Goal: Task Accomplishment & Management: Use online tool/utility

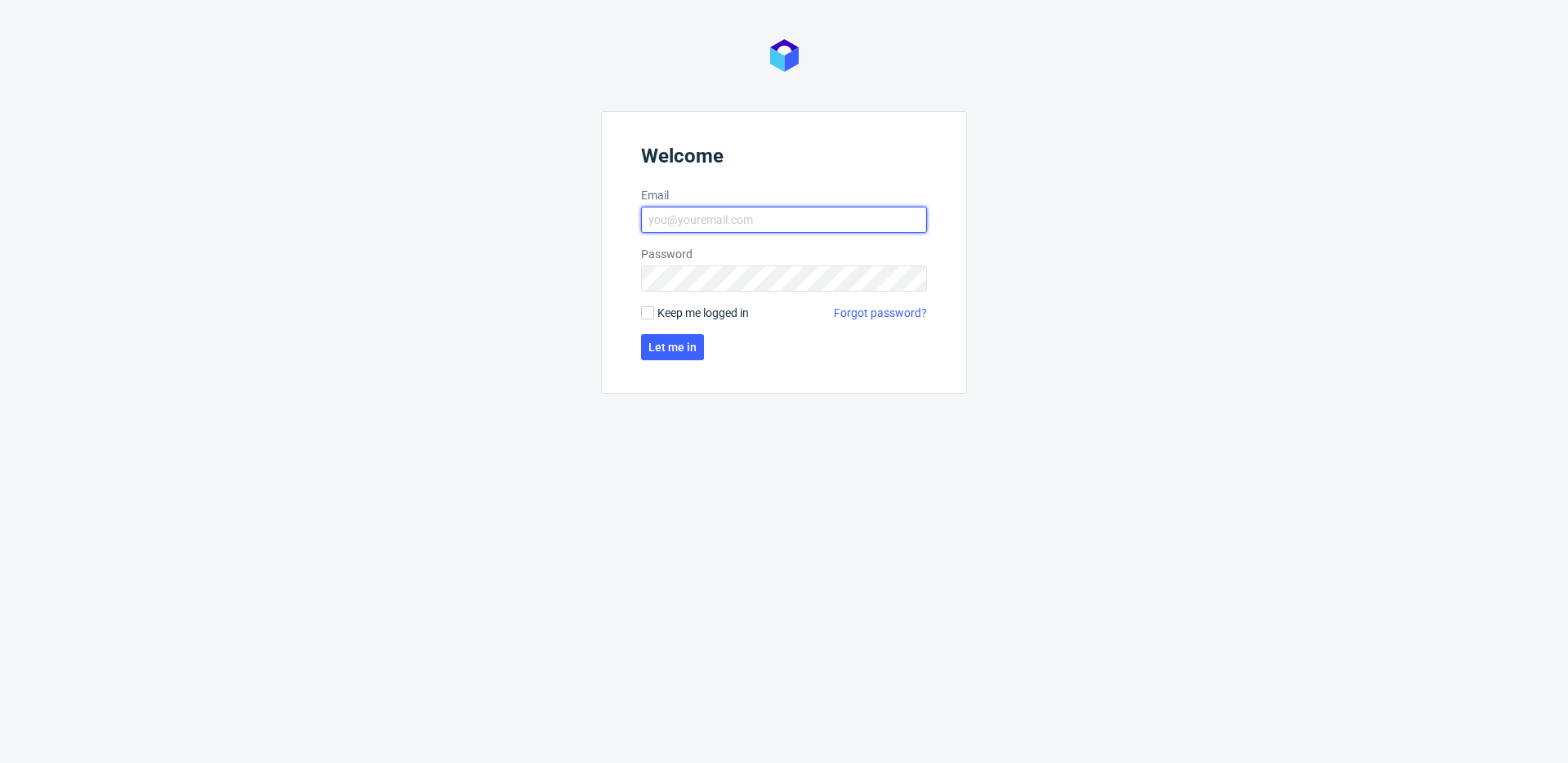
type input "[EMAIL_ADDRESS][DOMAIN_NAME]"
click at [724, 312] on span "Keep me logged in" at bounding box center [702, 313] width 92 height 16
click at [654, 312] on input "Keep me logged in" at bounding box center [648, 313] width 13 height 13
checkbox input "true"
click at [695, 337] on button "Let me in" at bounding box center [673, 347] width 63 height 26
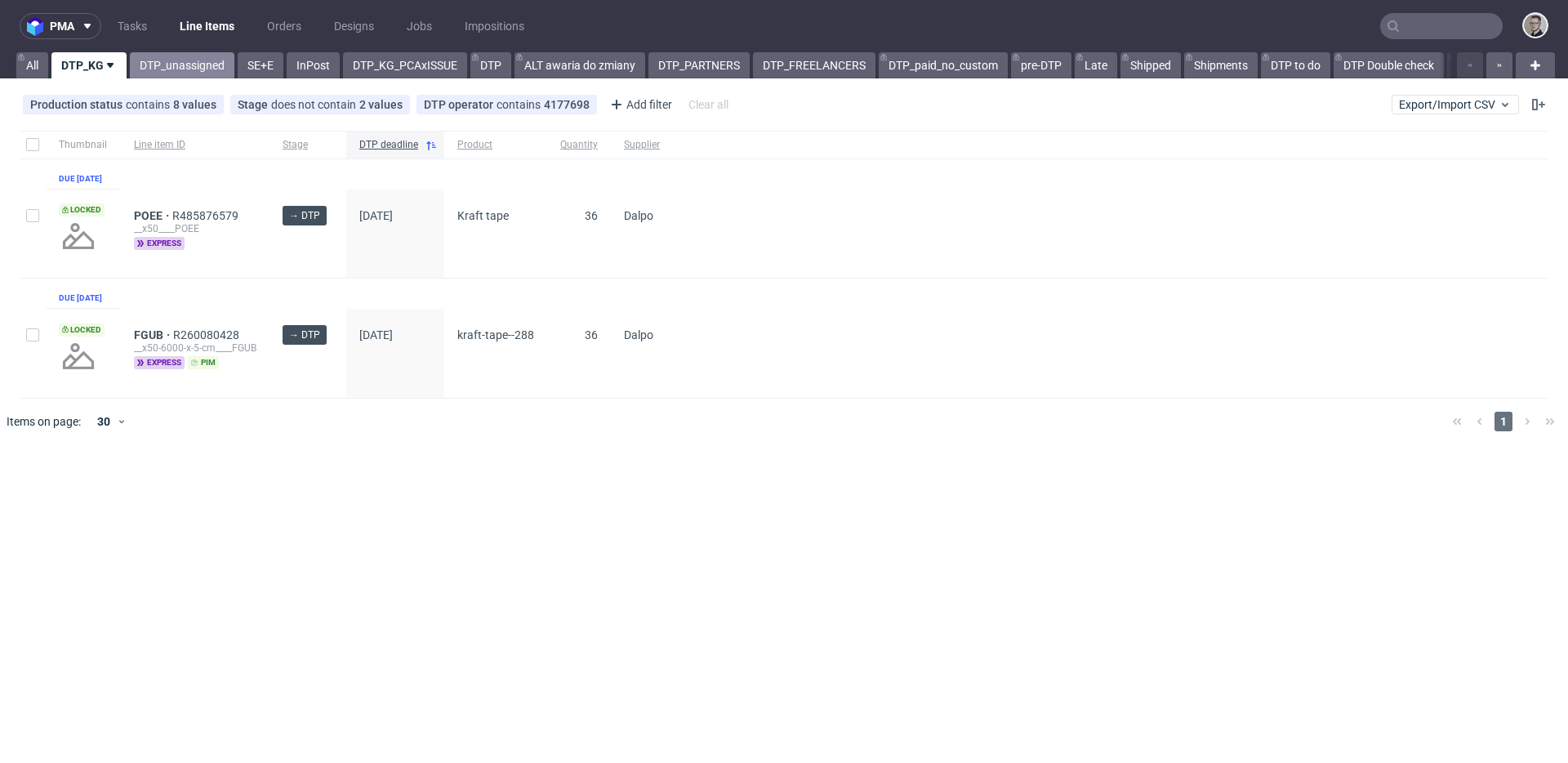
click at [188, 70] on link "DTP_unassigned" at bounding box center [182, 65] width 105 height 26
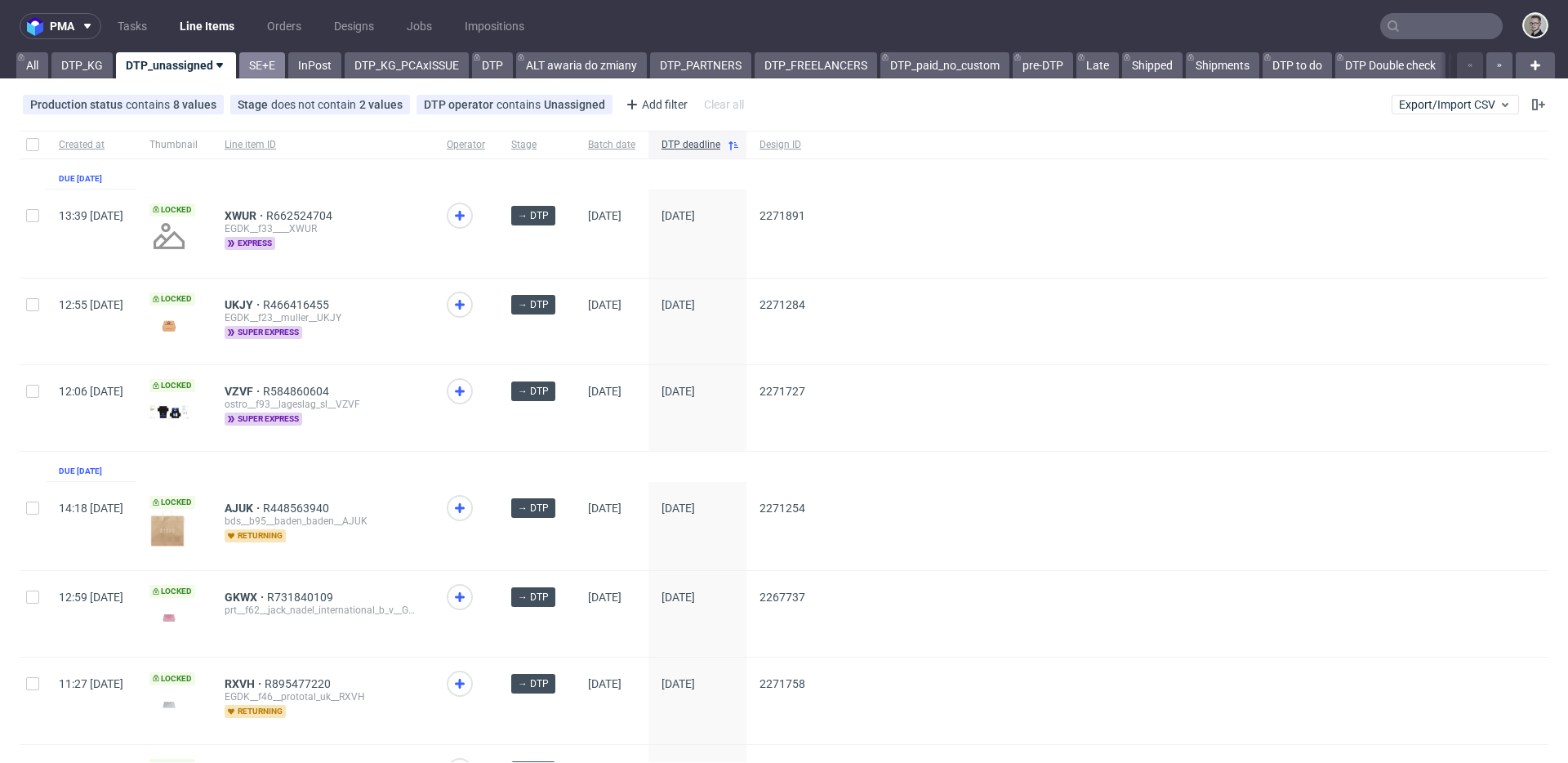
click at [264, 63] on link "SE+E" at bounding box center [261, 65] width 45 height 26
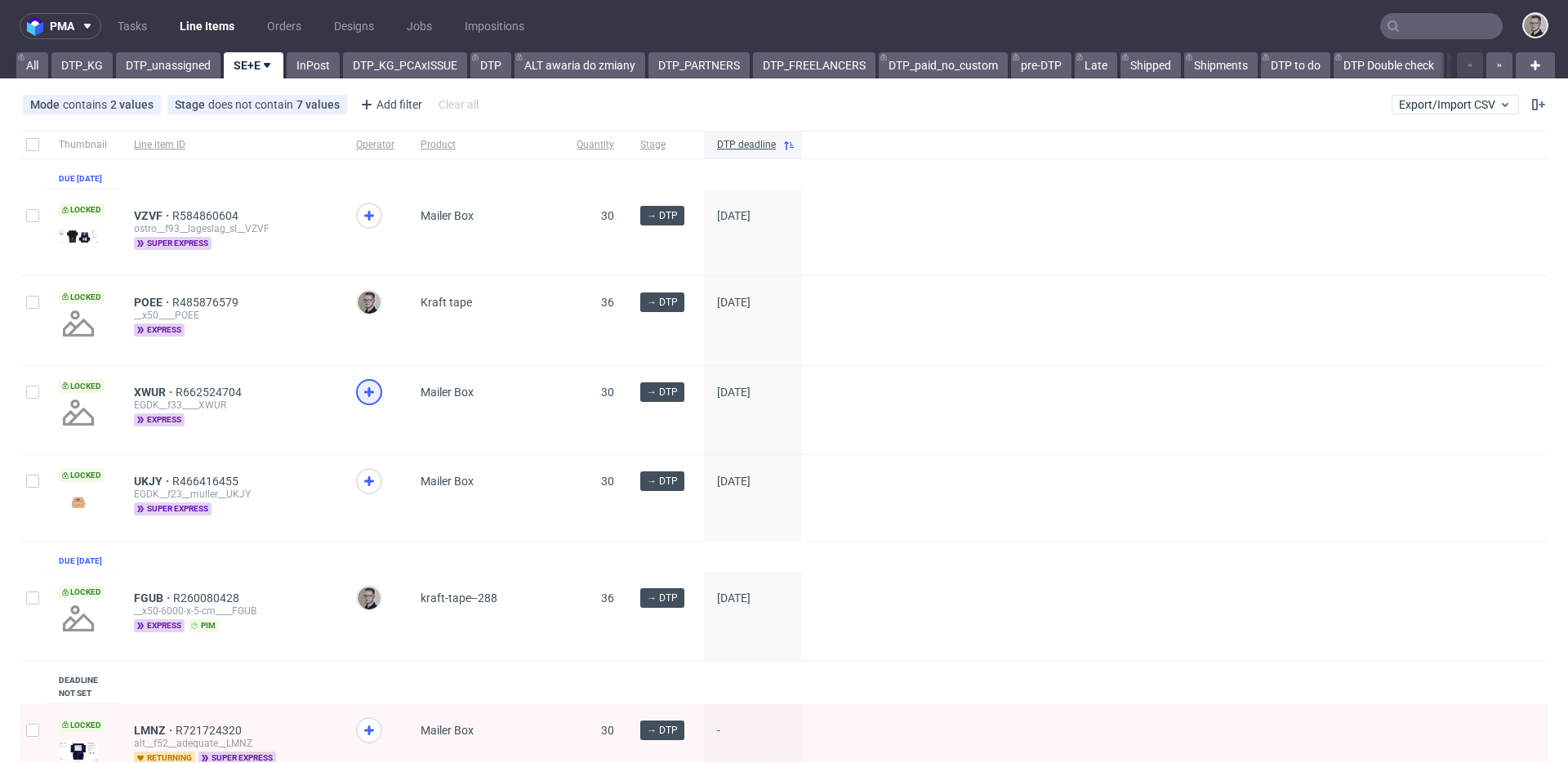
click at [369, 399] on icon at bounding box center [369, 393] width 20 height 20
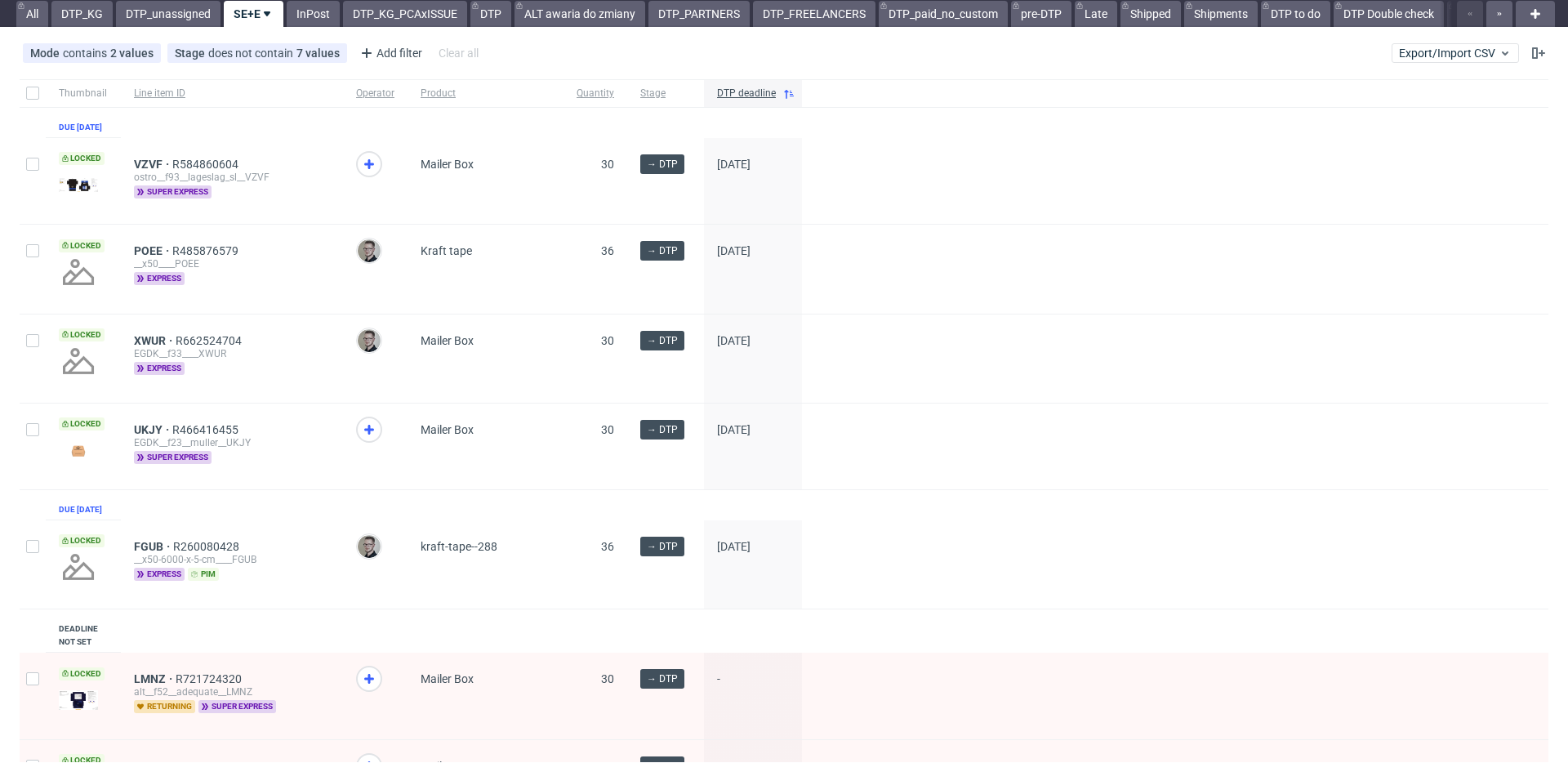
scroll to position [20, 0]
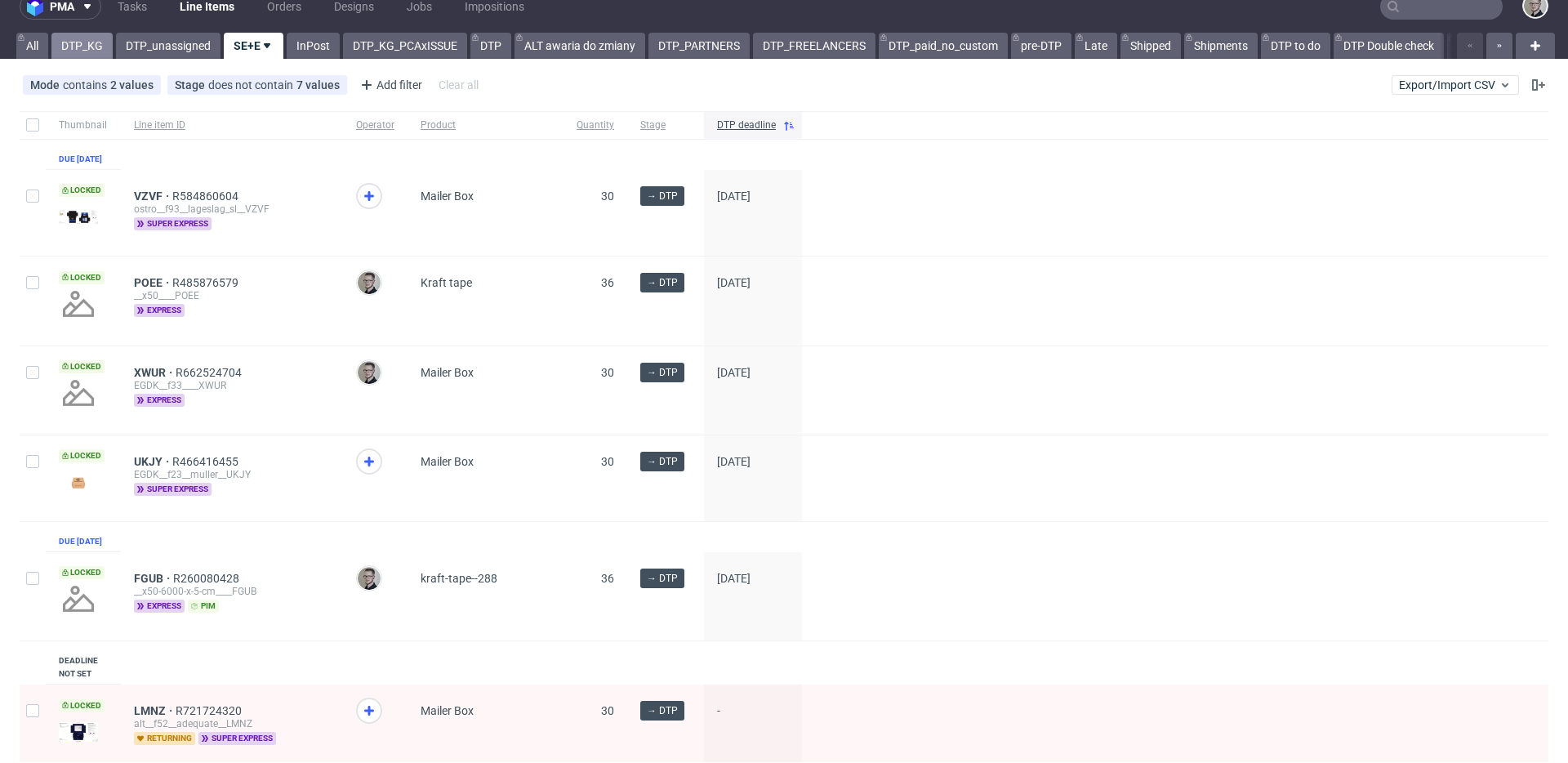
click at [80, 44] on link "DTP_KG" at bounding box center [82, 46] width 61 height 26
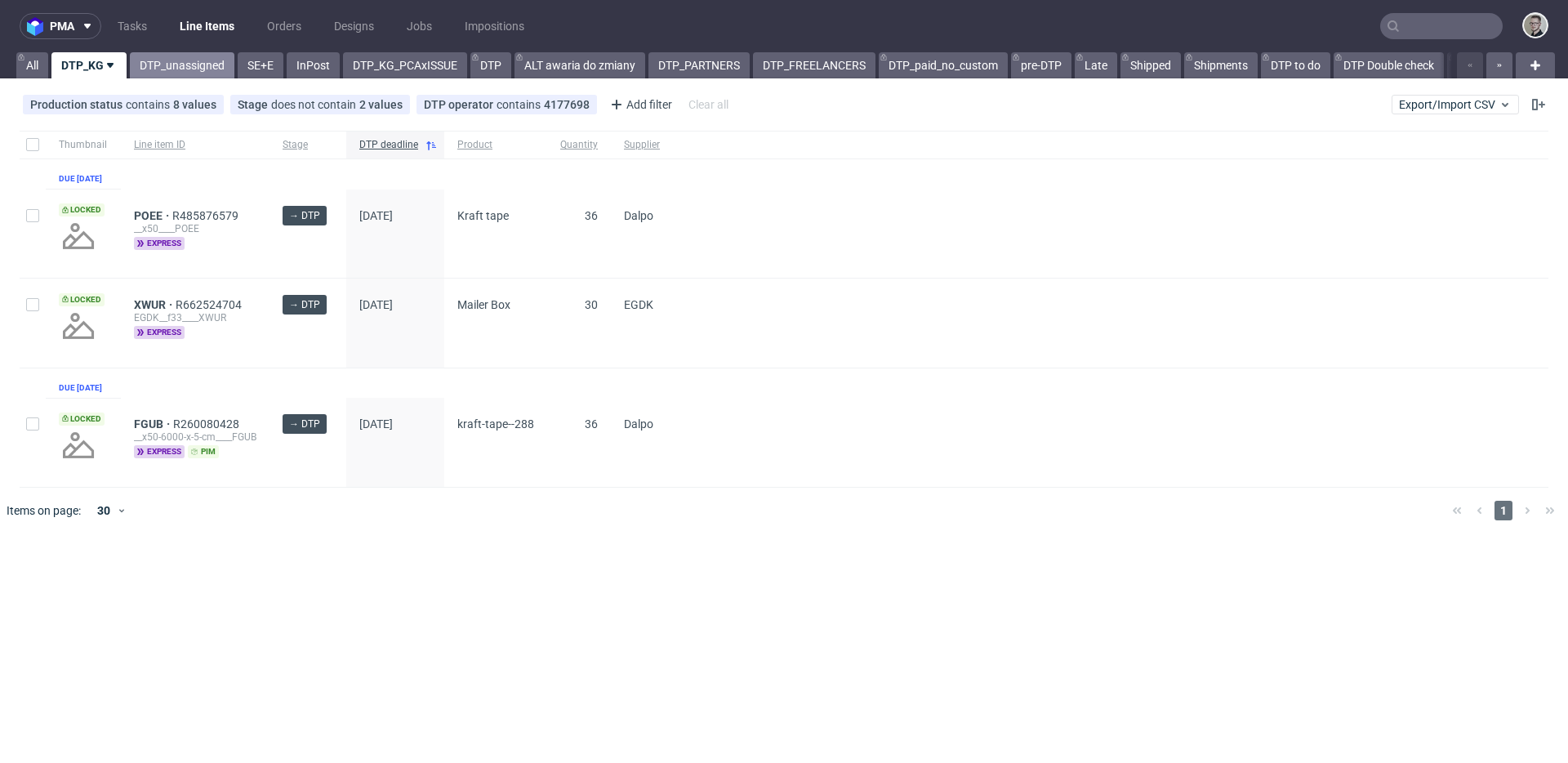
click at [152, 61] on link "DTP_unassigned" at bounding box center [182, 65] width 105 height 26
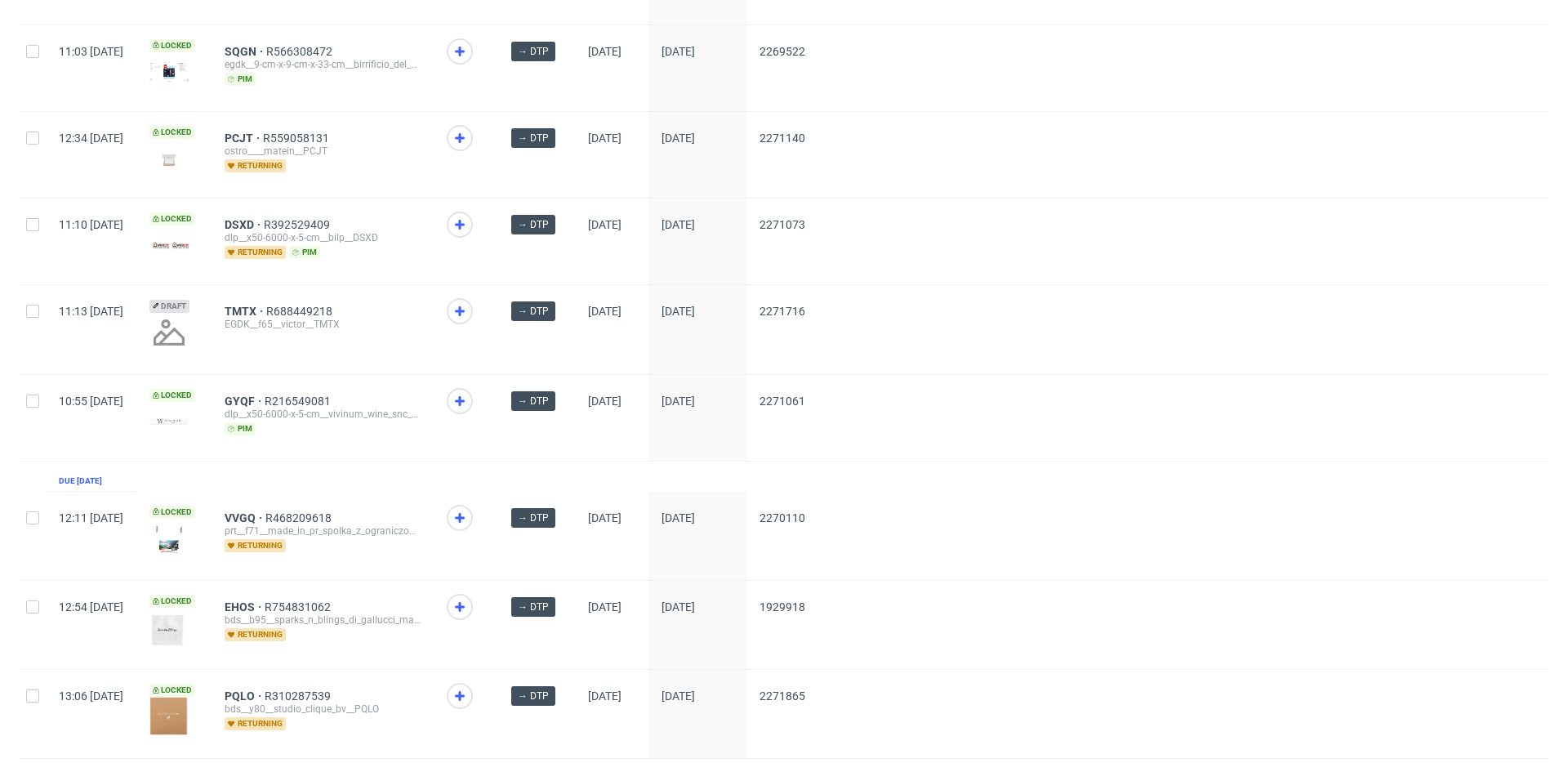
scroll to position [2160, 0]
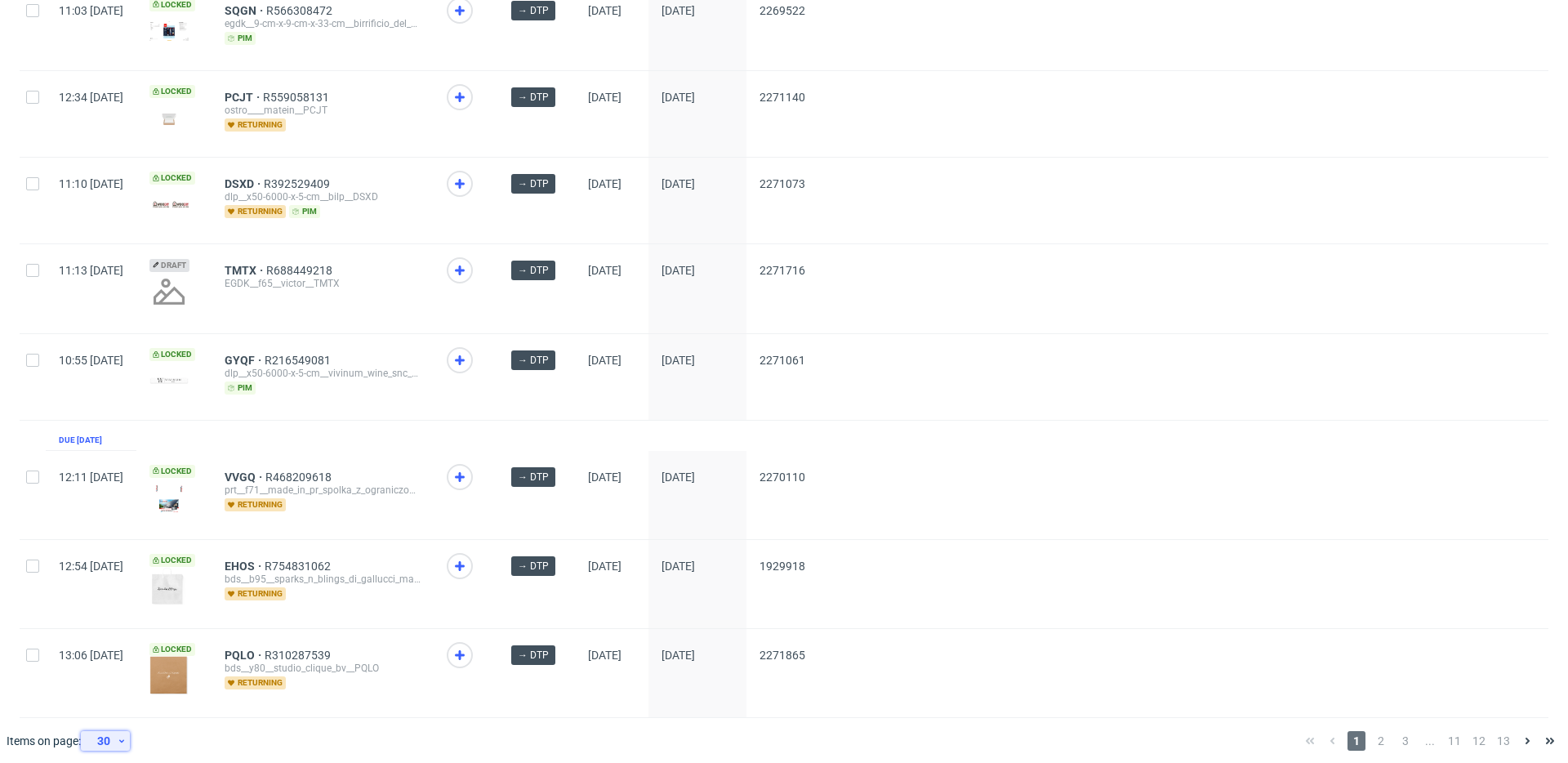
click at [105, 730] on div "30" at bounding box center [102, 742] width 30 height 23
click at [120, 652] on div "60" at bounding box center [111, 658] width 33 height 23
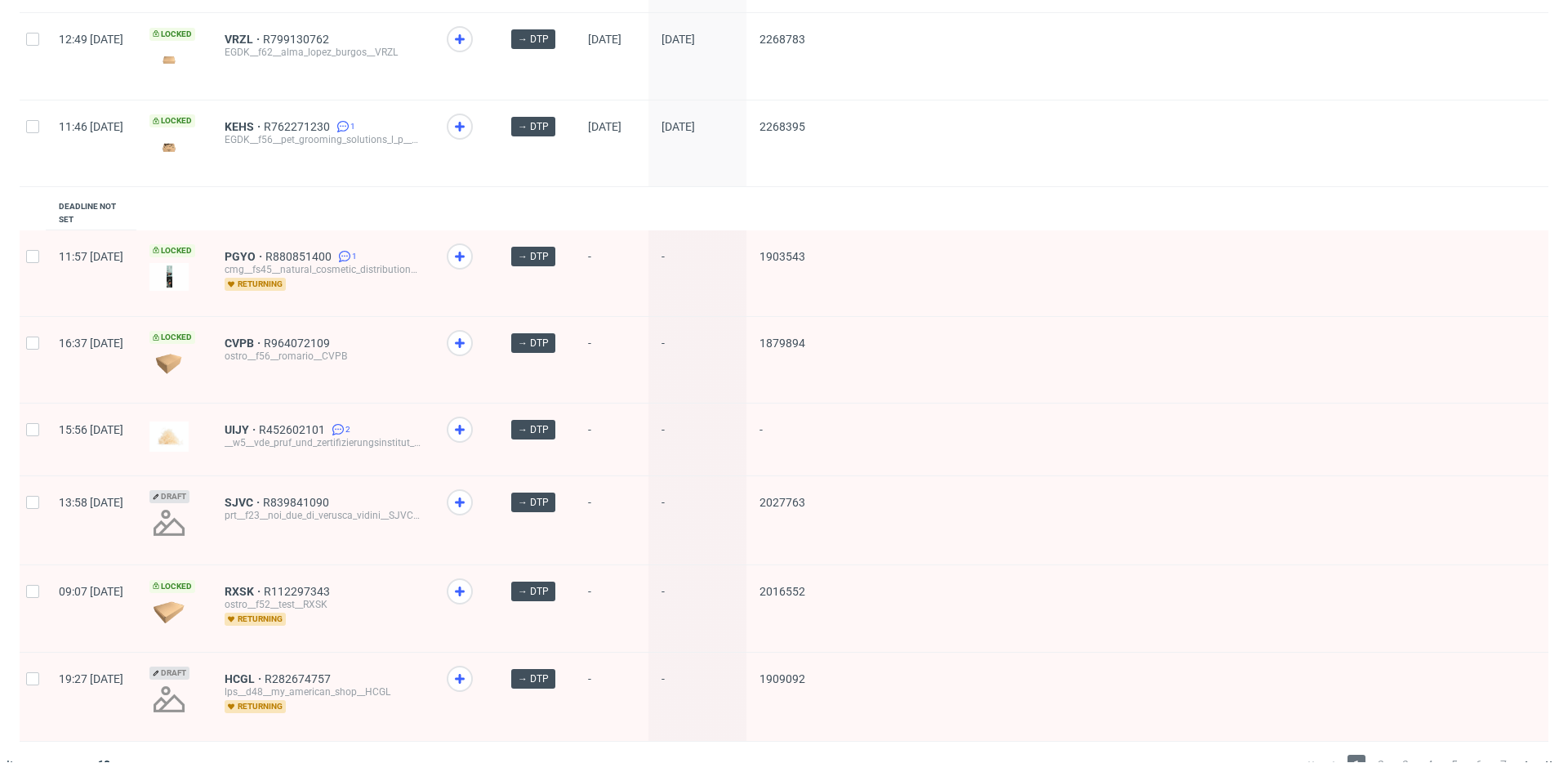
scroll to position [4427, 0]
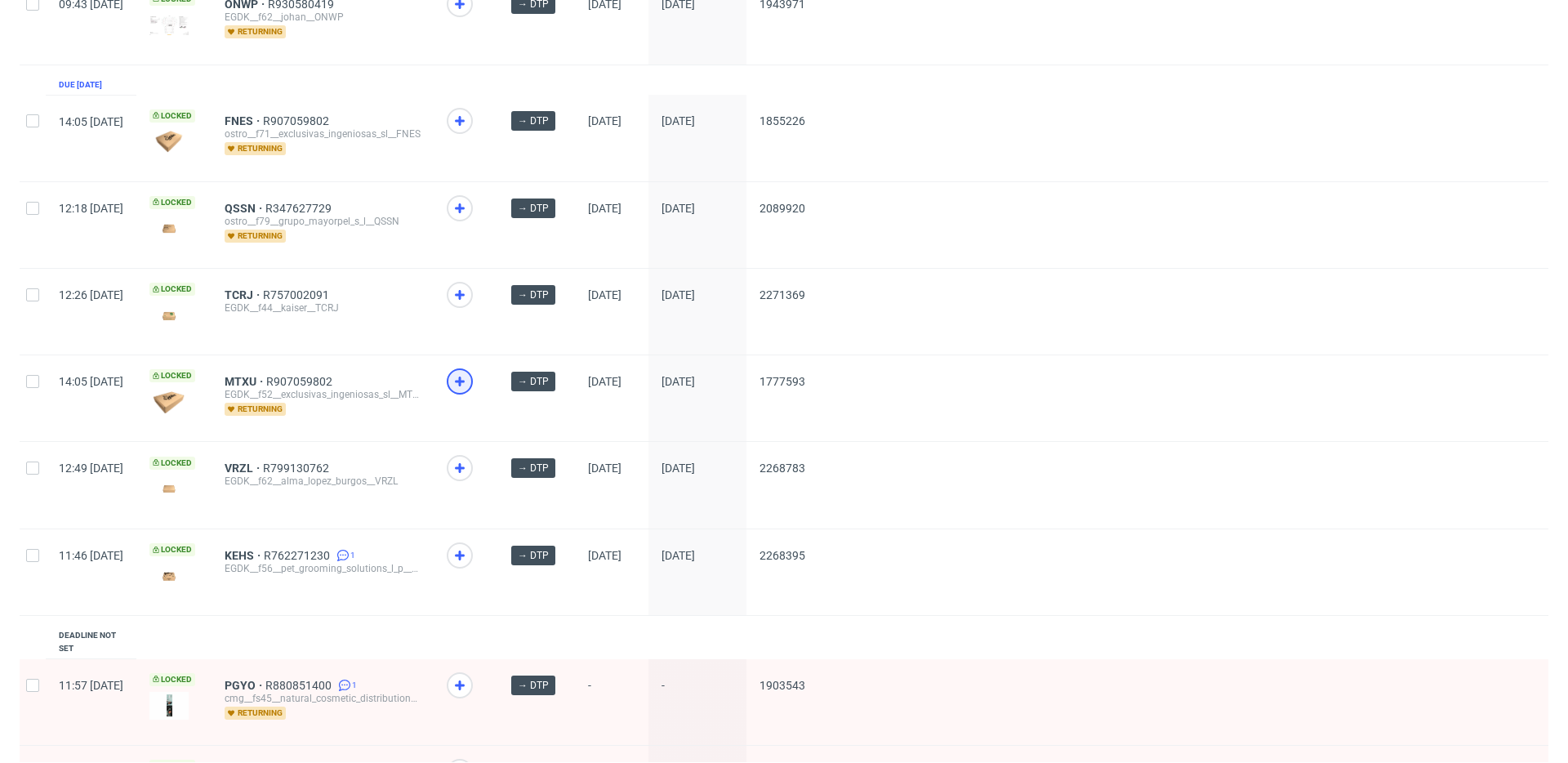
click at [470, 372] on icon at bounding box center [460, 382] width 20 height 20
drag, startPoint x: 502, startPoint y: 102, endPoint x: 448, endPoint y: 146, distance: 69.7
click at [470, 111] on icon at bounding box center [460, 121] width 20 height 20
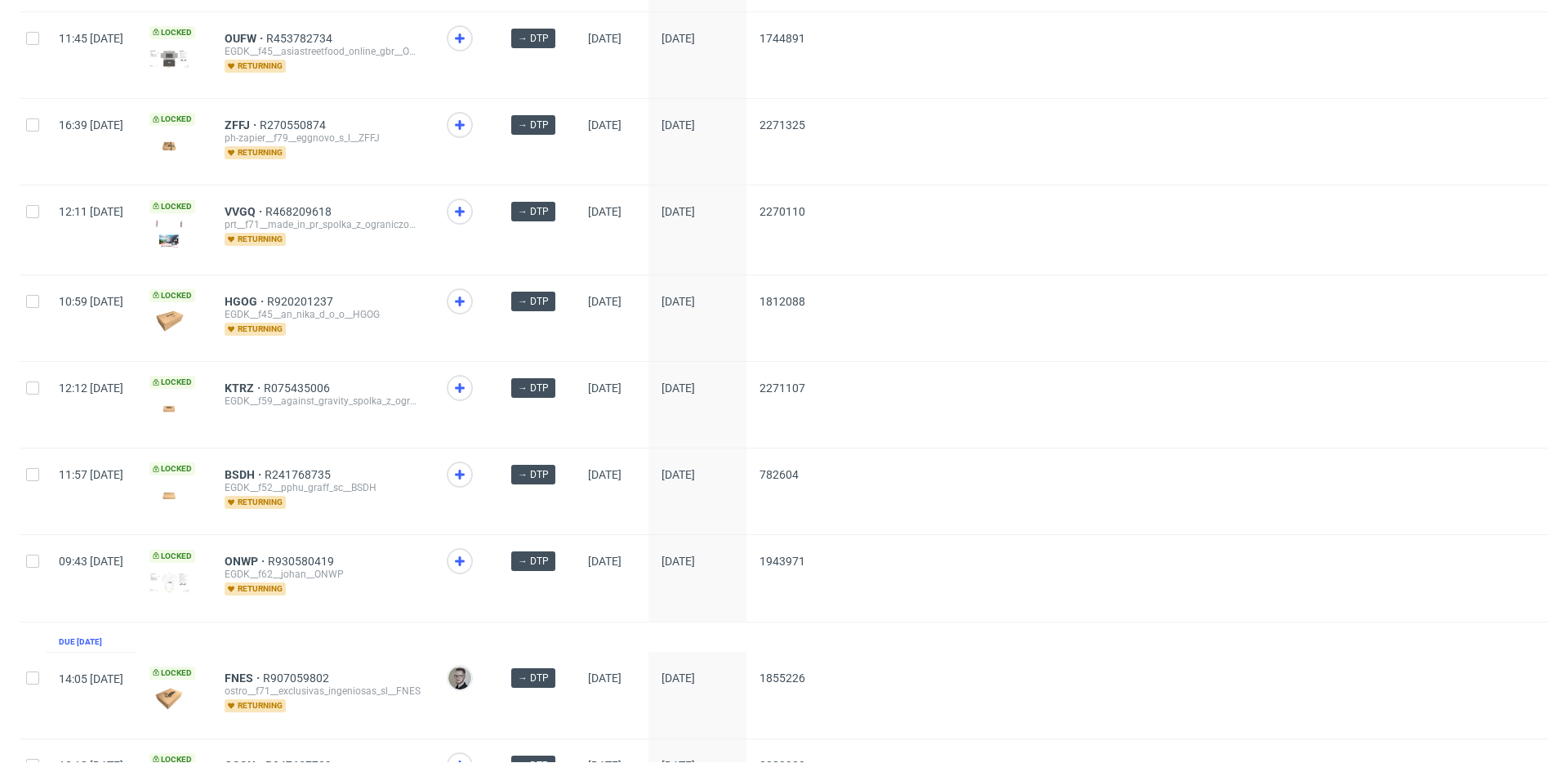
scroll to position [3838, 0]
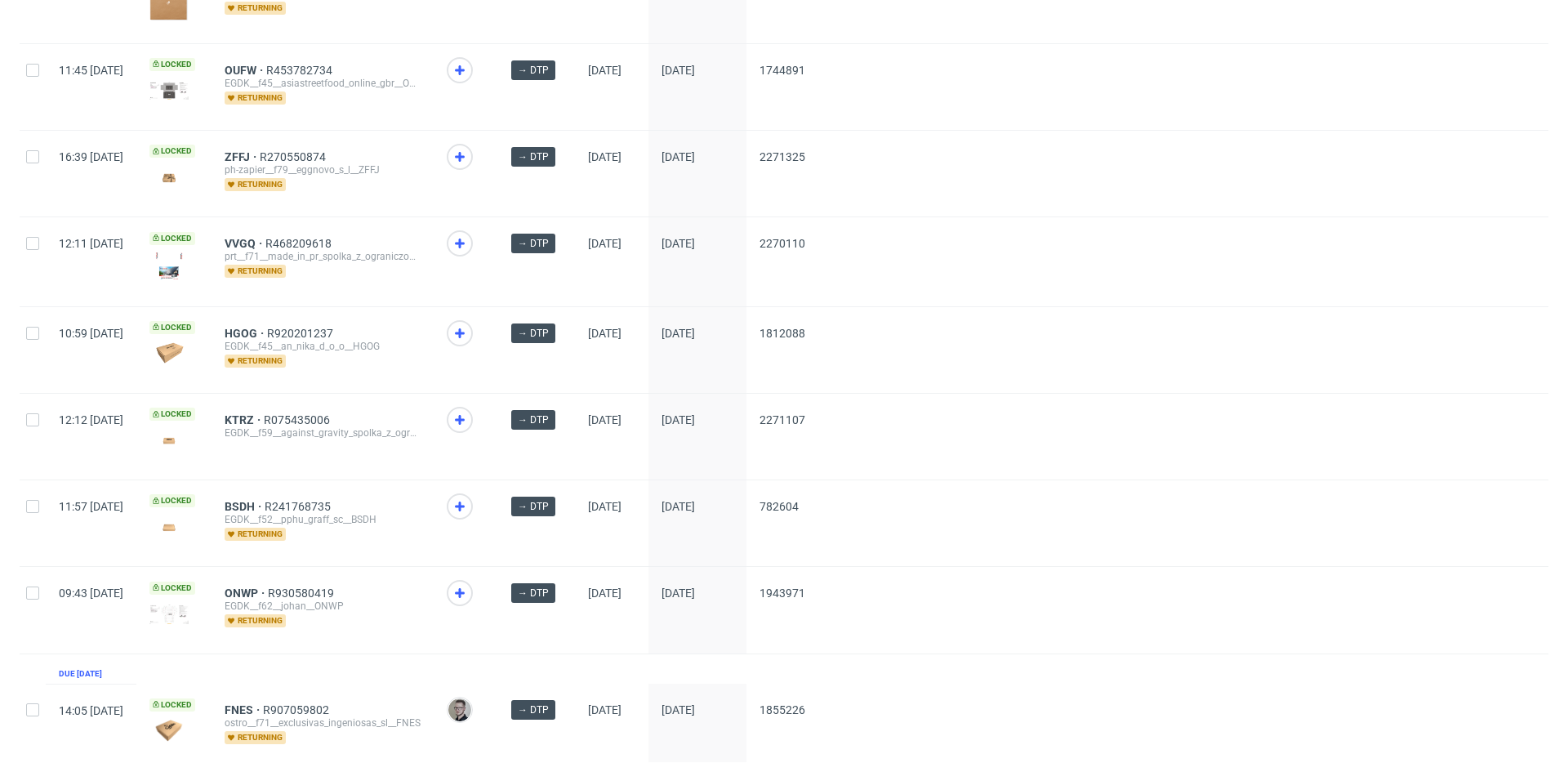
drag, startPoint x: 291, startPoint y: 581, endPoint x: 294, endPoint y: 528, distance: 53.1
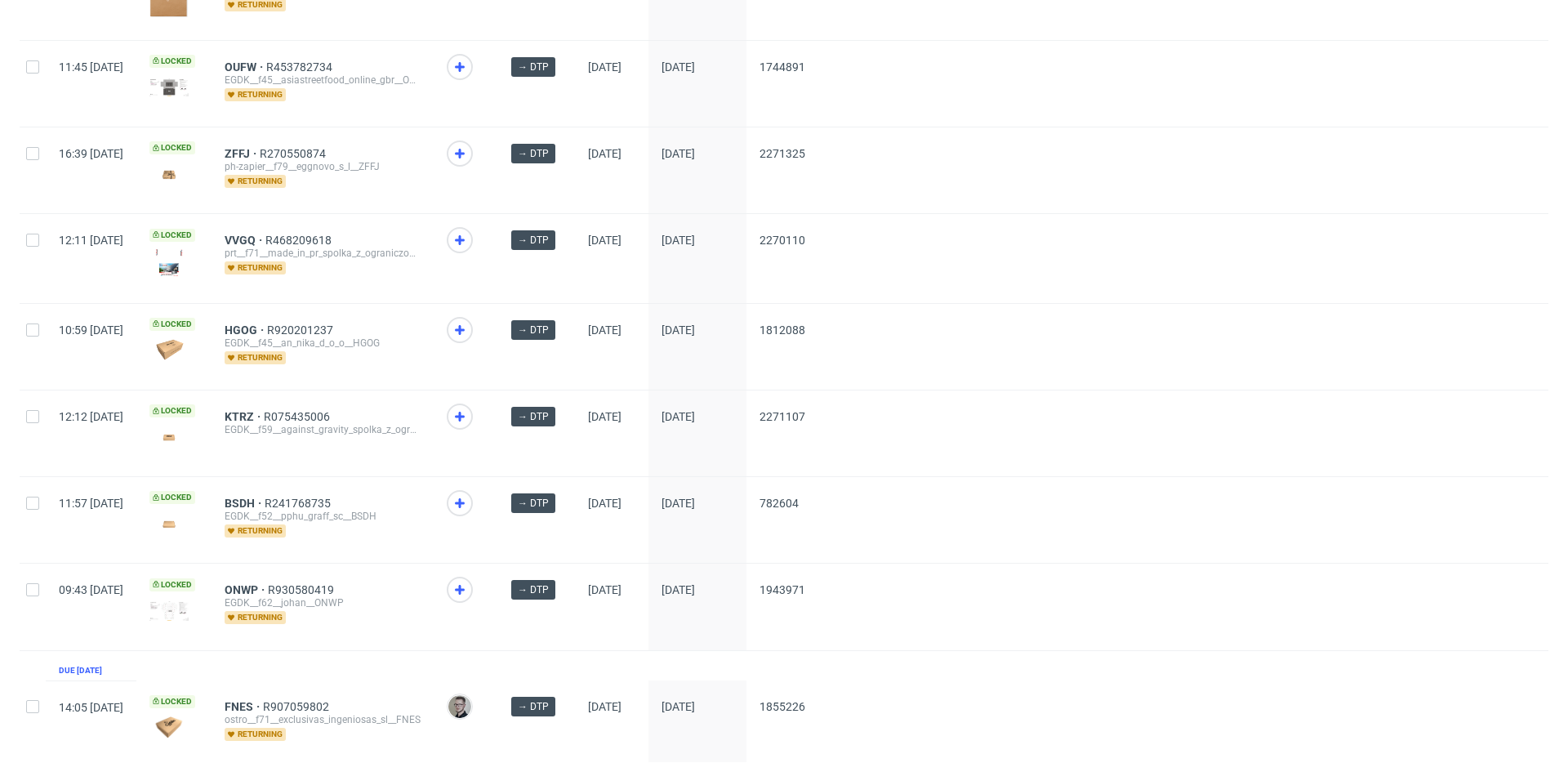
drag, startPoint x: 289, startPoint y: 49, endPoint x: 313, endPoint y: 61, distance: 26.8
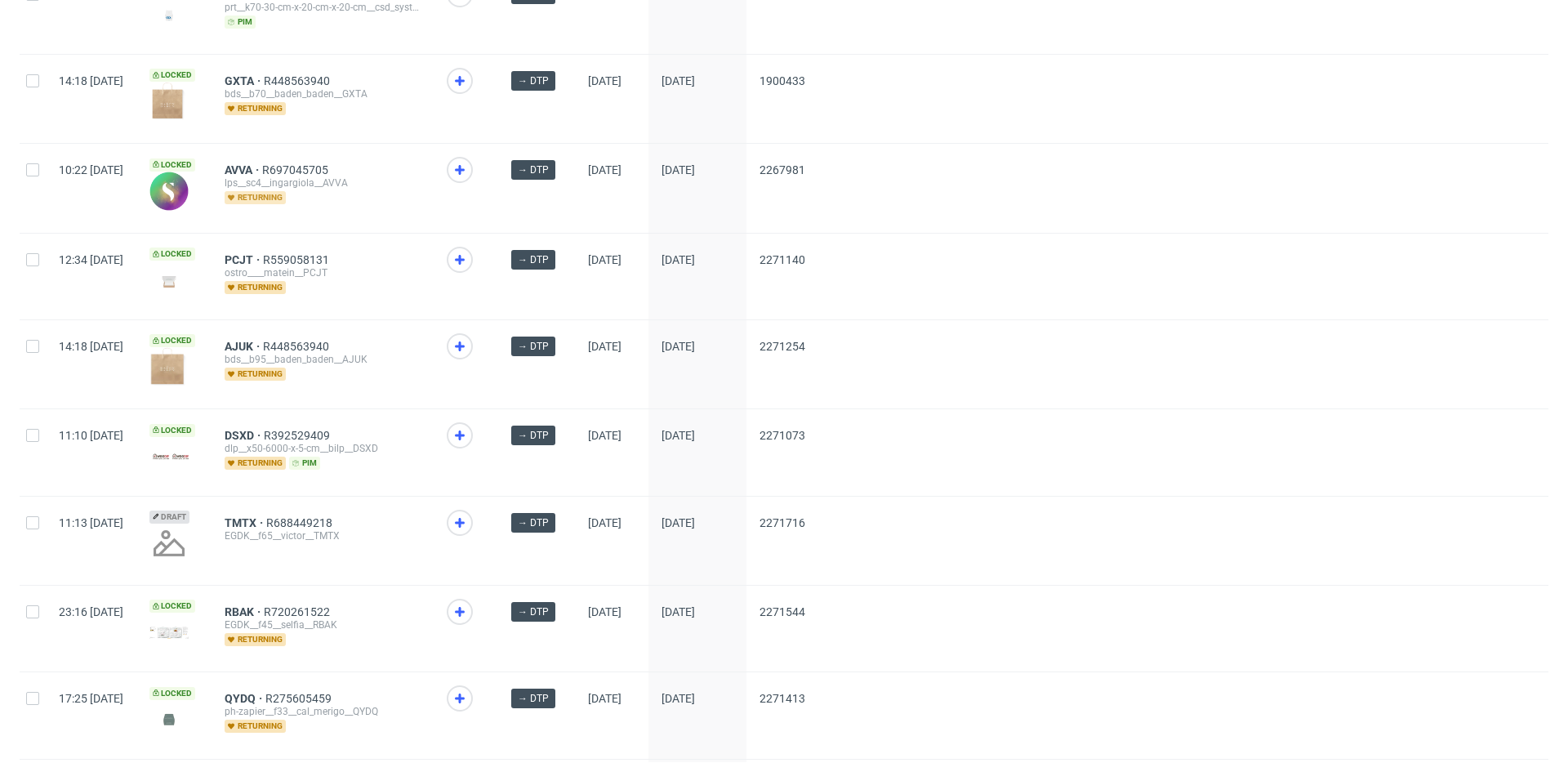
scroll to position [1344, 0]
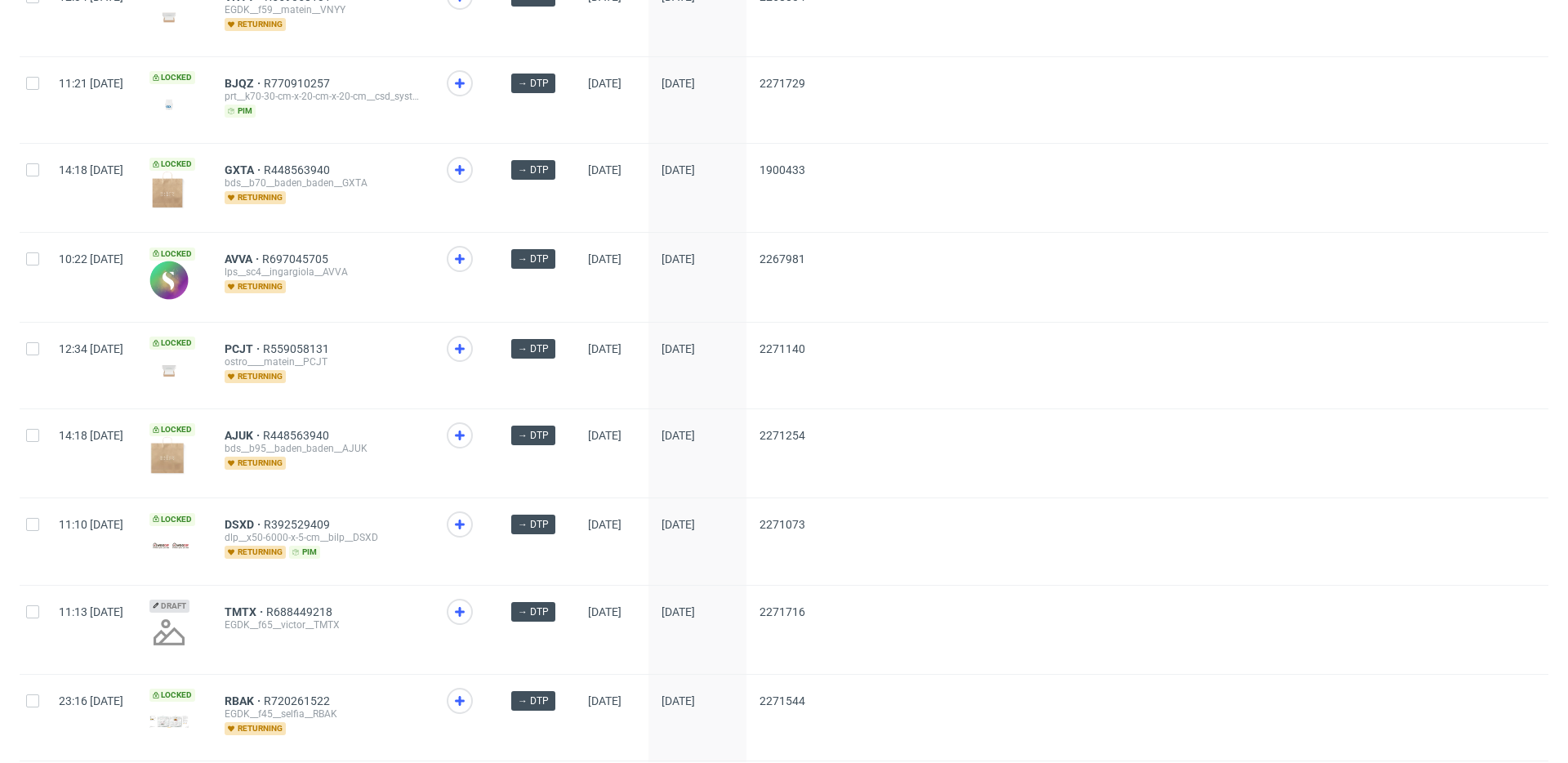
drag, startPoint x: 288, startPoint y: 339, endPoint x: 293, endPoint y: 308, distance: 31.4
drag, startPoint x: 291, startPoint y: 253, endPoint x: 295, endPoint y: 144, distance: 109.1
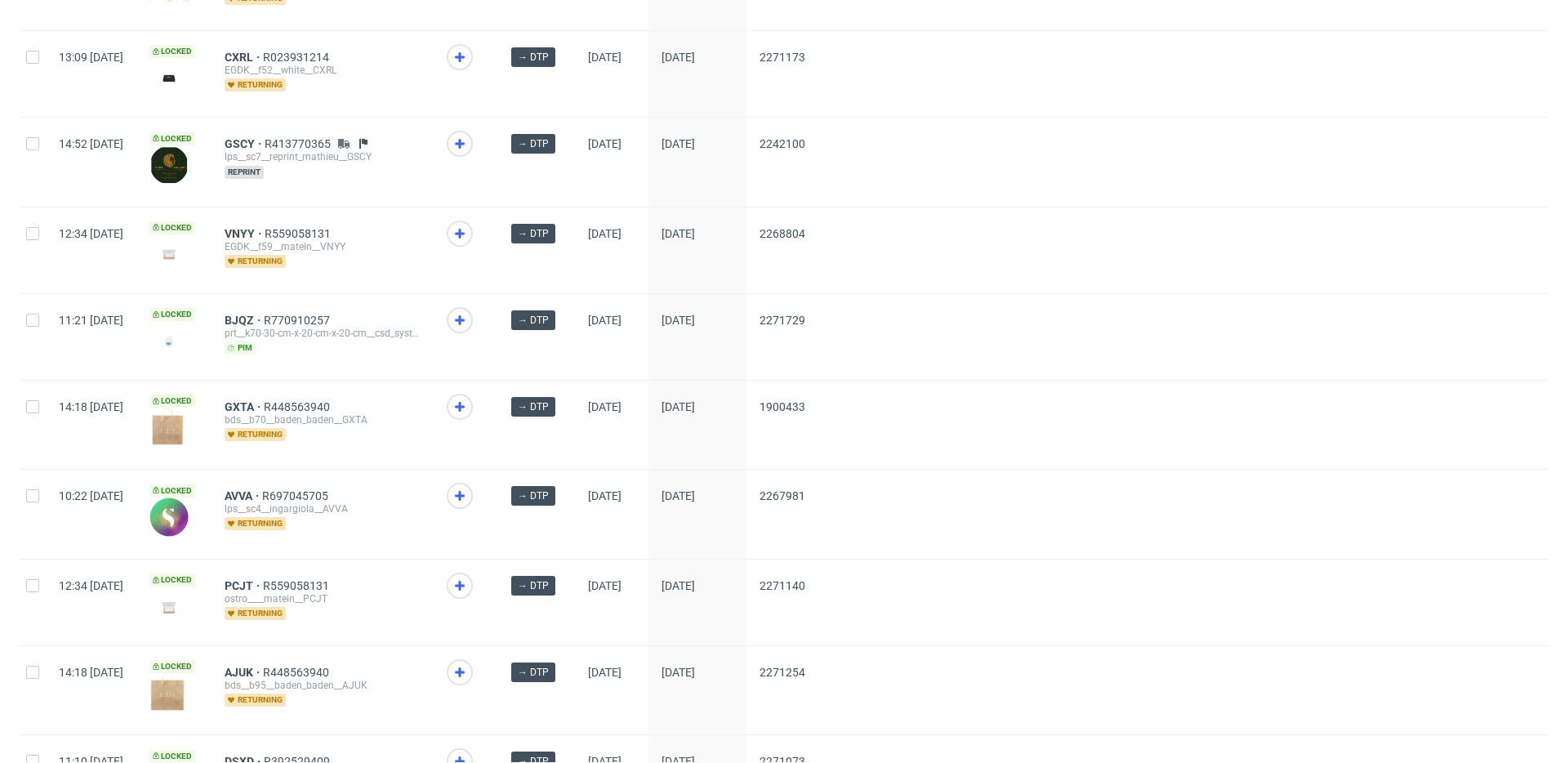
drag, startPoint x: 290, startPoint y: 225, endPoint x: 255, endPoint y: 93, distance: 136.6
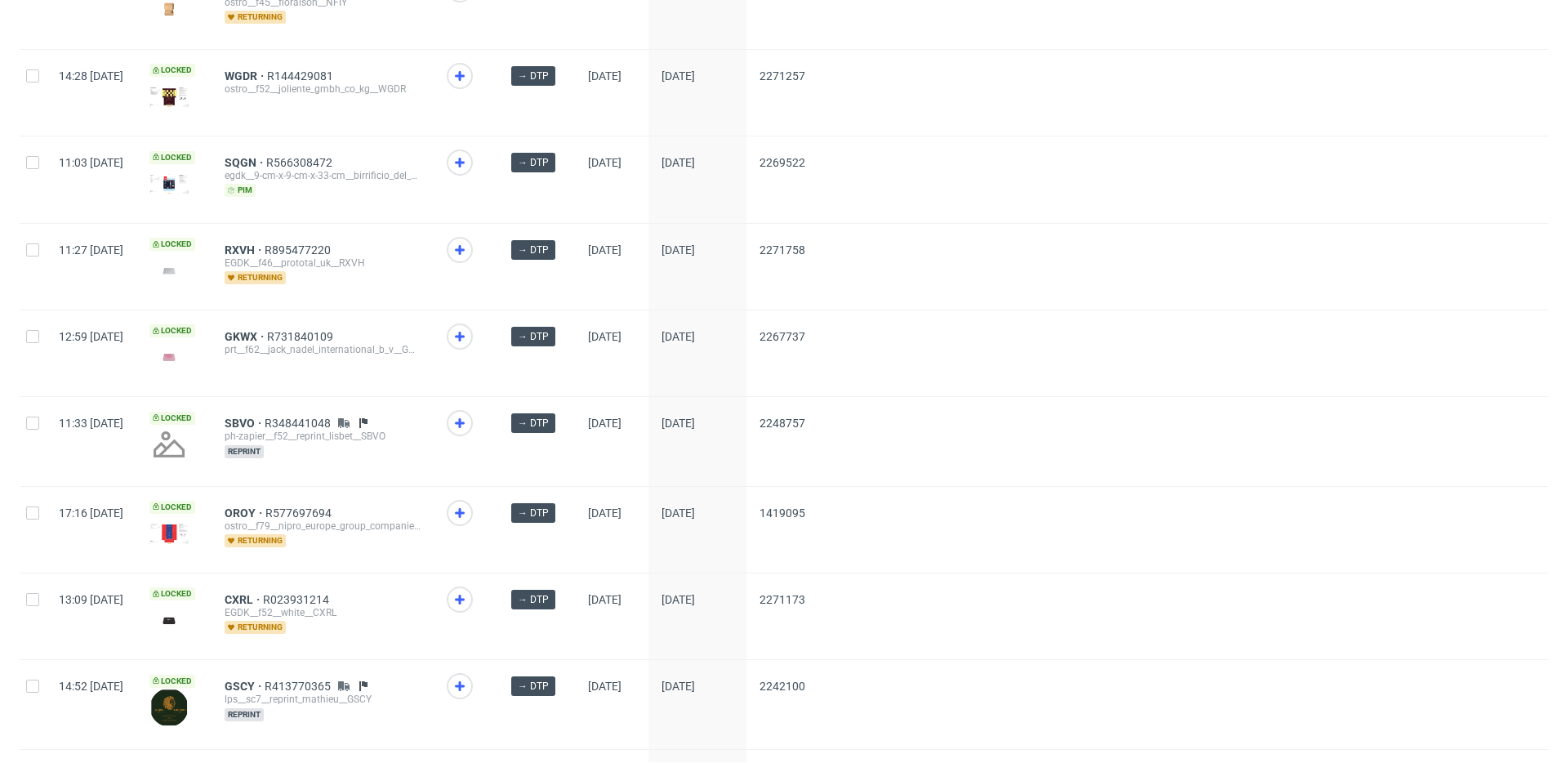
drag, startPoint x: 285, startPoint y: 243, endPoint x: 292, endPoint y: 236, distance: 9.9
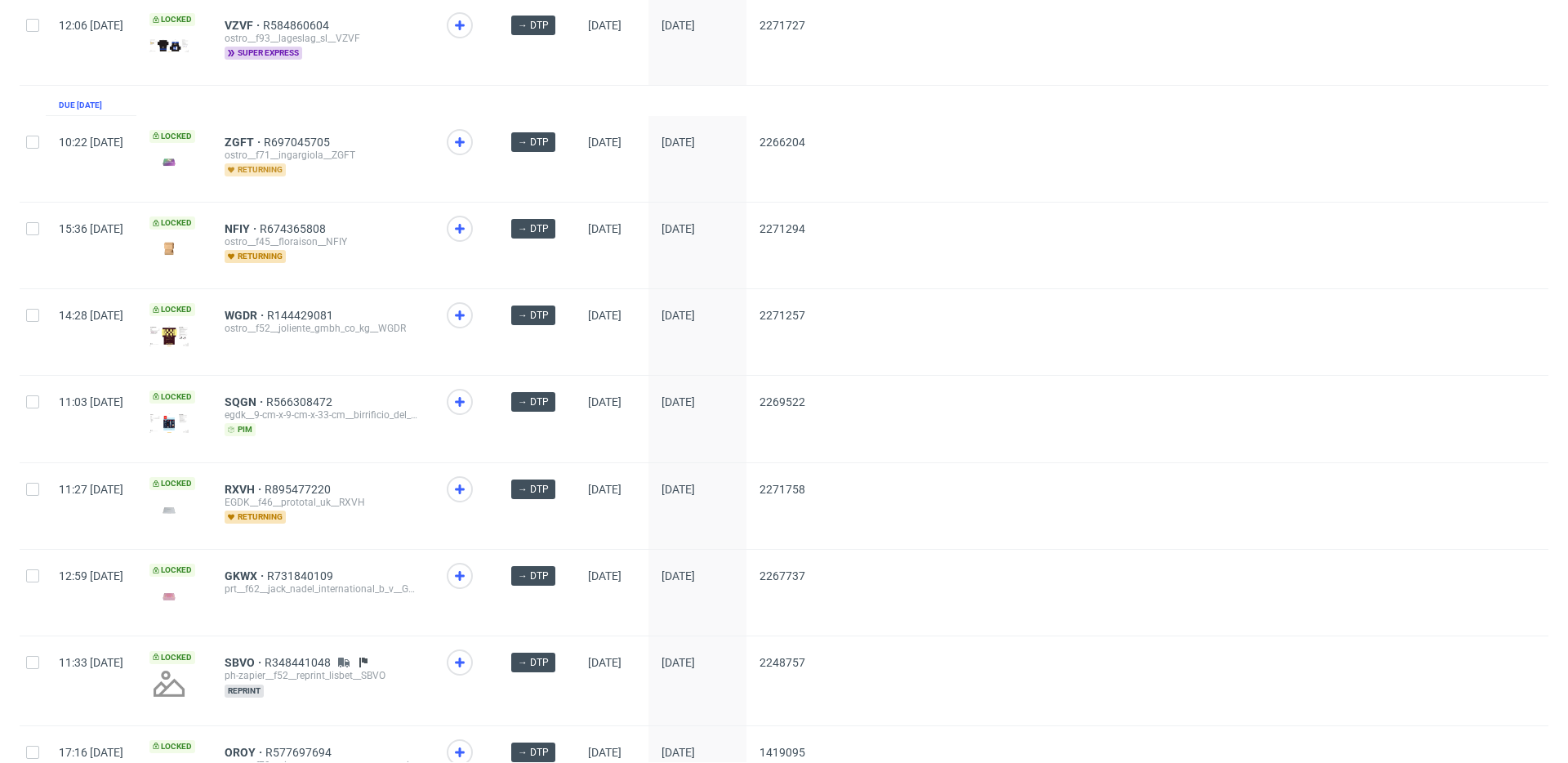
scroll to position [207, 0]
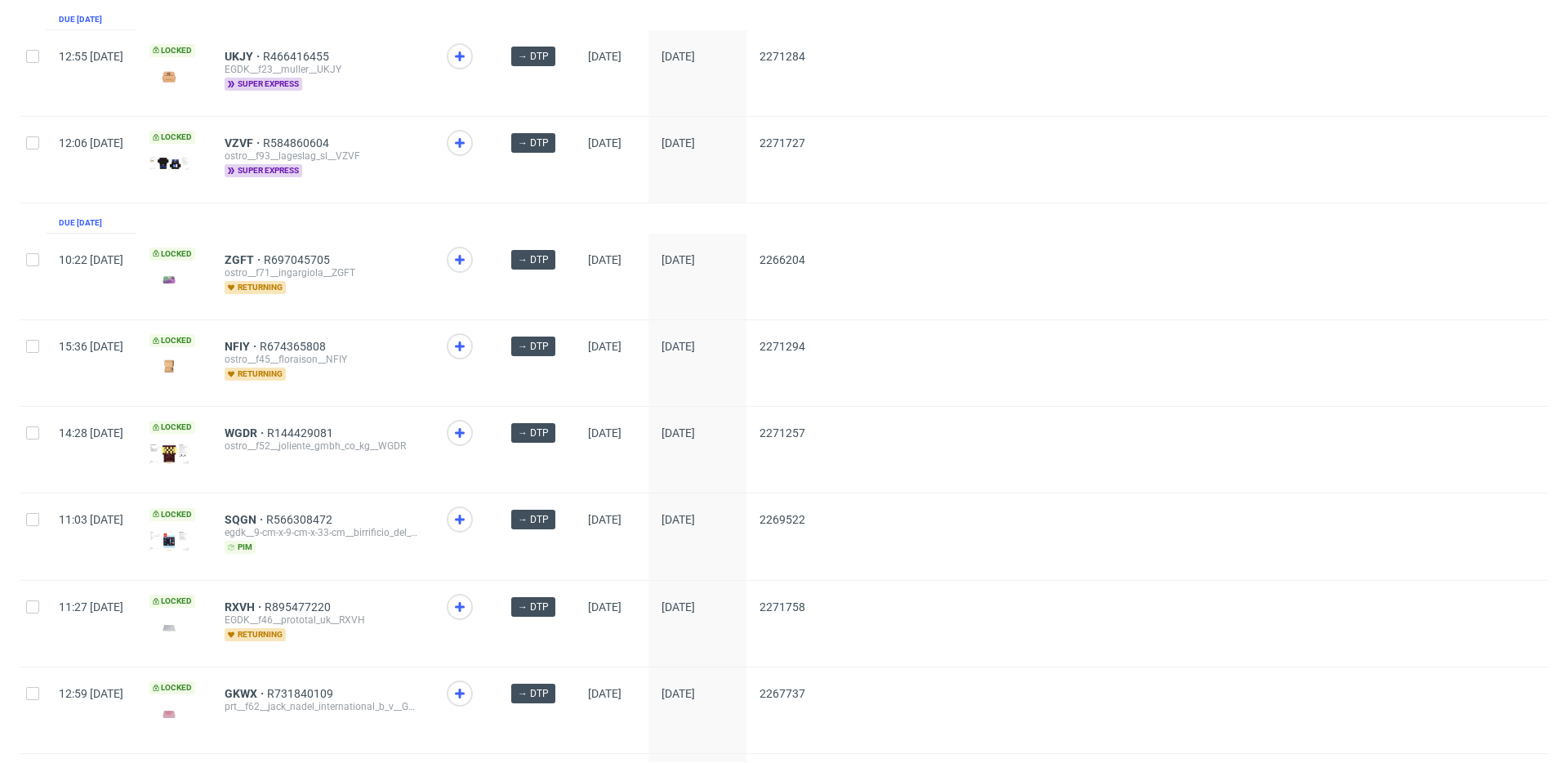
drag, startPoint x: 287, startPoint y: 345, endPoint x: 295, endPoint y: 324, distance: 22.5
drag, startPoint x: 292, startPoint y: 254, endPoint x: 312, endPoint y: 238, distance: 25.6
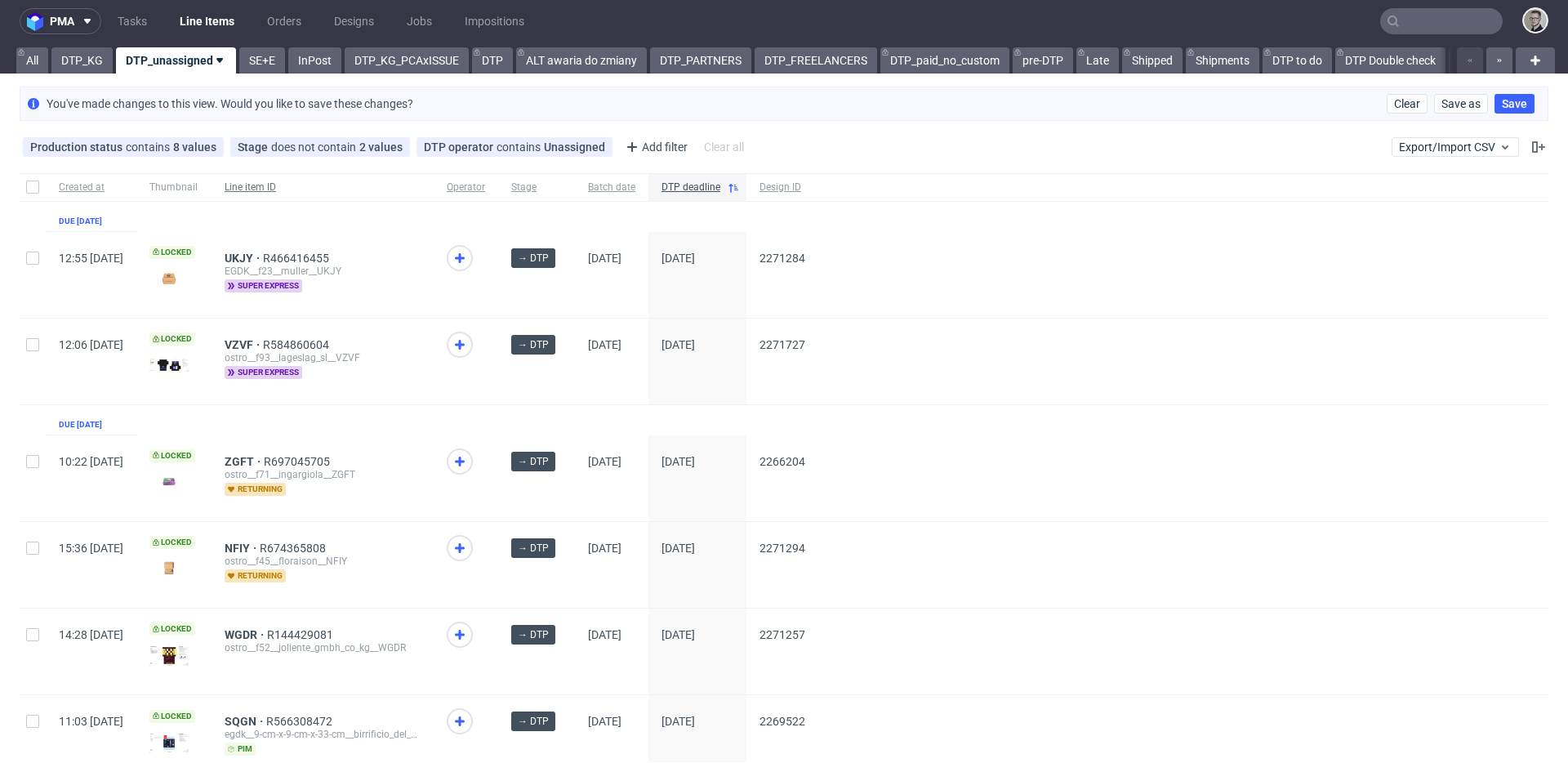
scroll to position [0, 0]
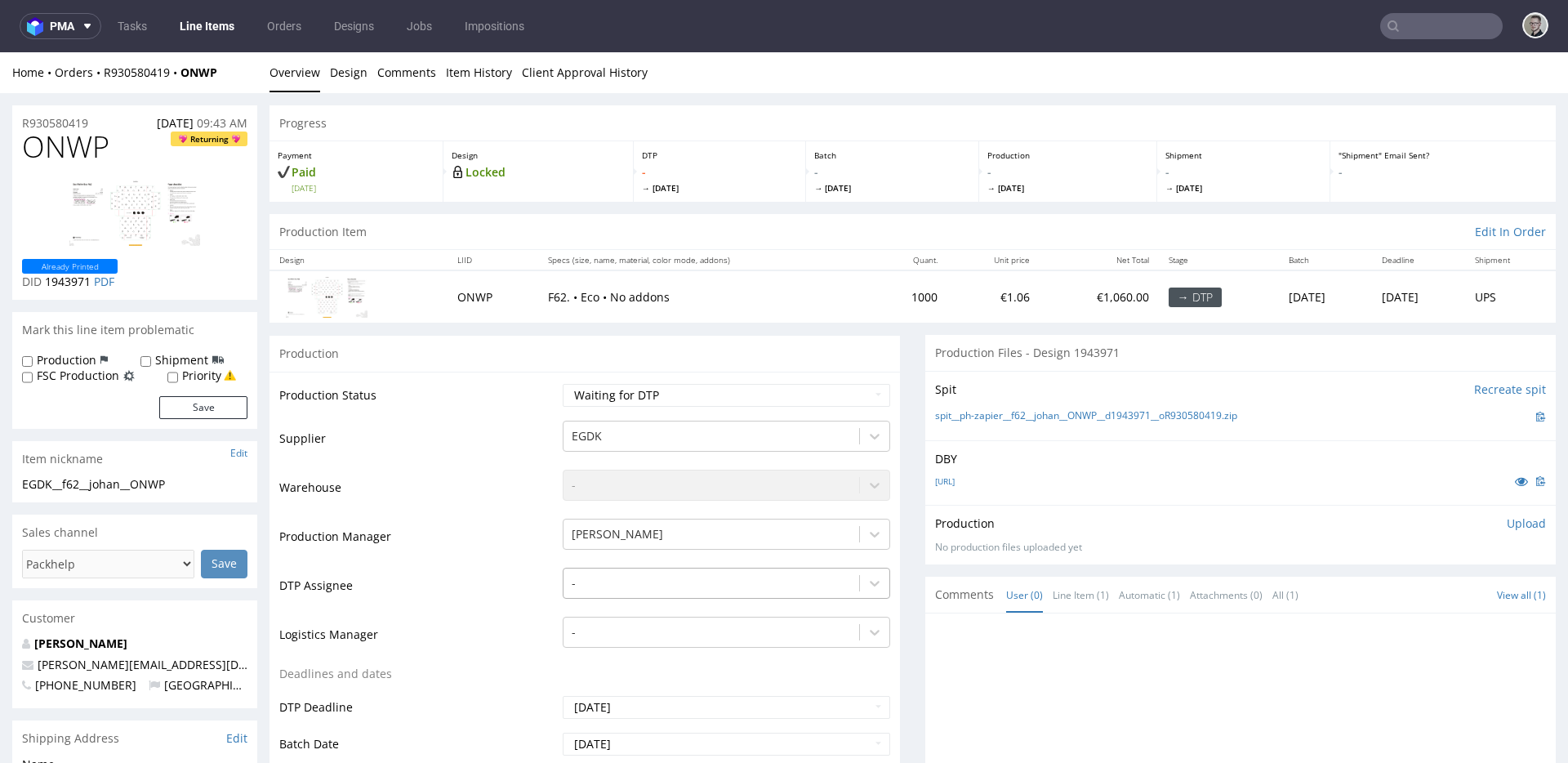
click at [628, 578] on div "-" at bounding box center [726, 579] width 327 height 23
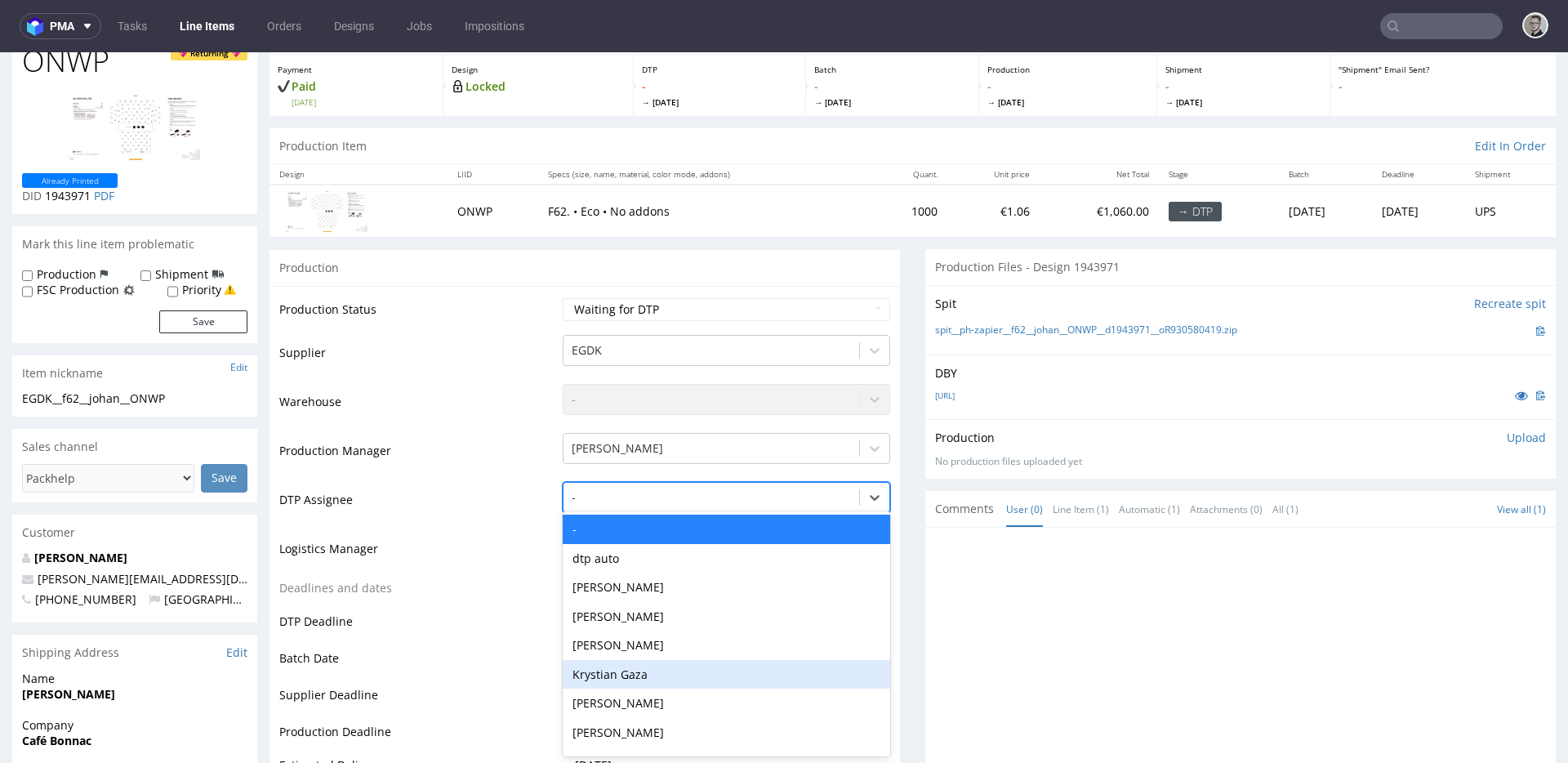
click at [619, 660] on div "Krystian Gaza" at bounding box center [726, 675] width 327 height 30
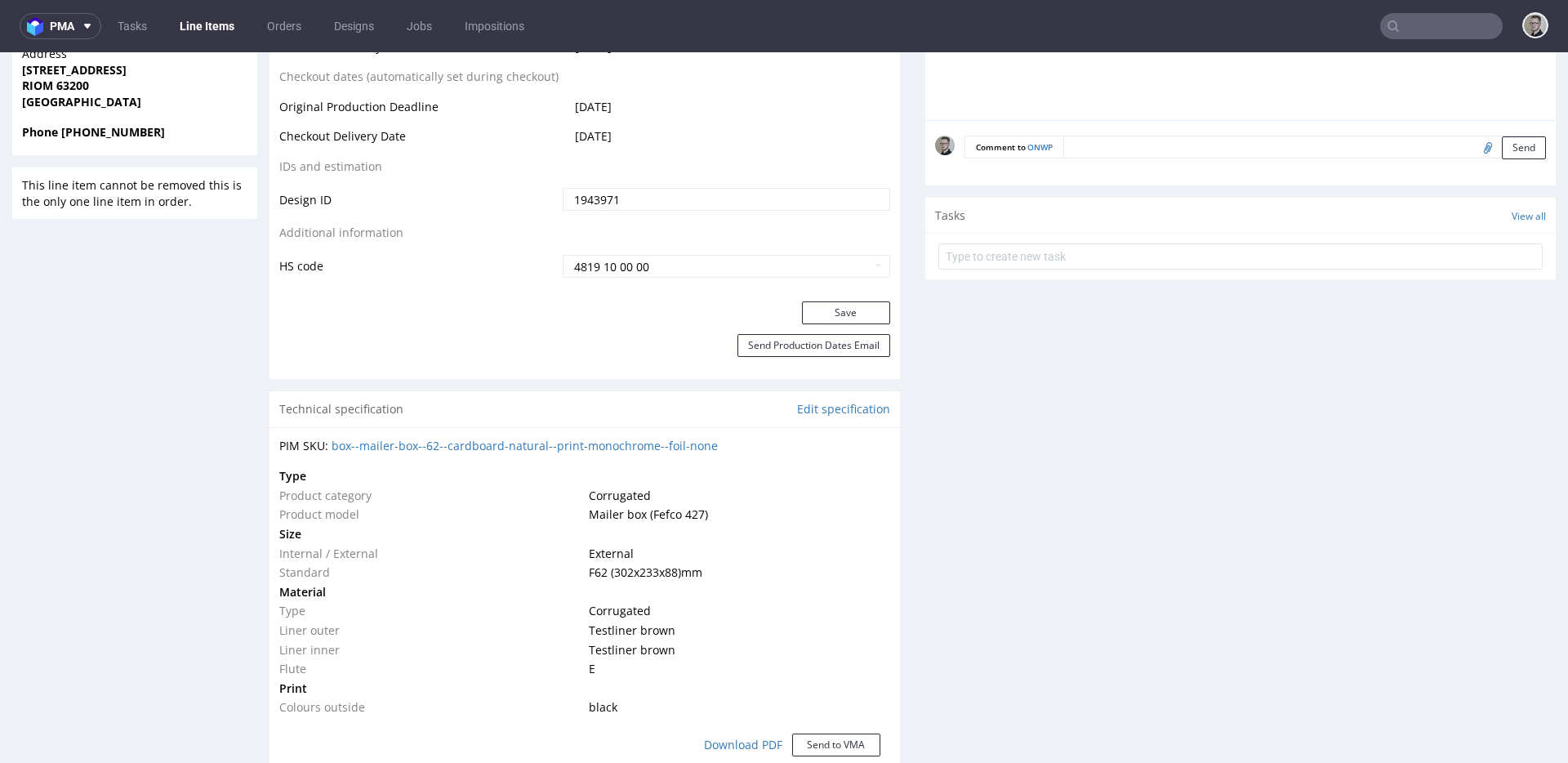
scroll to position [958, 0]
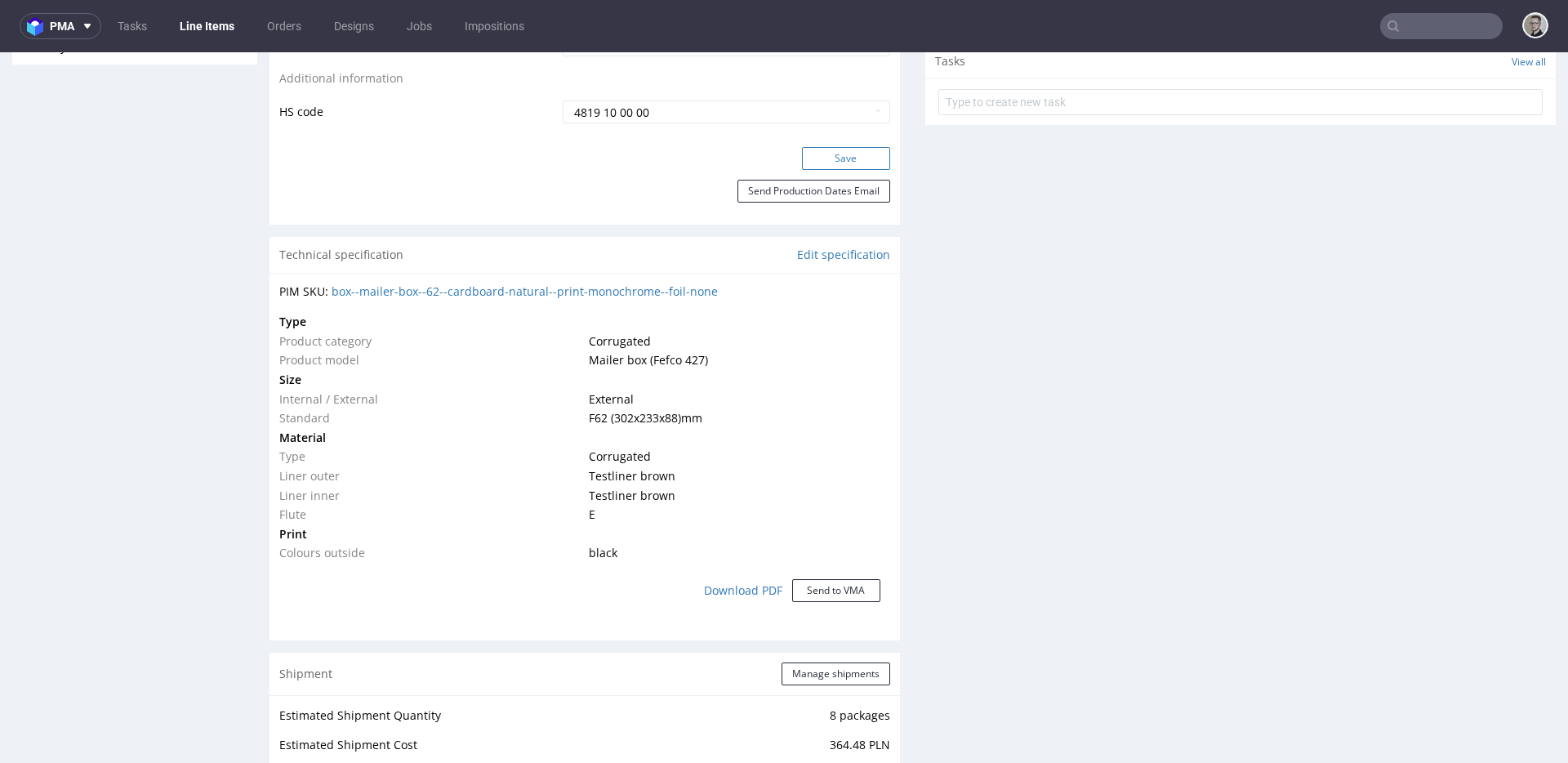
click at [838, 167] on button "Save" at bounding box center [846, 158] width 88 height 23
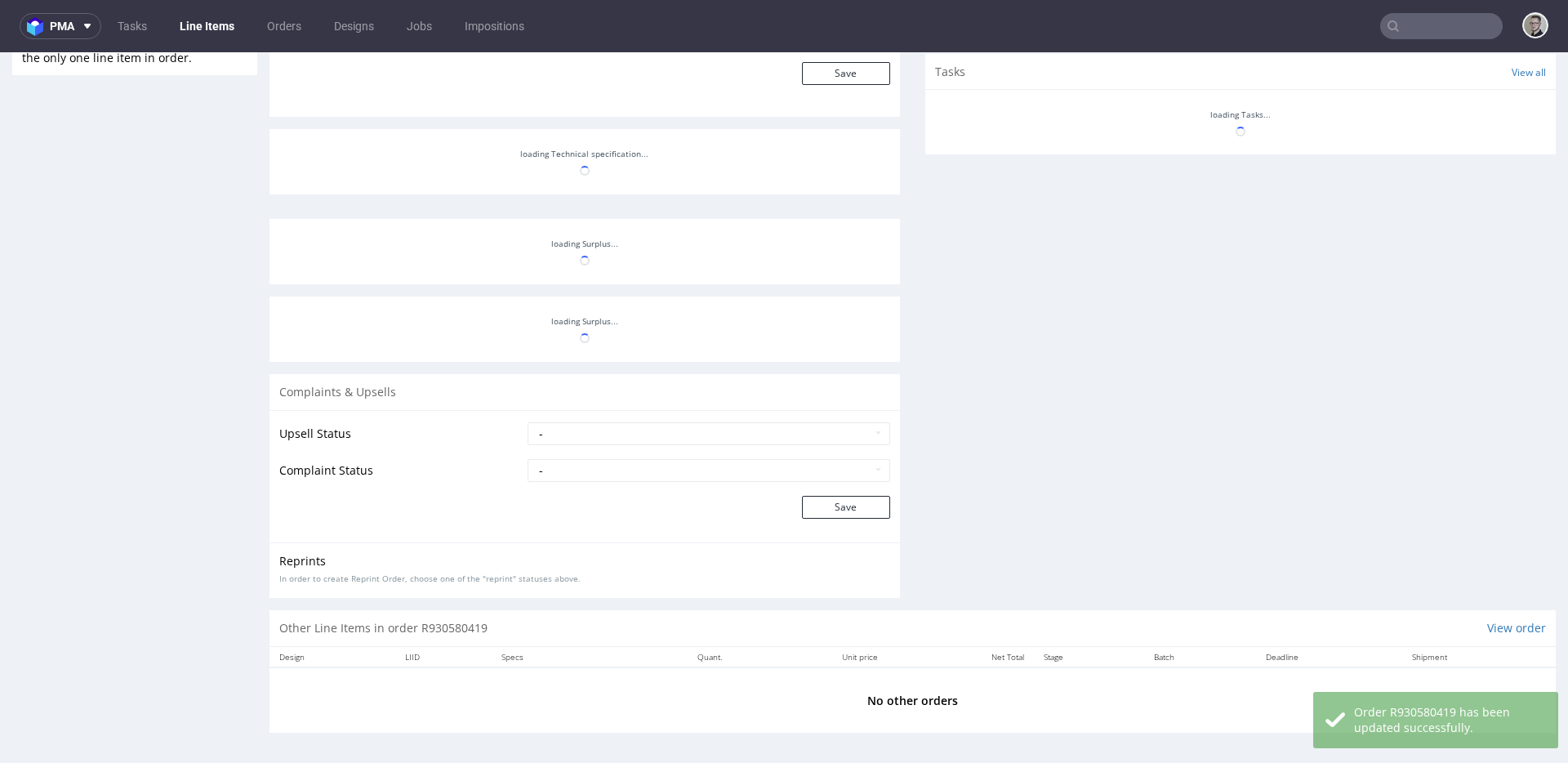
scroll to position [948, 0]
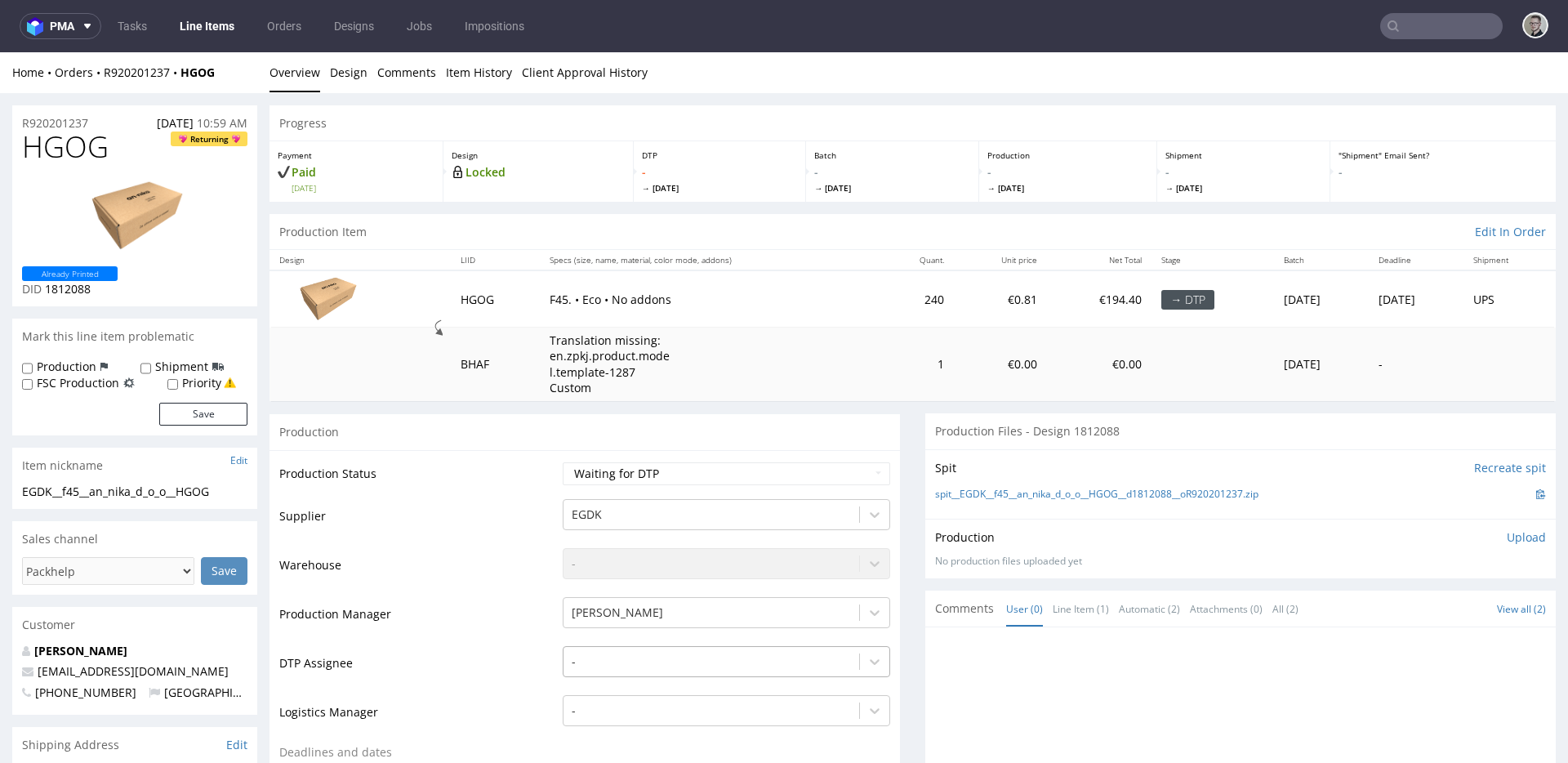
click at [637, 662] on div "-" at bounding box center [726, 658] width 327 height 23
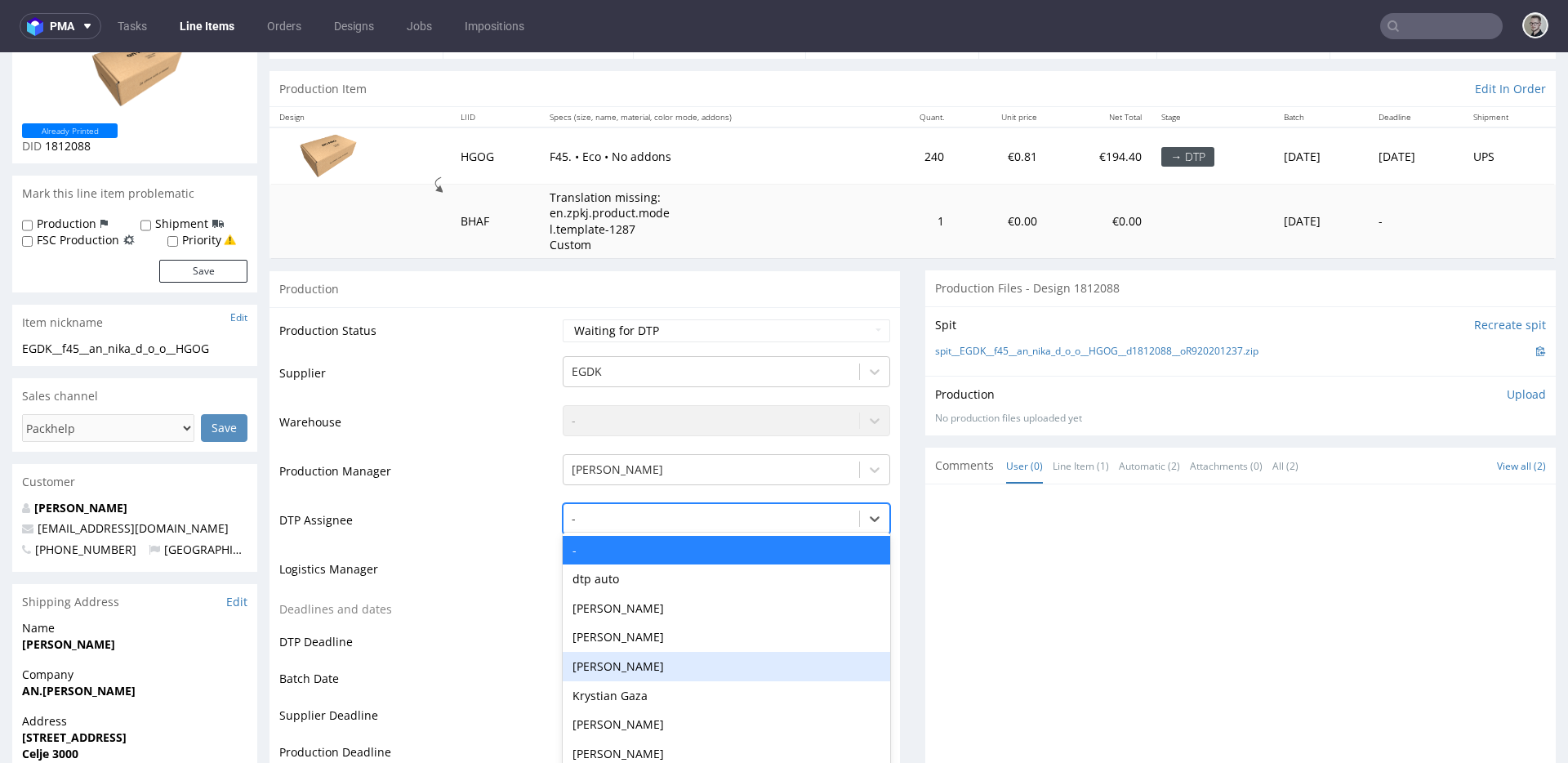
scroll to position [163, 0]
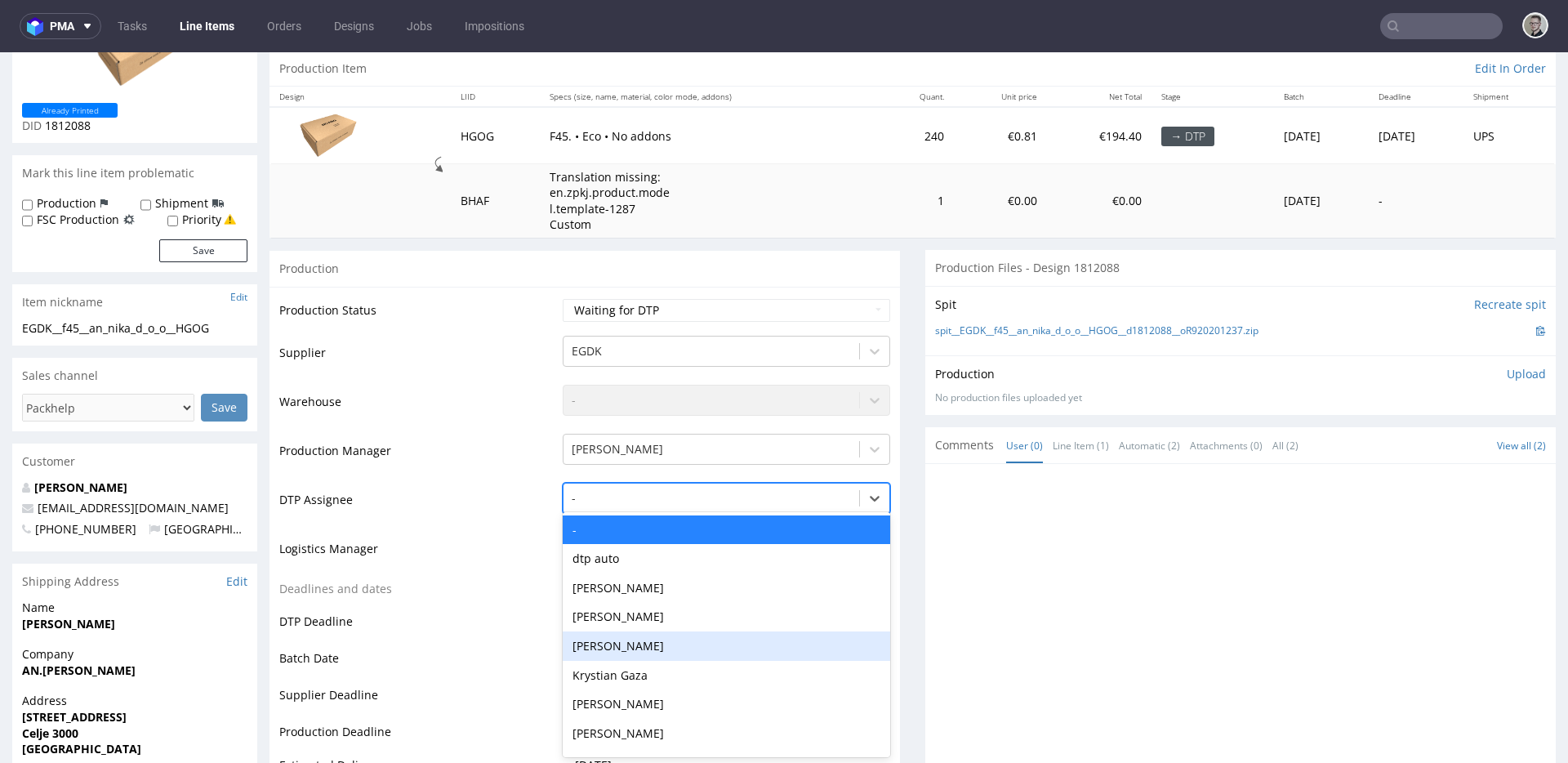
click at [642, 641] on div "Aleksandra Gątarczyk" at bounding box center [726, 647] width 327 height 30
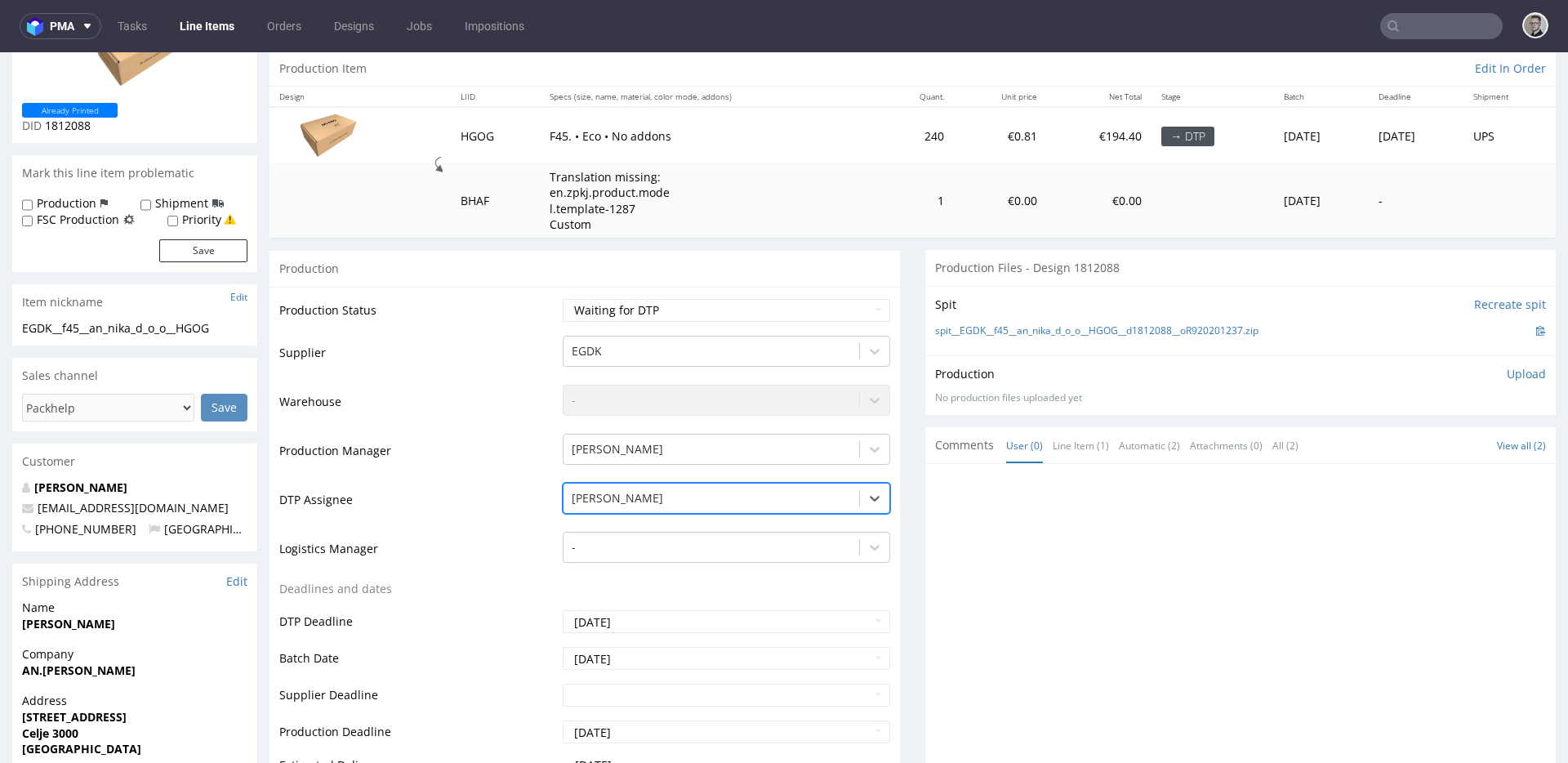
click at [683, 503] on div at bounding box center [711, 498] width 279 height 20
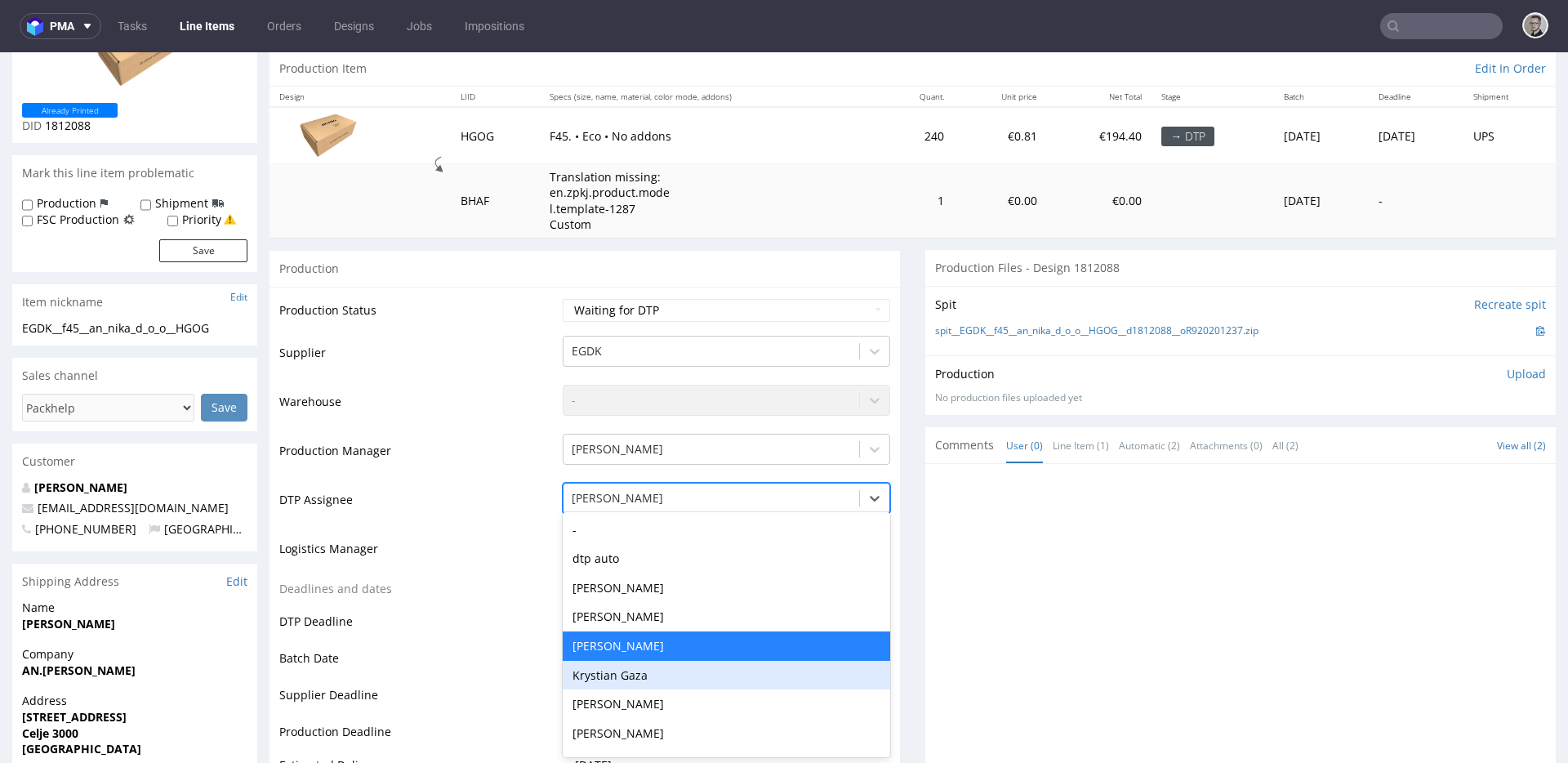
click at [634, 676] on div "Krystian Gaza" at bounding box center [726, 676] width 327 height 30
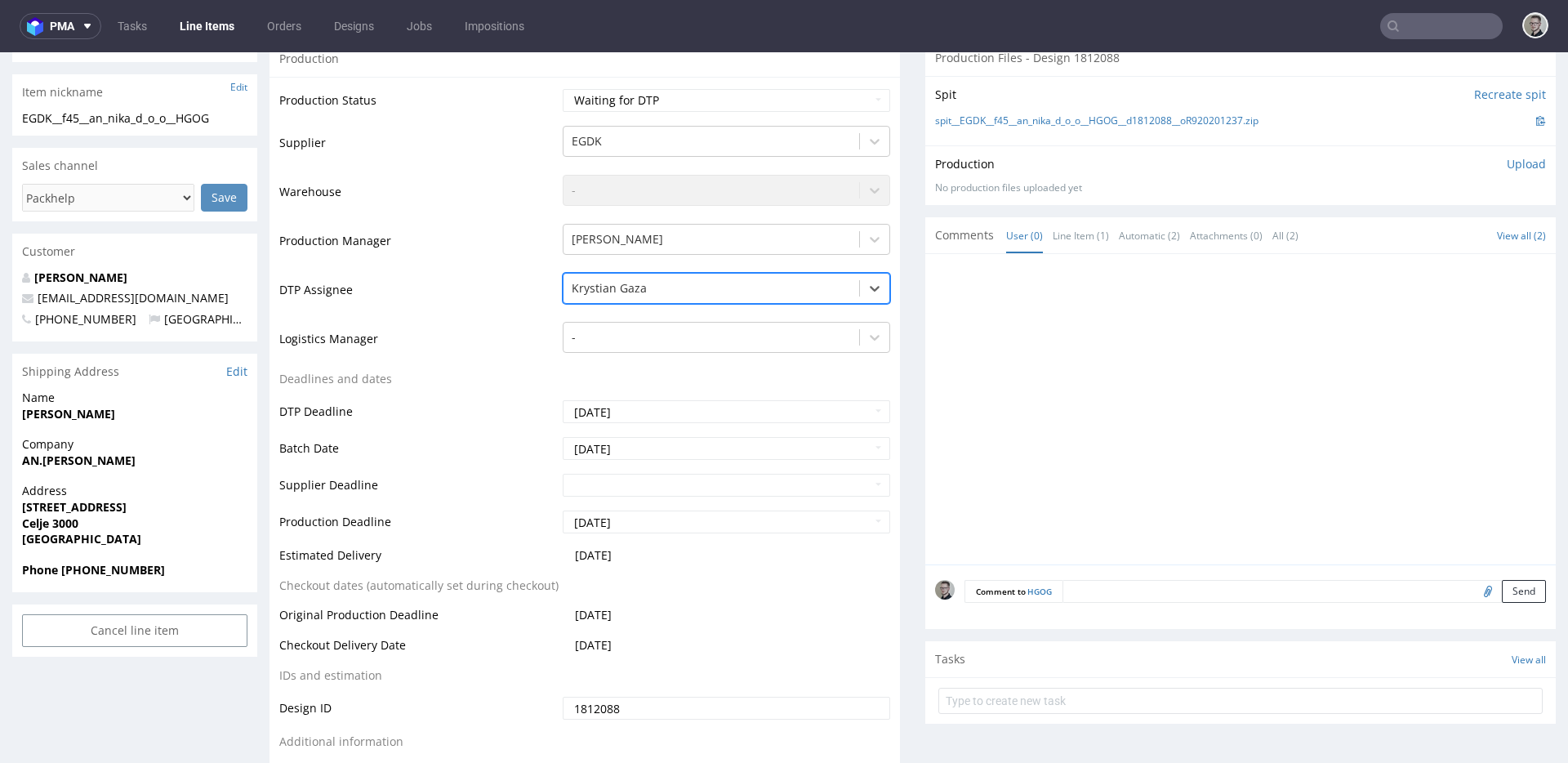
scroll to position [692, 0]
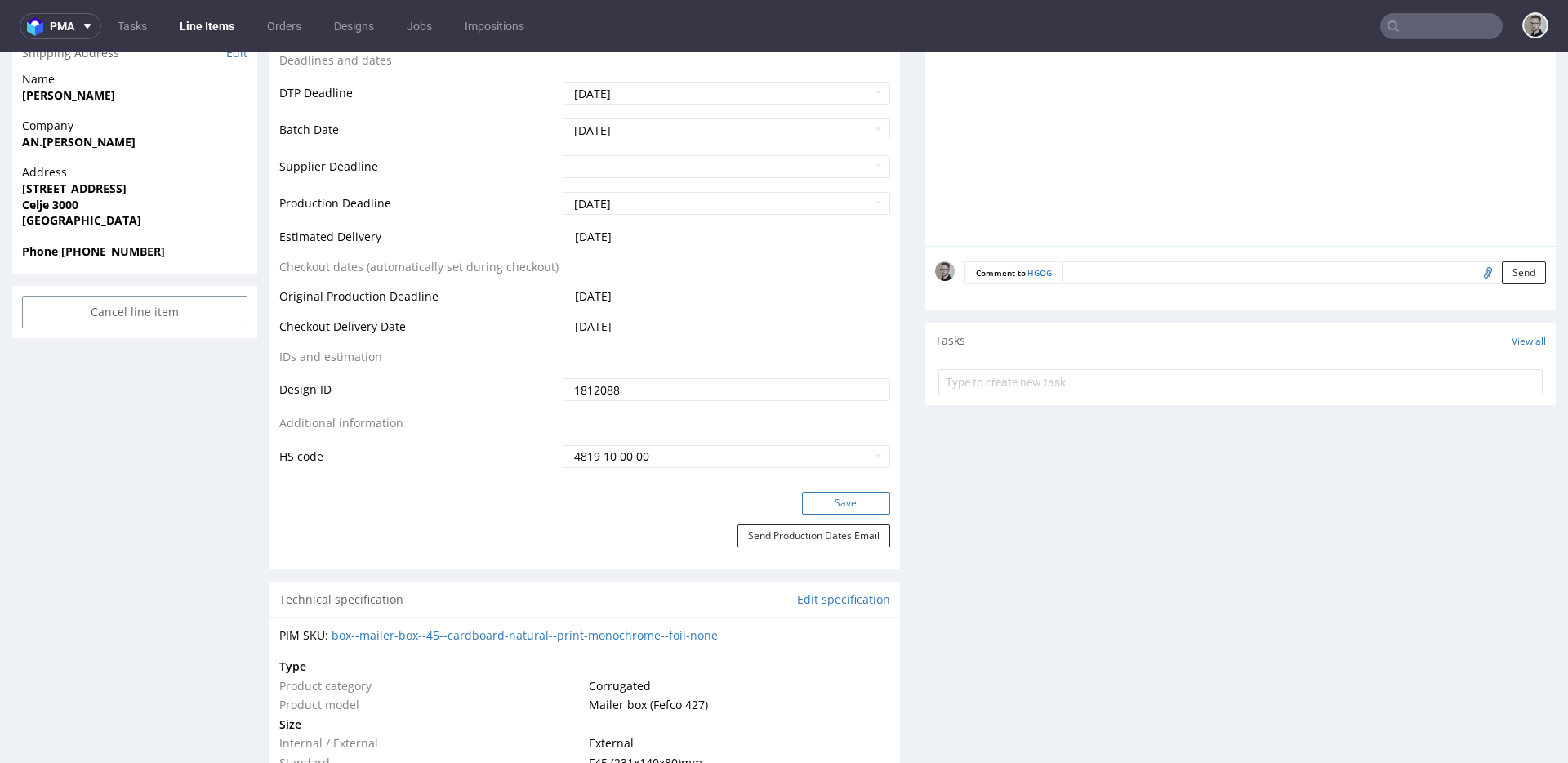
click at [825, 504] on button "Save" at bounding box center [846, 503] width 88 height 23
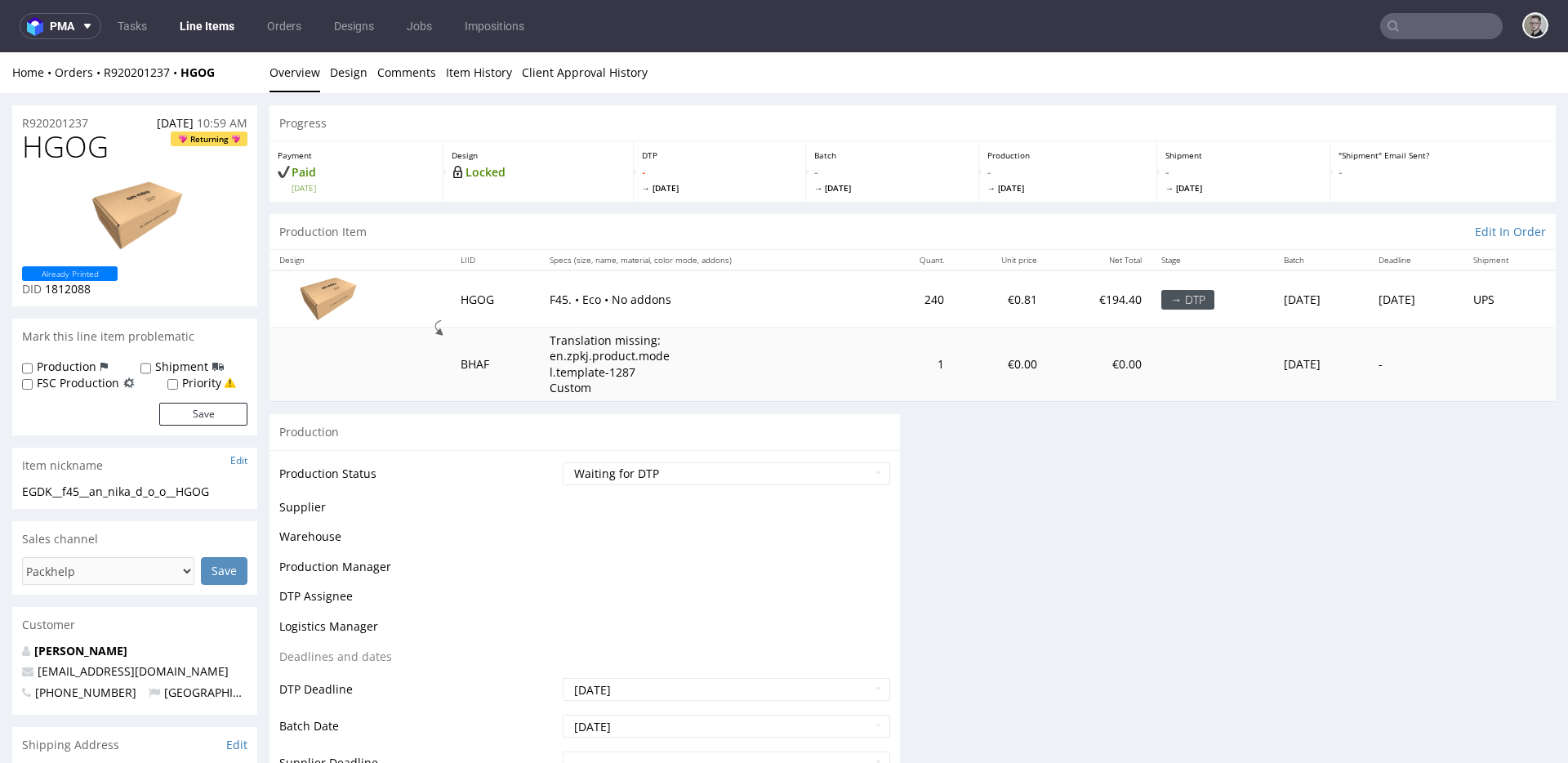
scroll to position [0, 0]
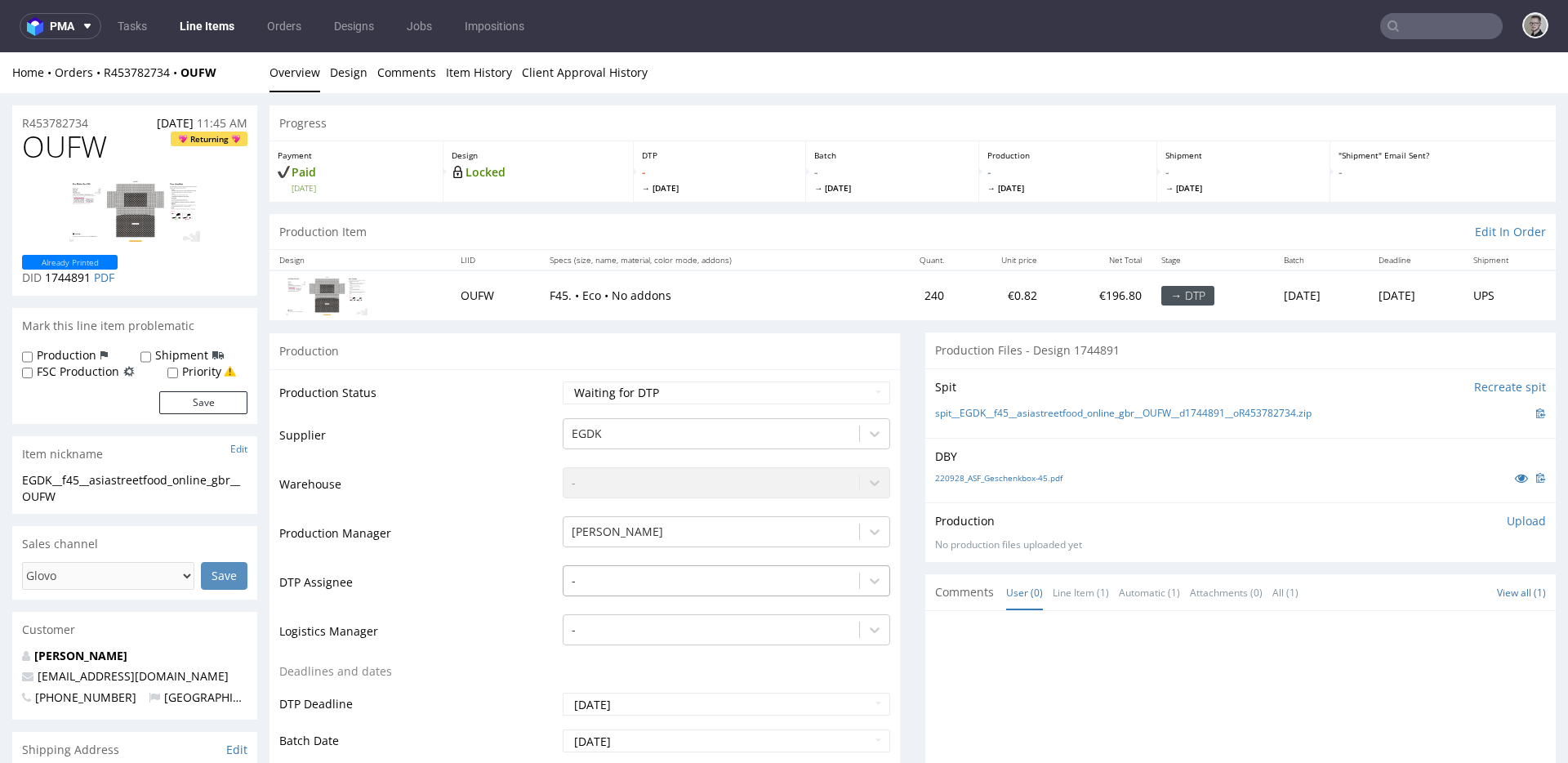
click at [648, 582] on div "-" at bounding box center [726, 577] width 327 height 23
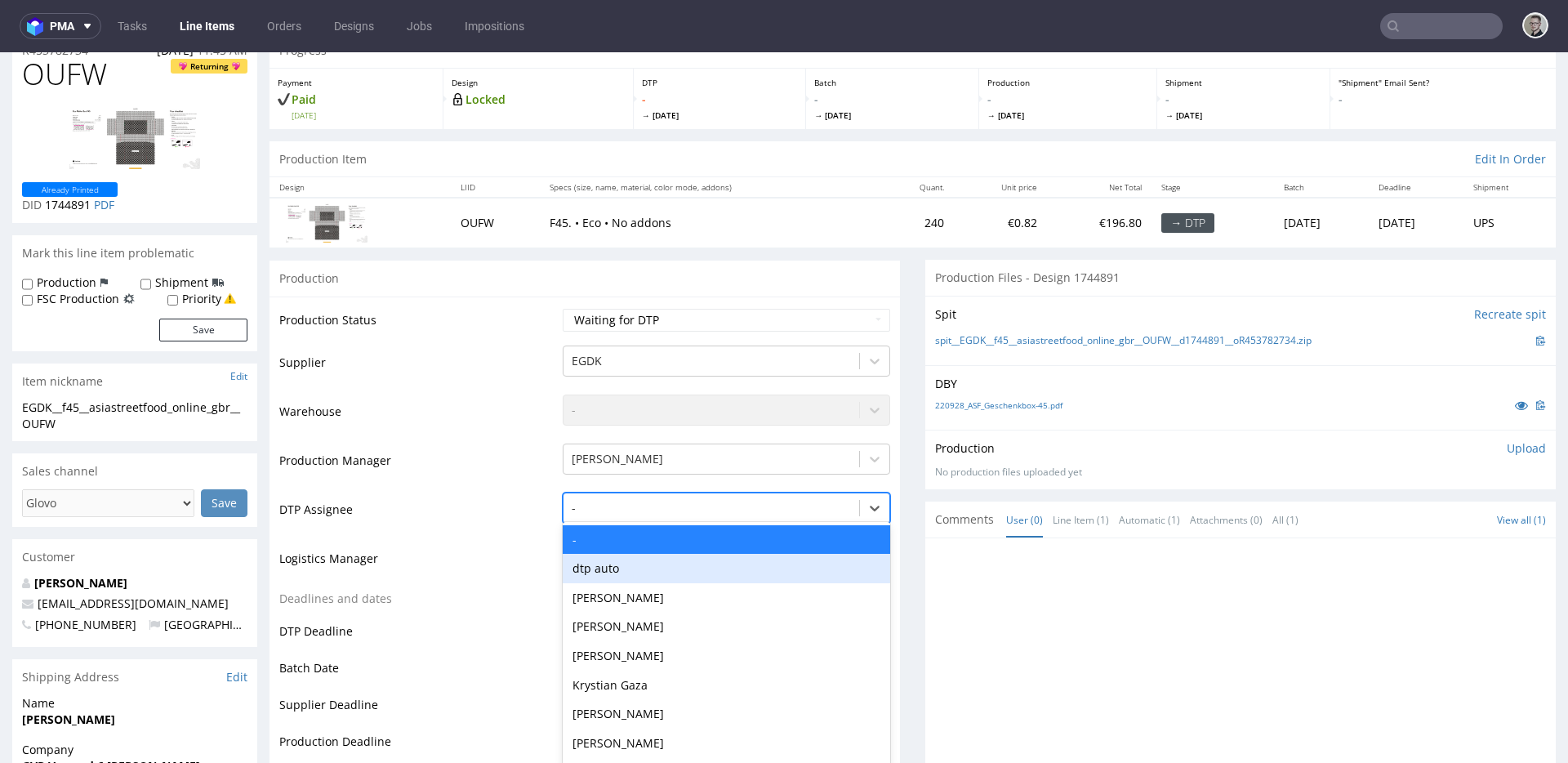
scroll to position [82, 0]
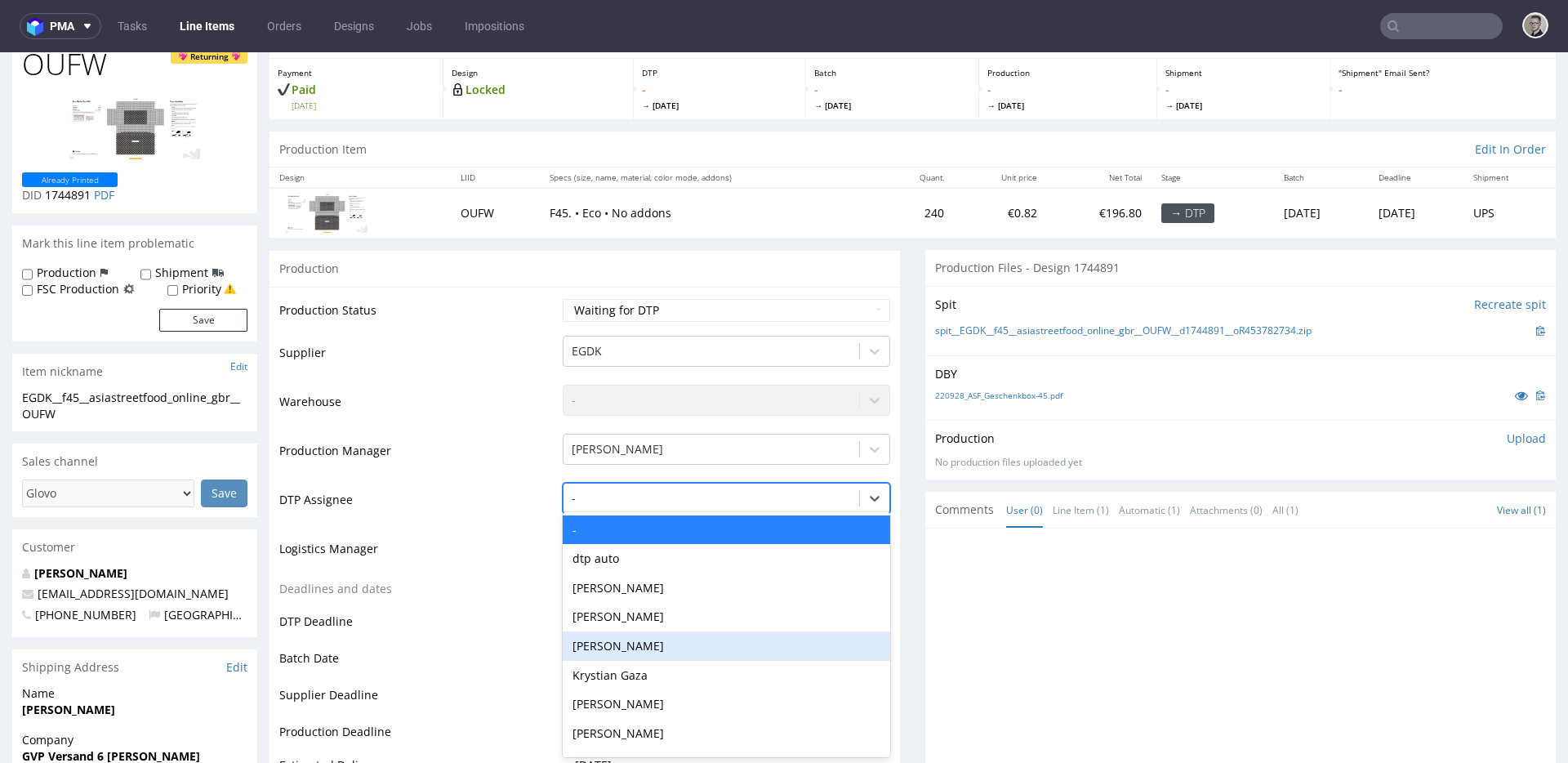
click at [653, 667] on div "Krystian Gaza" at bounding box center [726, 676] width 327 height 30
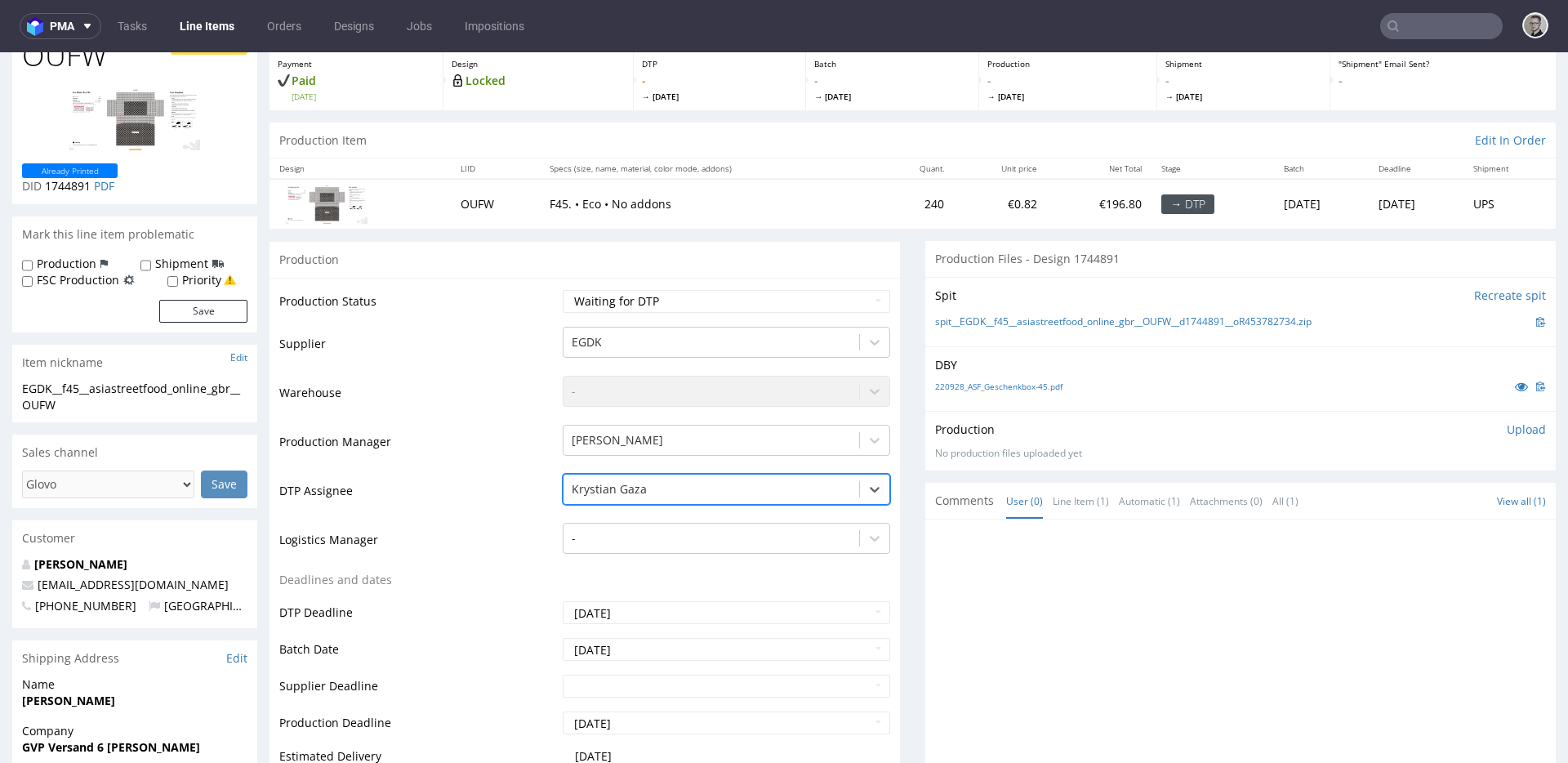
scroll to position [629, 0]
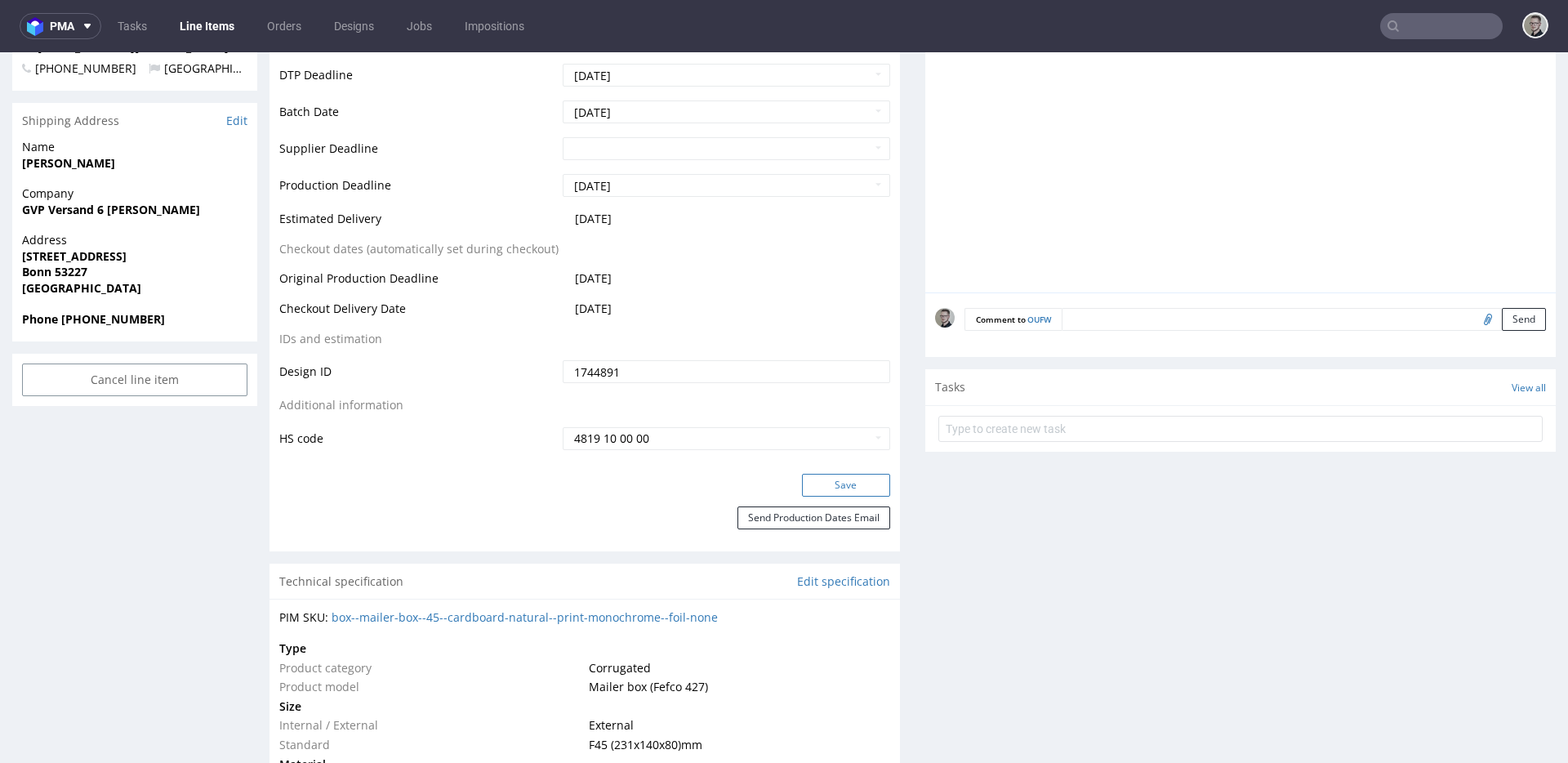
click at [852, 485] on button "Save" at bounding box center [846, 486] width 88 height 23
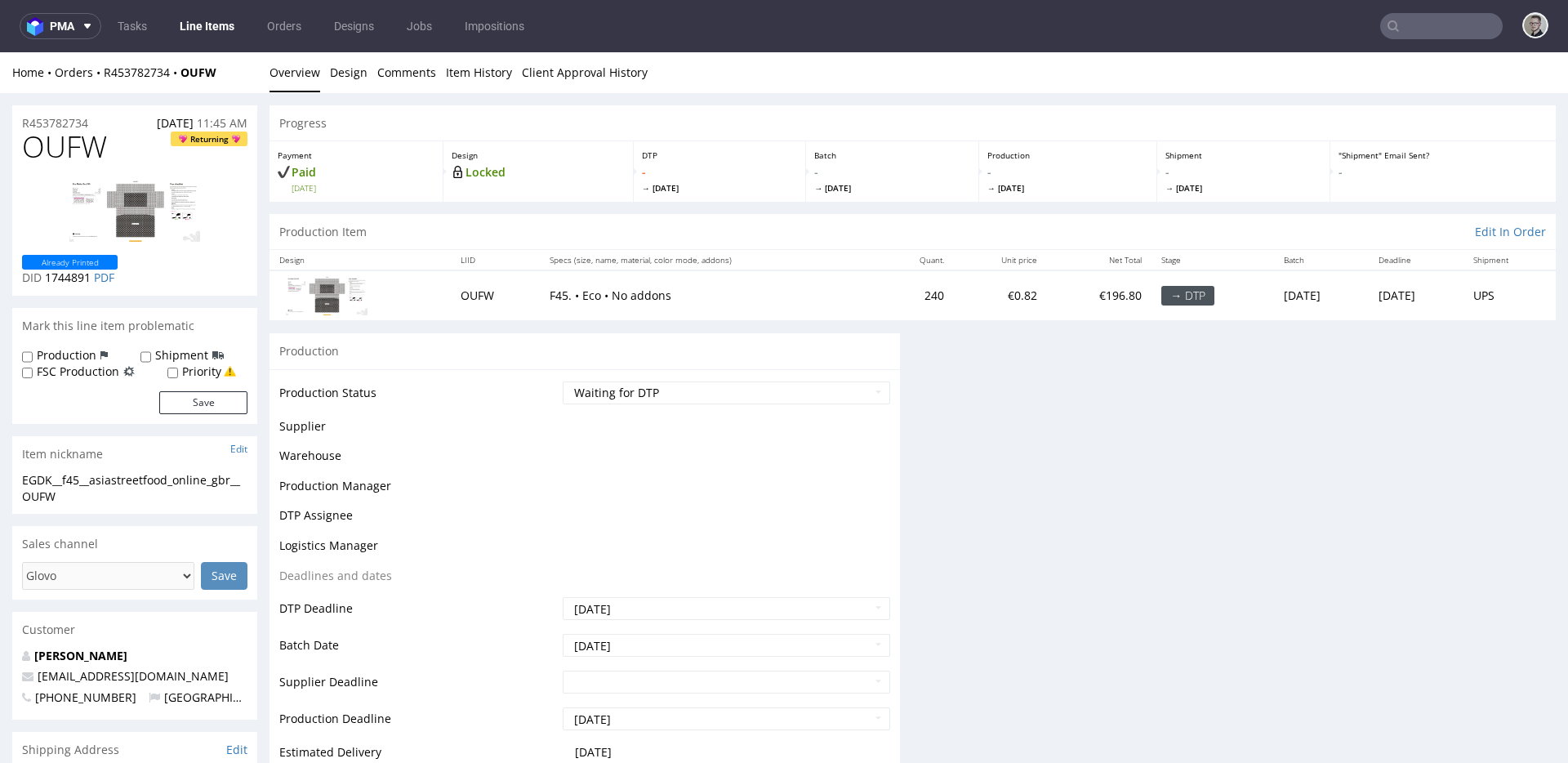
scroll to position [0, 0]
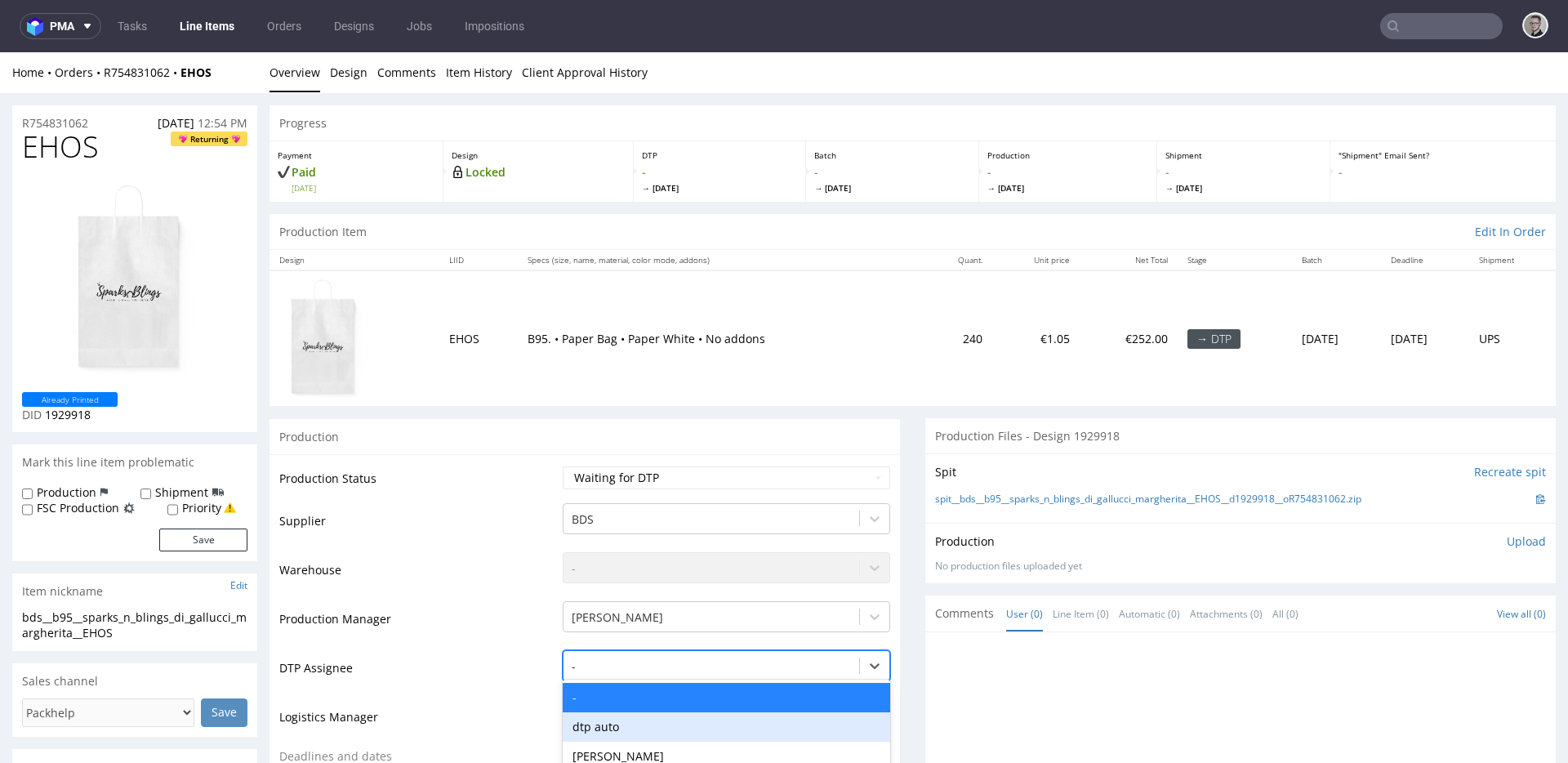
click at [636, 660] on div "dtp auto, 2 of 31. 31 results available. Use Up and Down to choose options, pre…" at bounding box center [726, 662] width 327 height 23
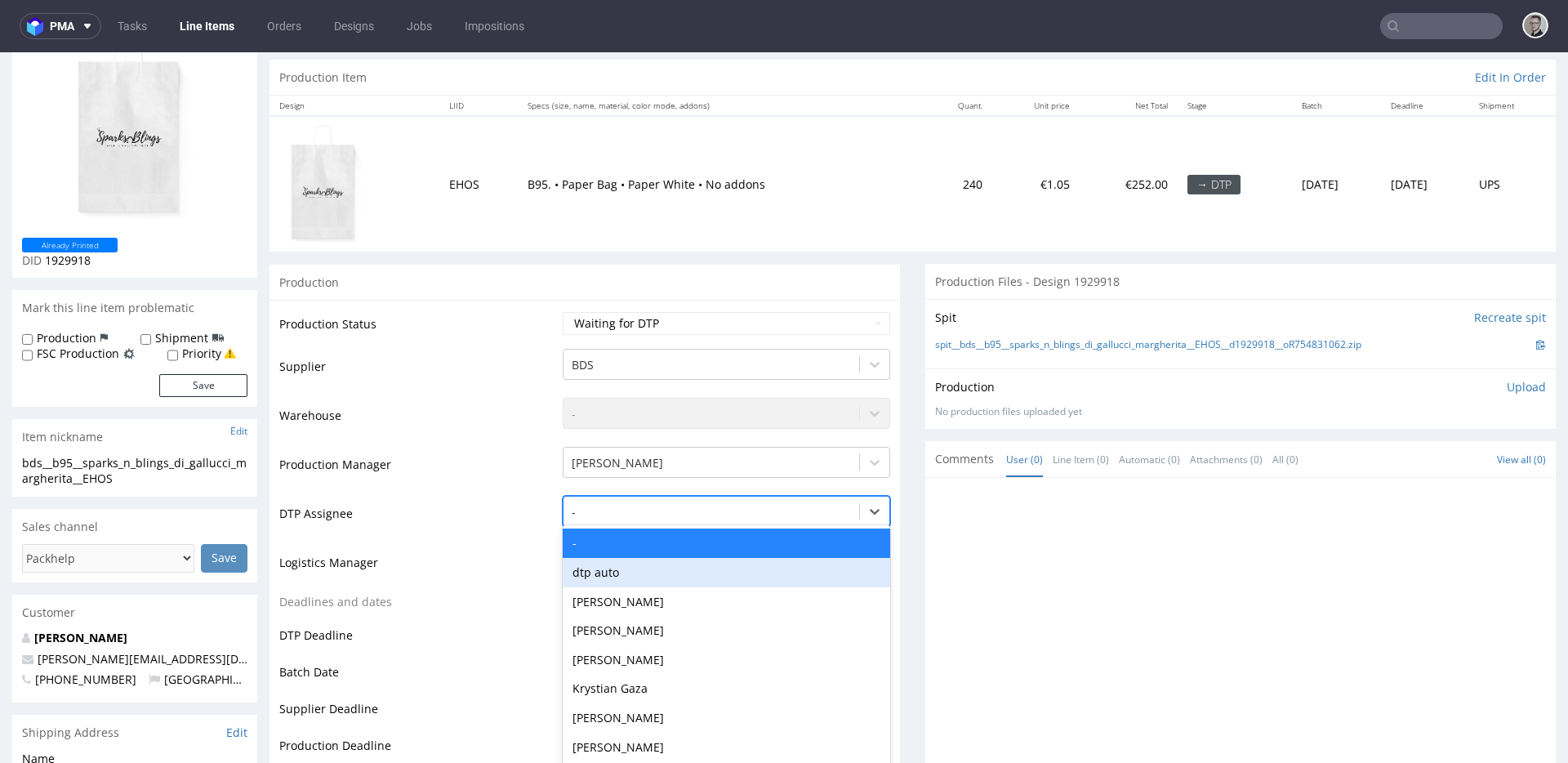
scroll to position [168, 0]
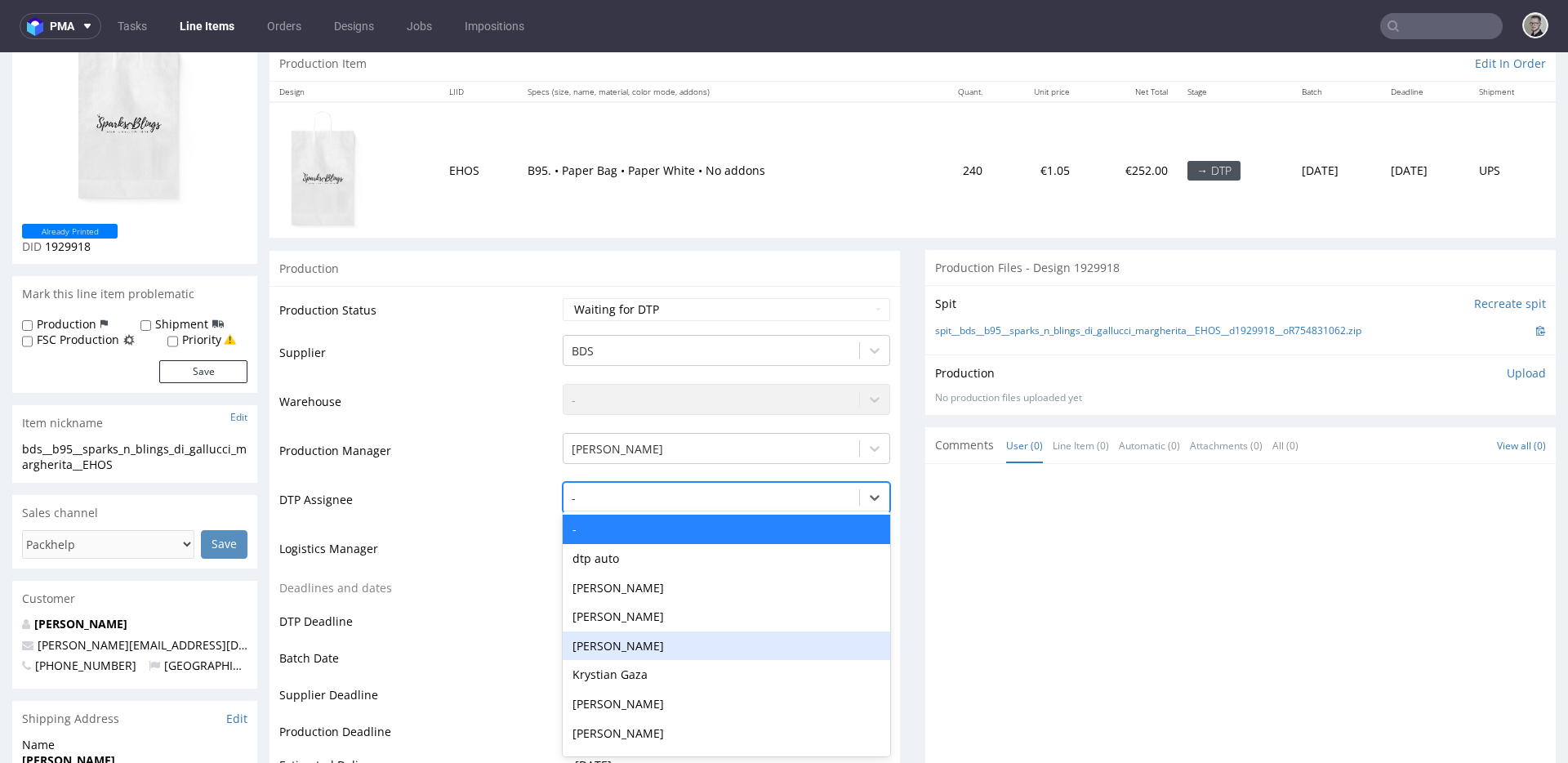
click at [653, 643] on div "[PERSON_NAME]" at bounding box center [726, 647] width 327 height 30
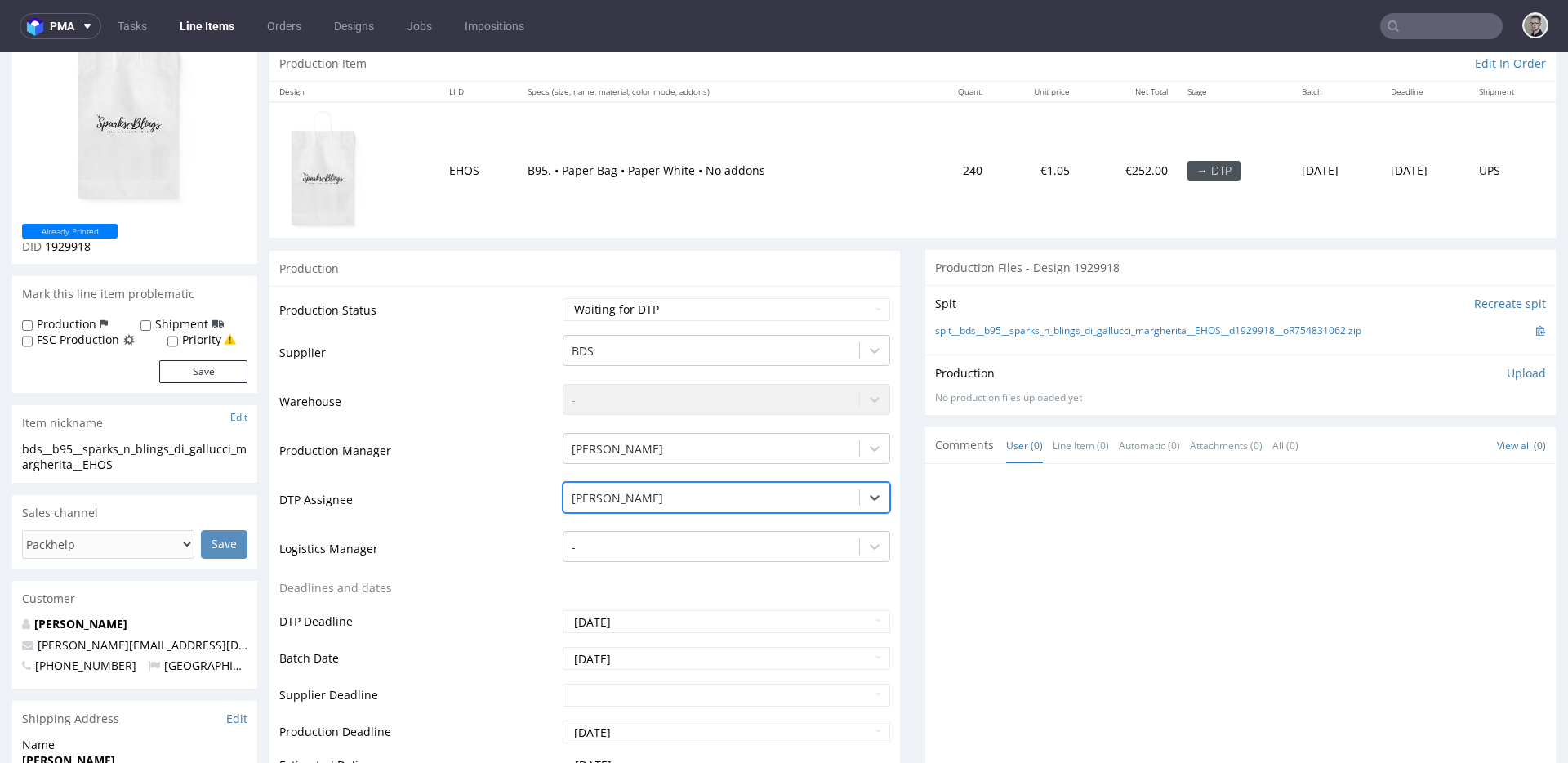
click at [685, 498] on div at bounding box center [711, 498] width 279 height 20
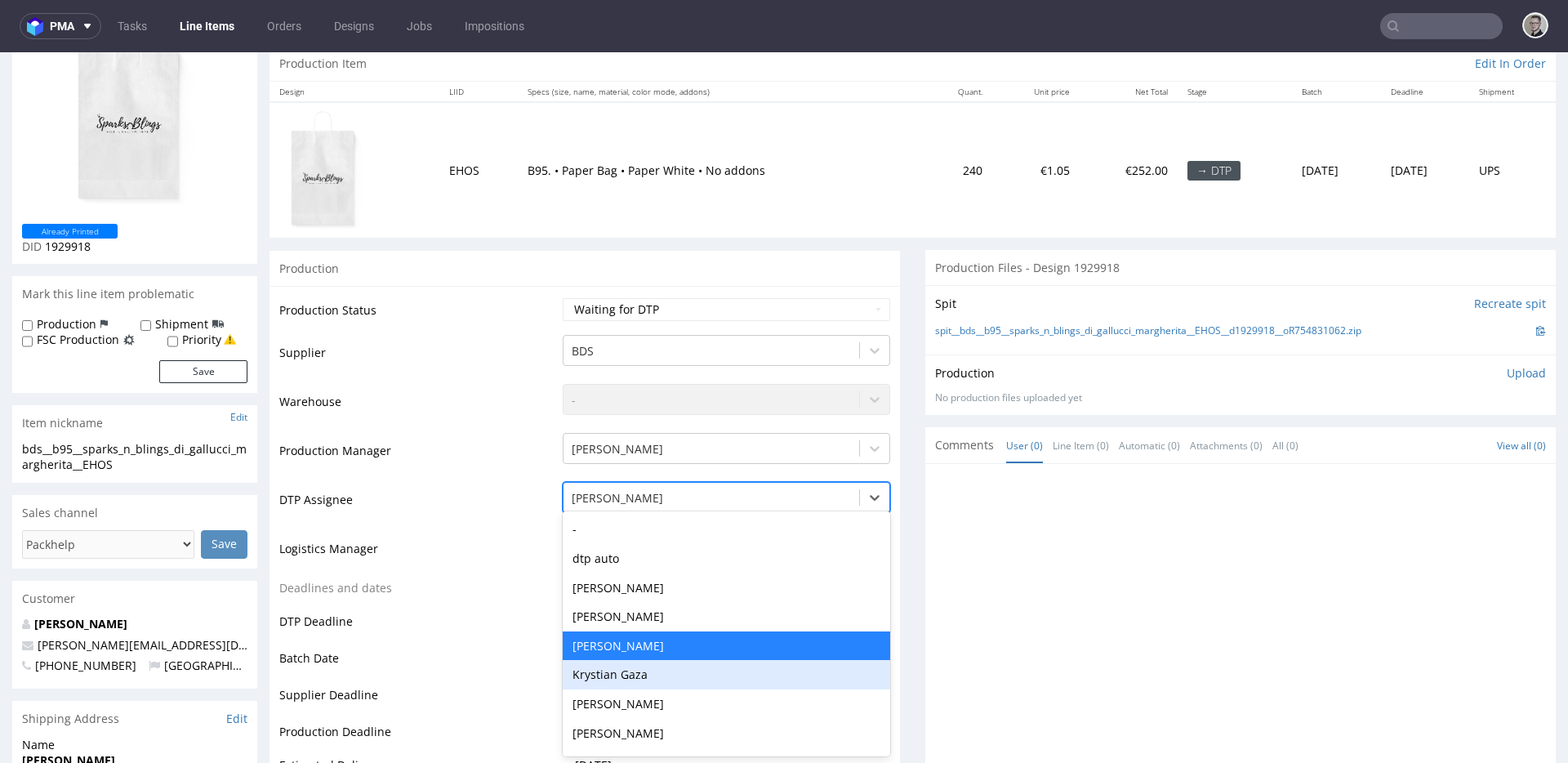
click at [641, 668] on div "Krystian Gaza" at bounding box center [726, 675] width 327 height 30
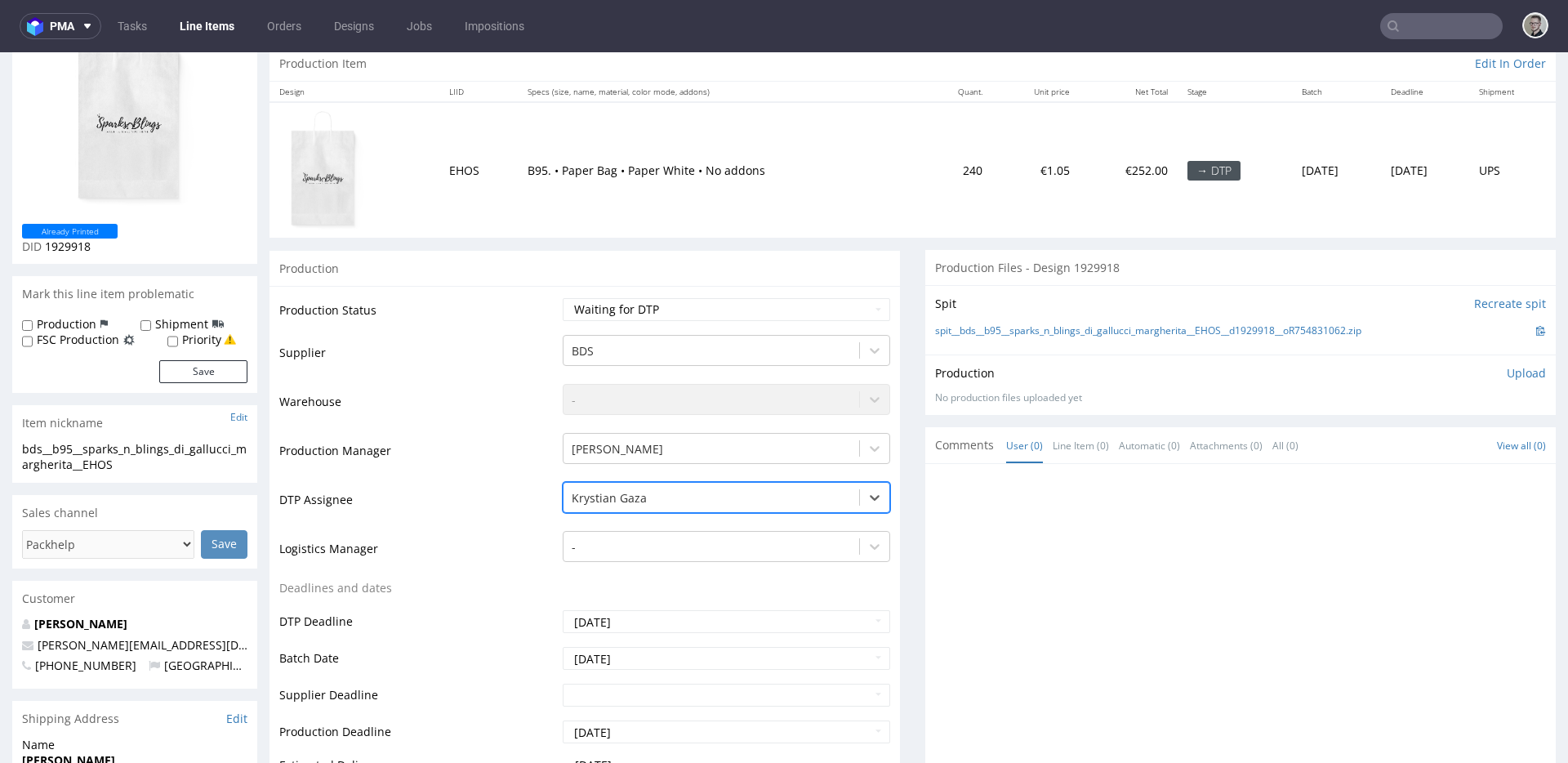
scroll to position [705, 0]
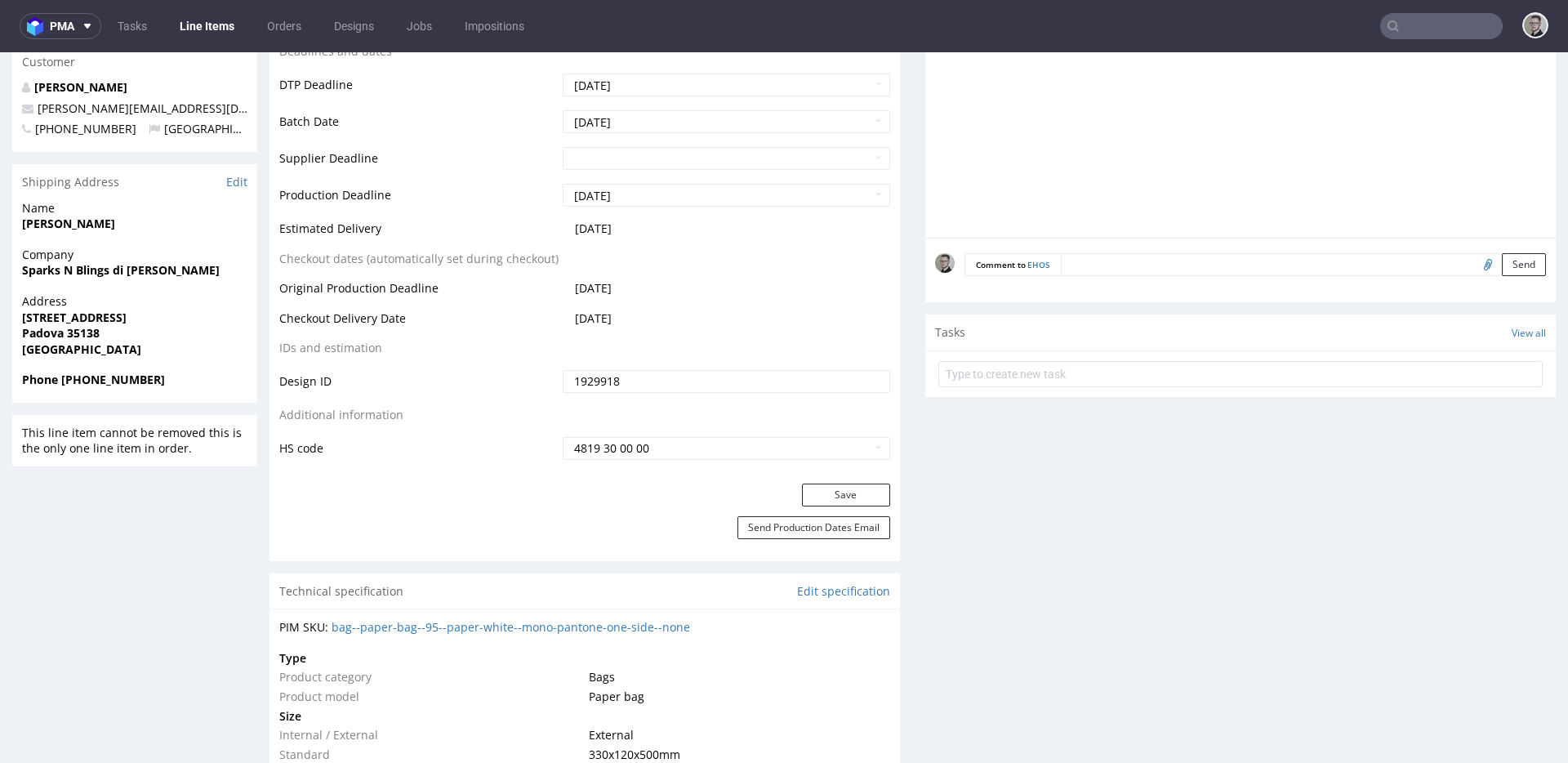
click at [847, 510] on div "Save" at bounding box center [584, 500] width 631 height 33
click at [857, 496] on button "Save" at bounding box center [846, 495] width 88 height 23
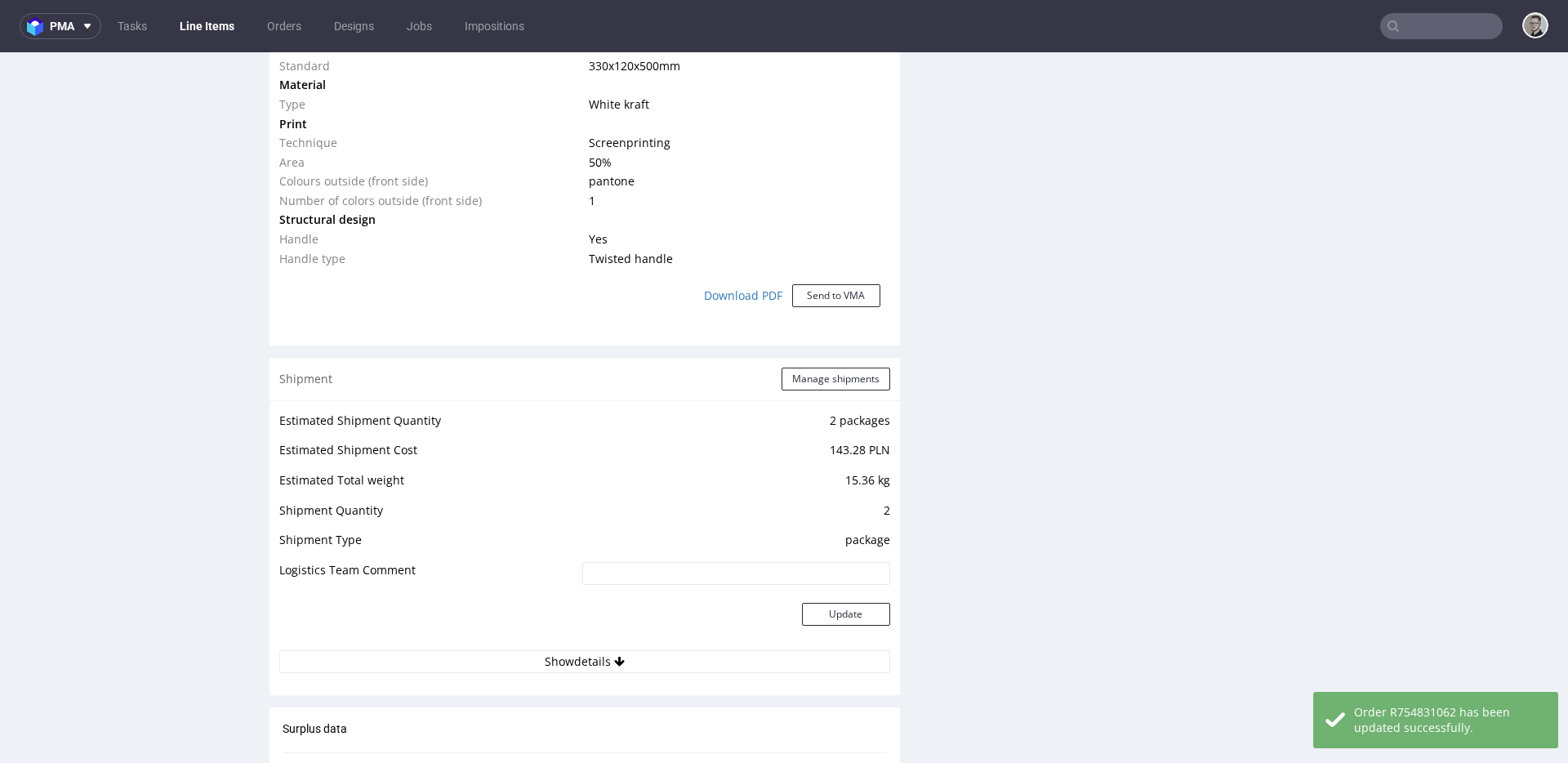
scroll to position [1636, 0]
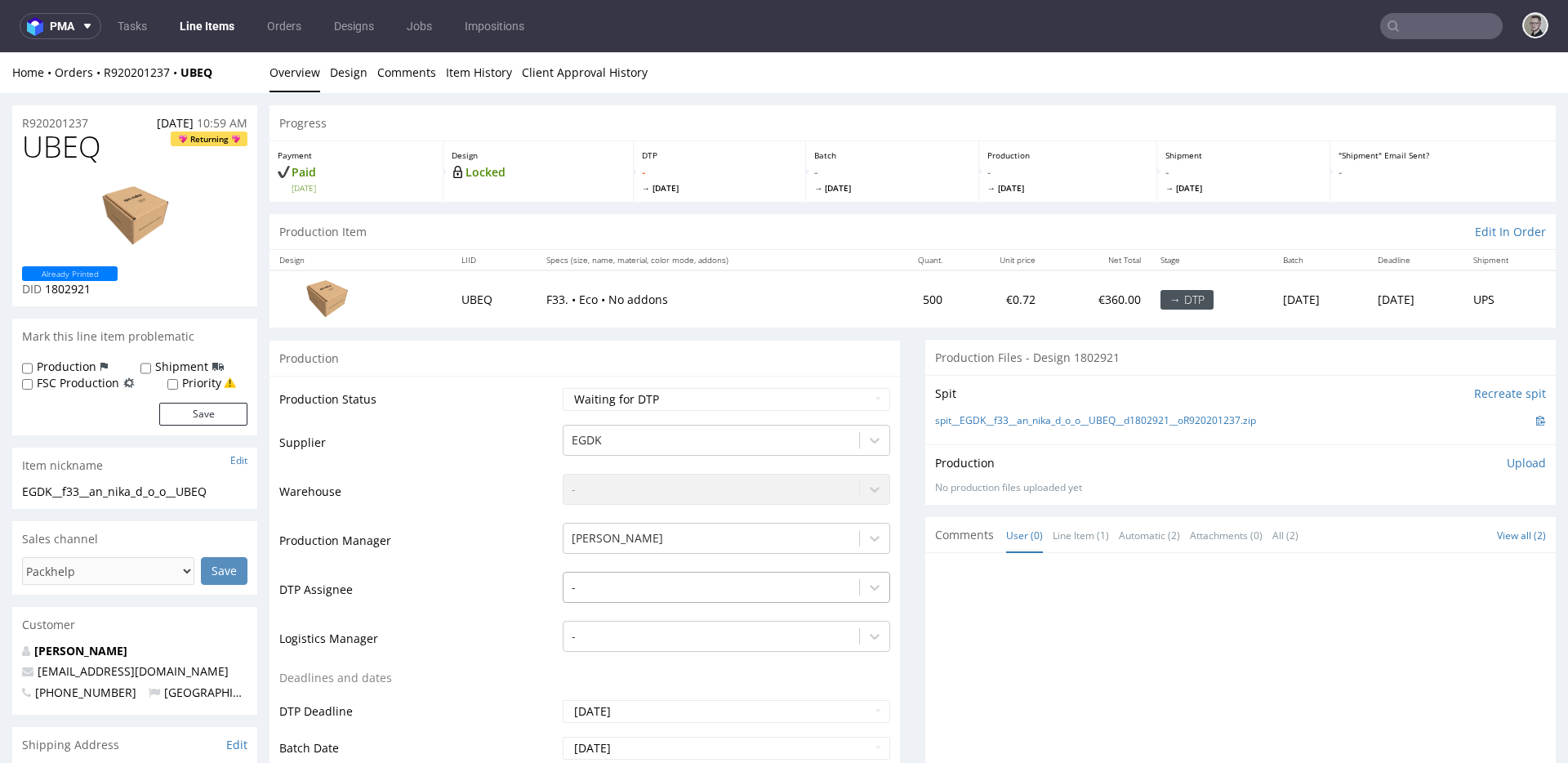
click at [646, 587] on div "-" at bounding box center [726, 583] width 327 height 23
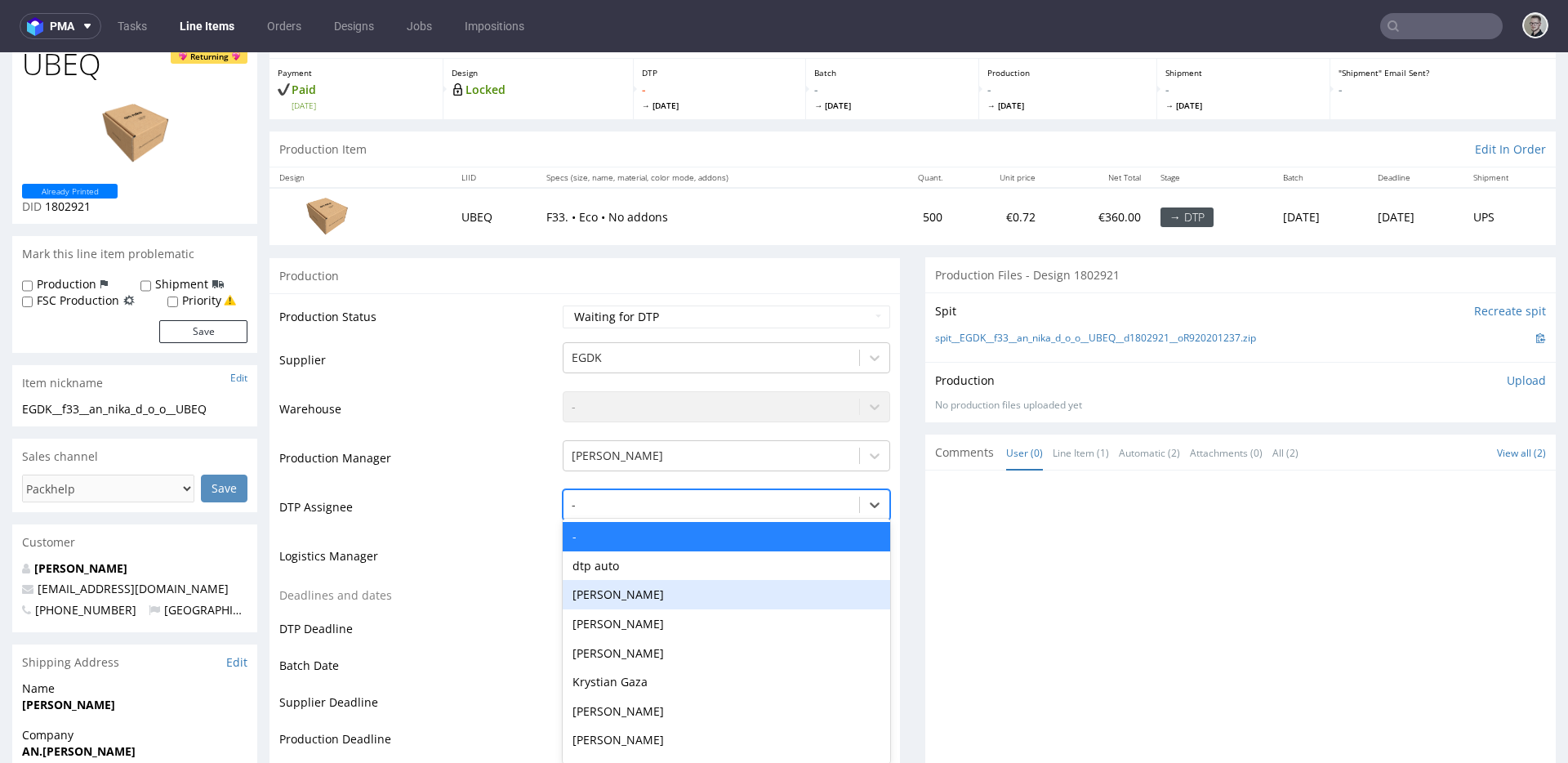
scroll to position [90, 0]
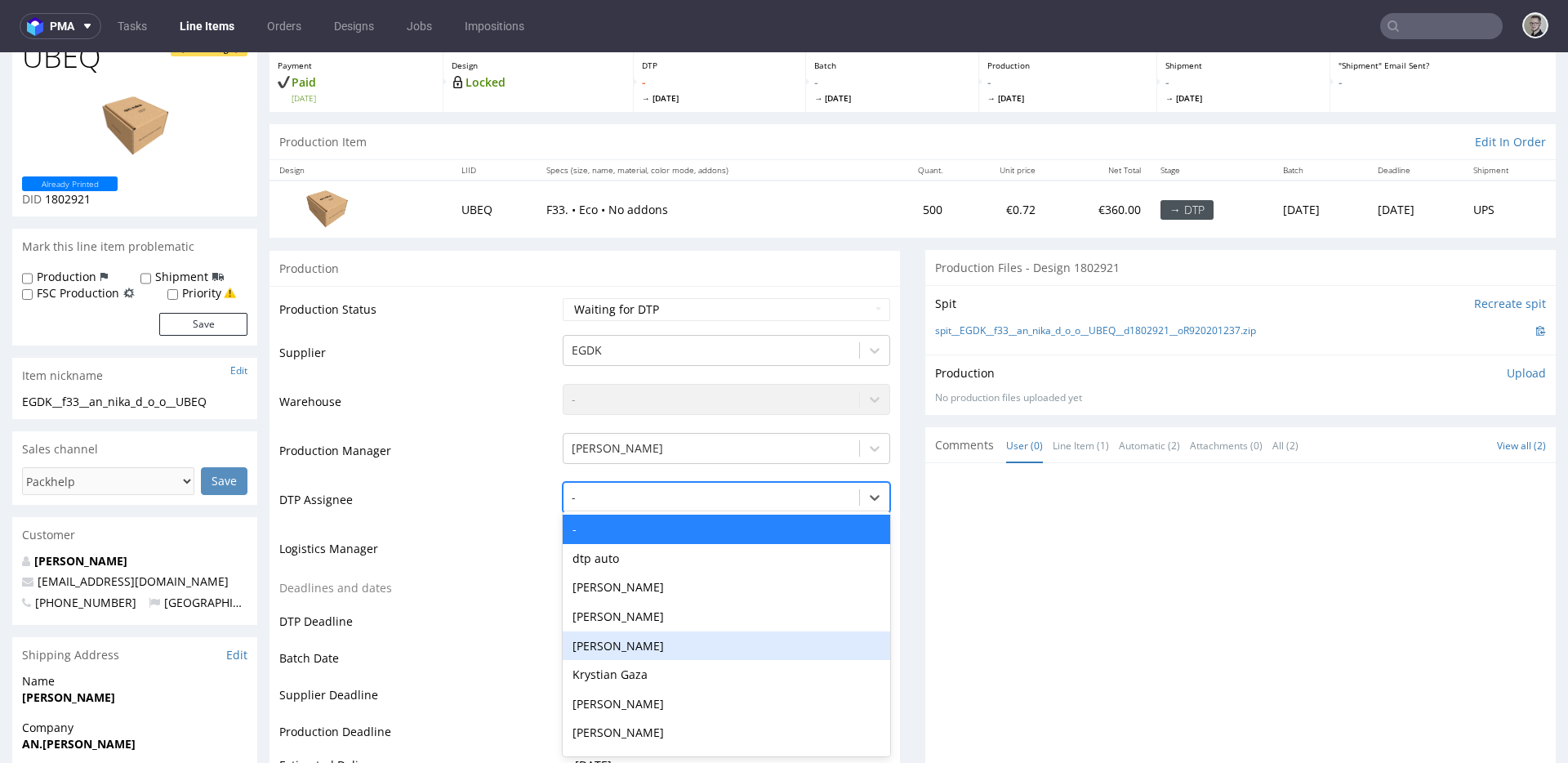
click at [650, 662] on div "Krystian Gaza" at bounding box center [726, 675] width 327 height 30
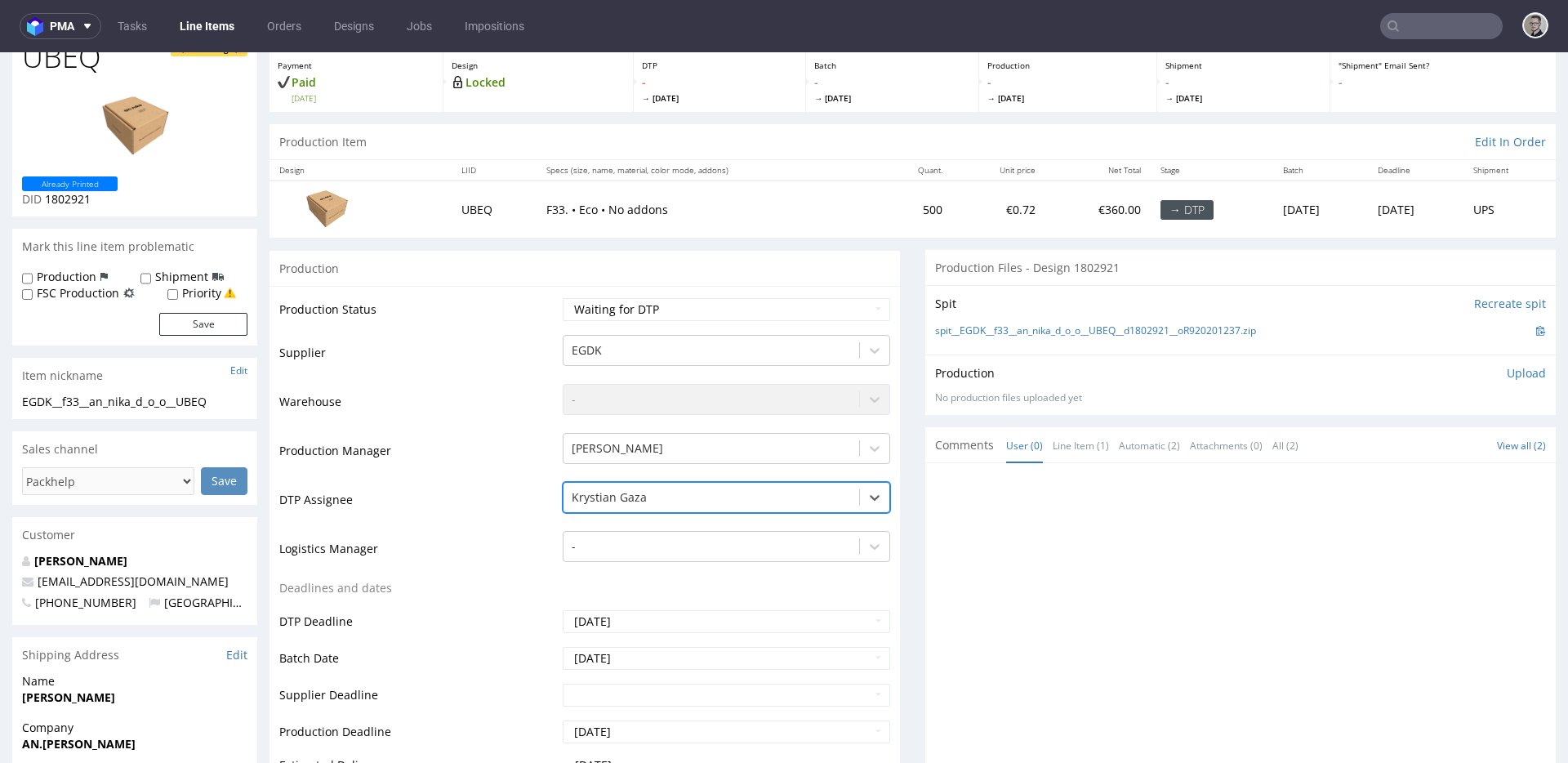
scroll to position [849, 0]
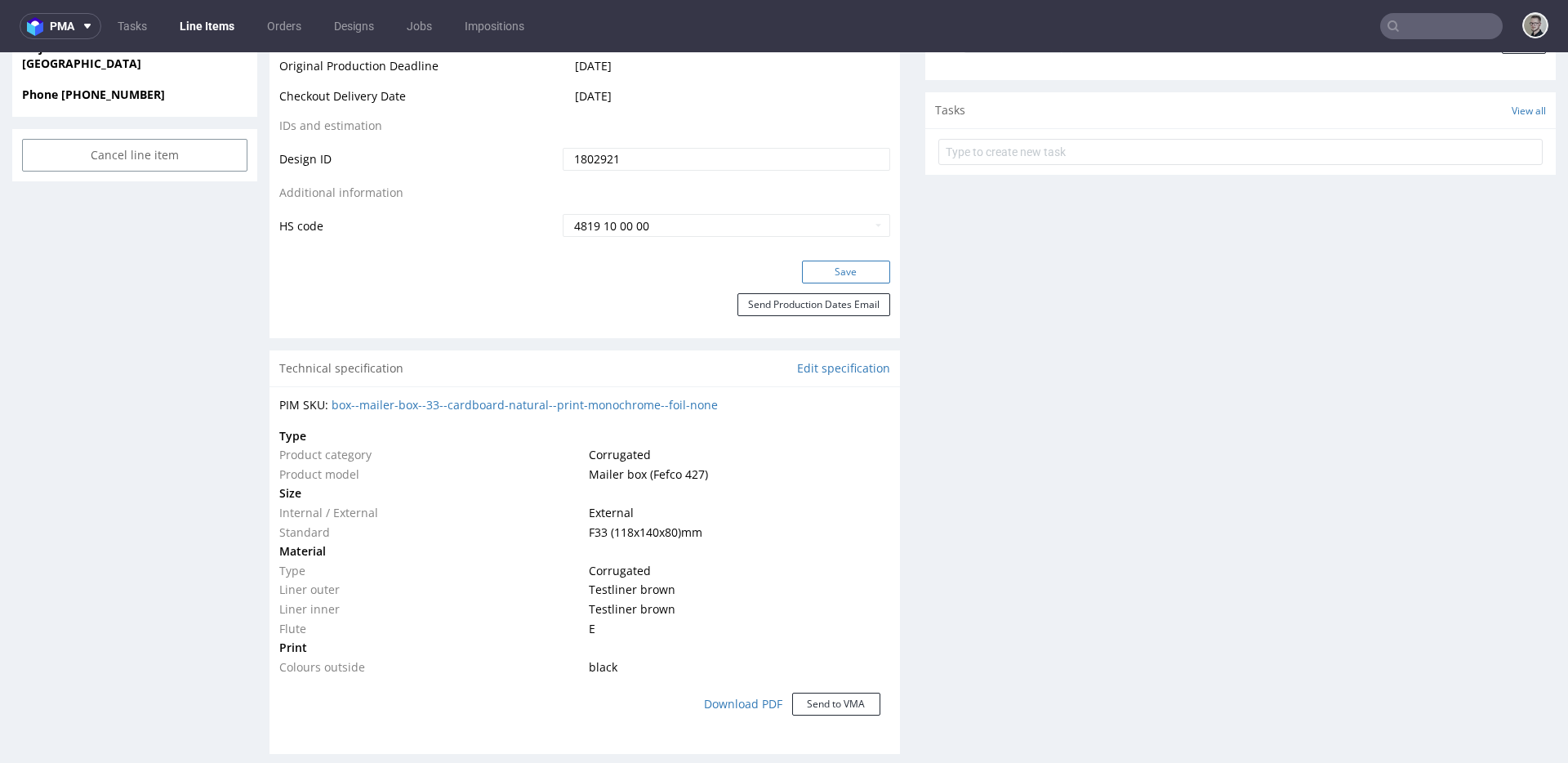
click at [845, 281] on button "Save" at bounding box center [846, 272] width 88 height 23
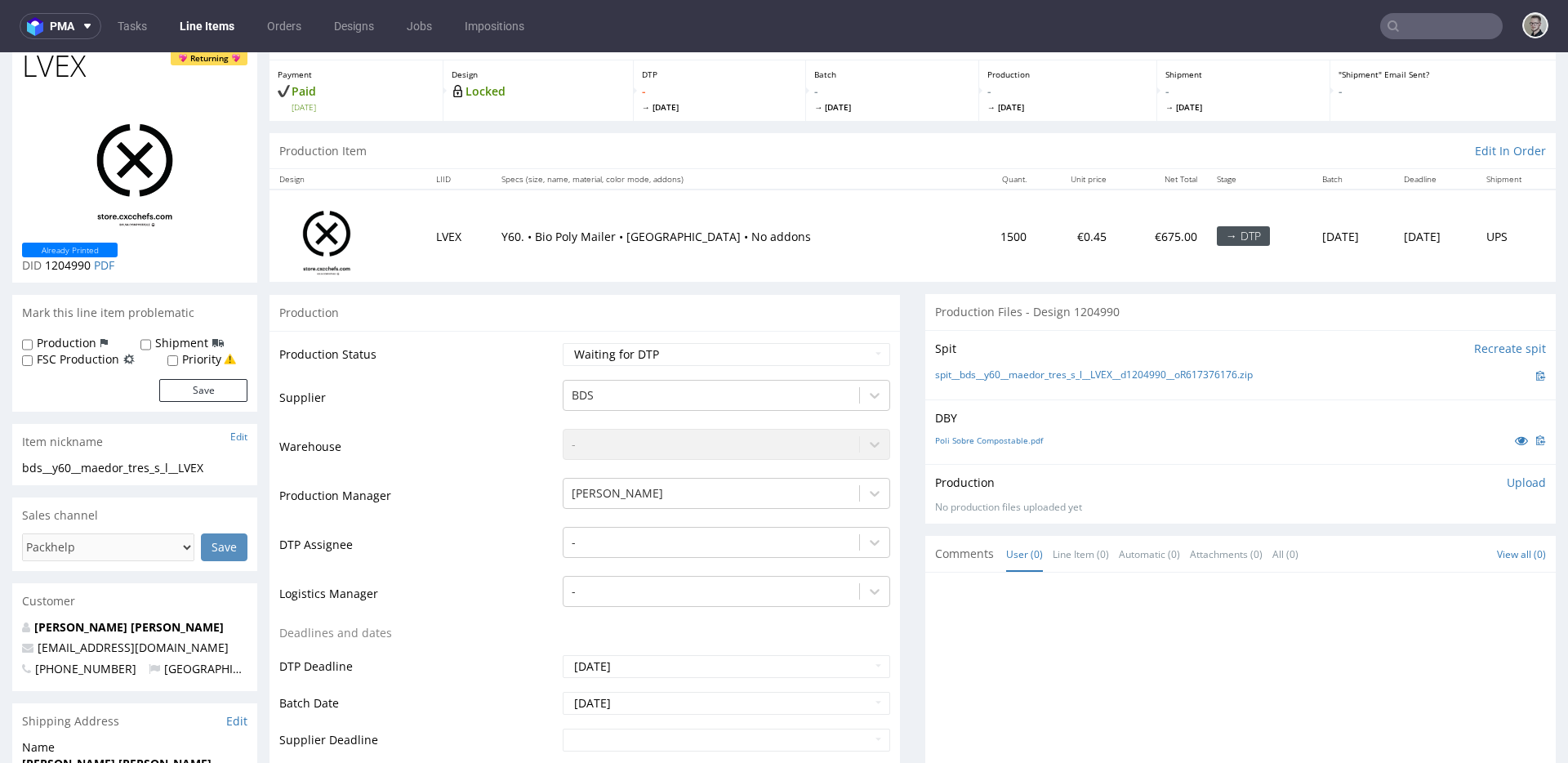
scroll to position [137, 0]
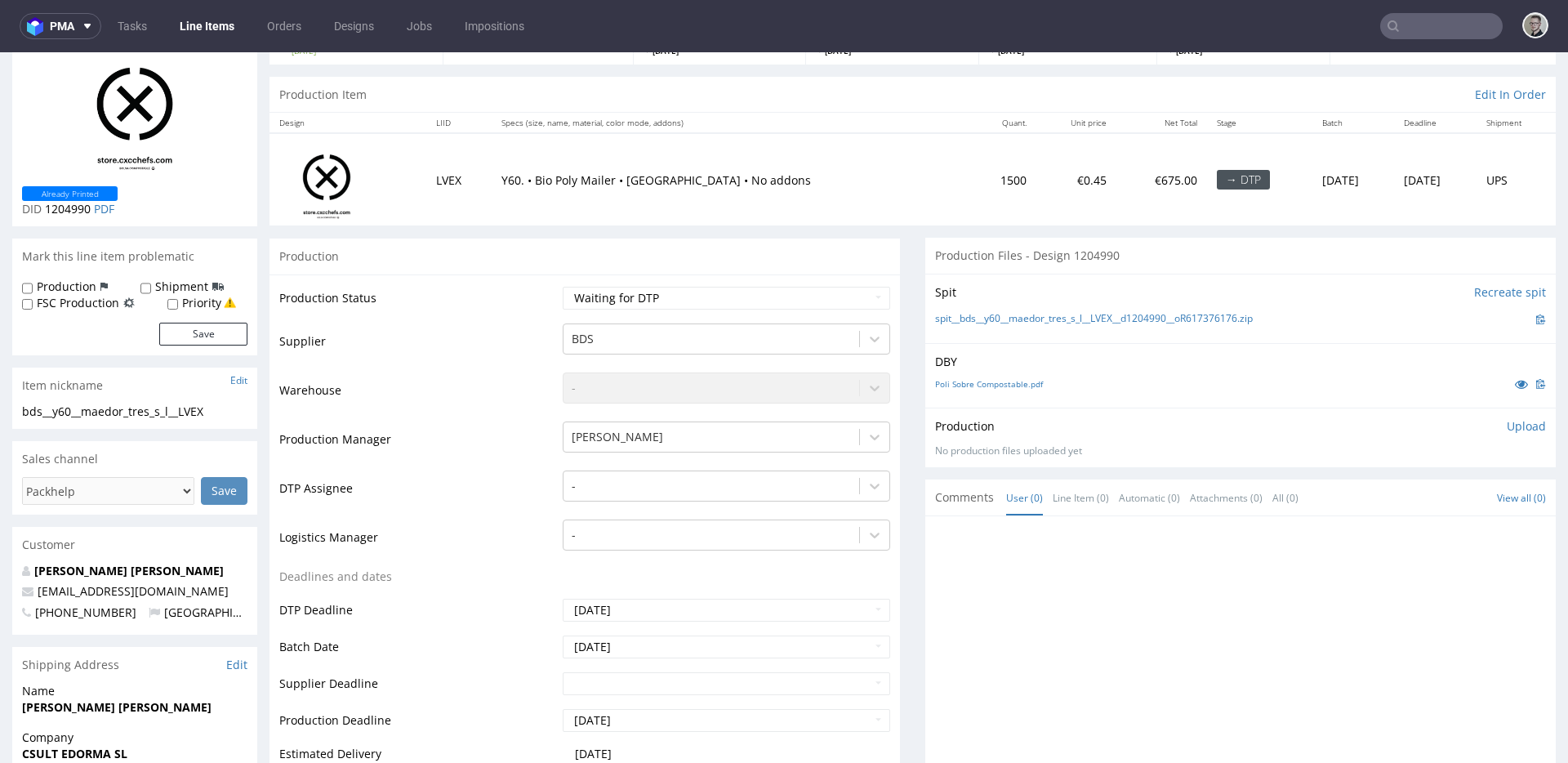
click at [725, 468] on td "[PERSON_NAME]" at bounding box center [725, 444] width 331 height 49
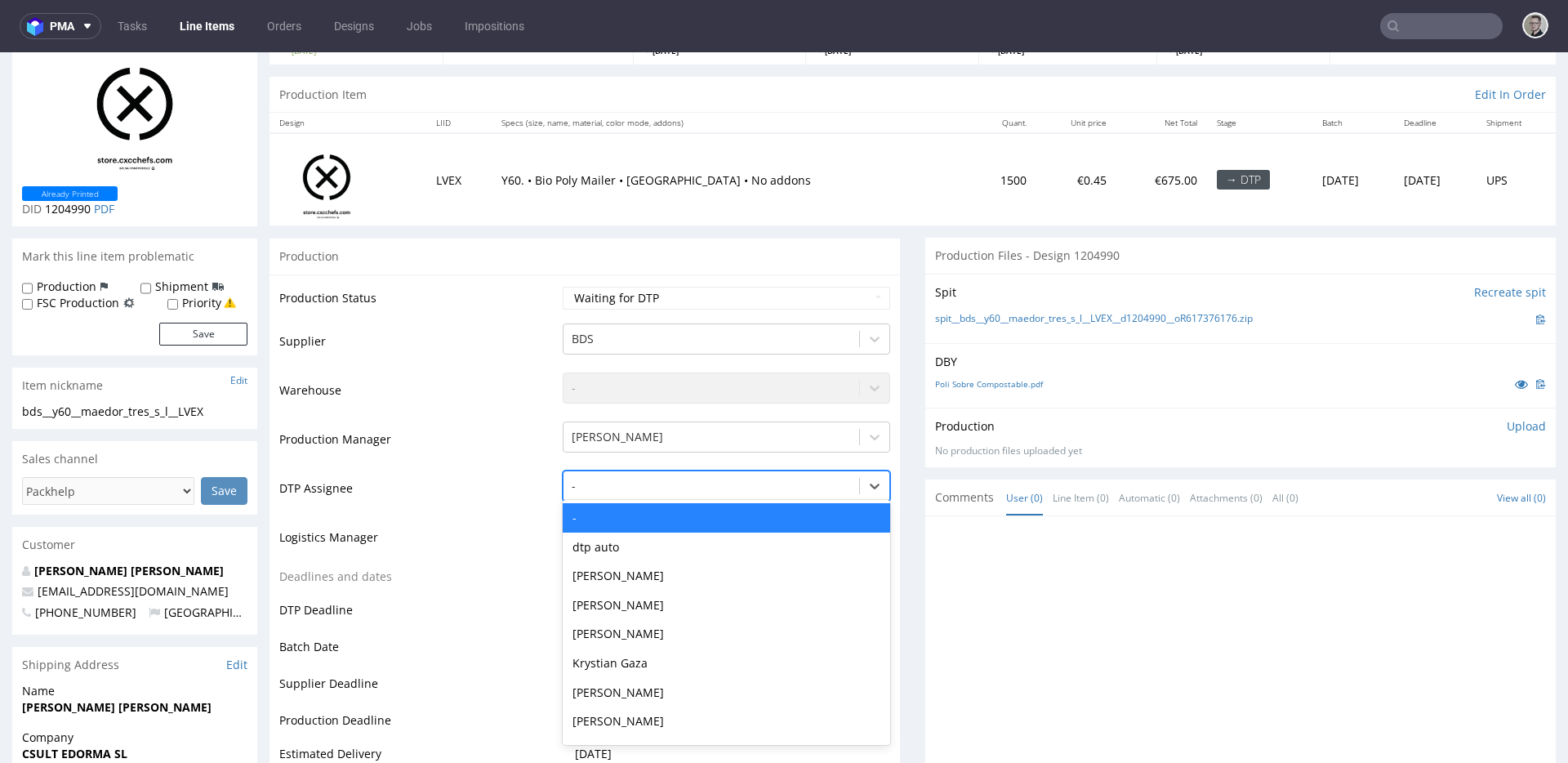
click at [730, 480] on div at bounding box center [711, 487] width 279 height 20
click at [684, 654] on div "Krystian Gaza" at bounding box center [726, 664] width 327 height 30
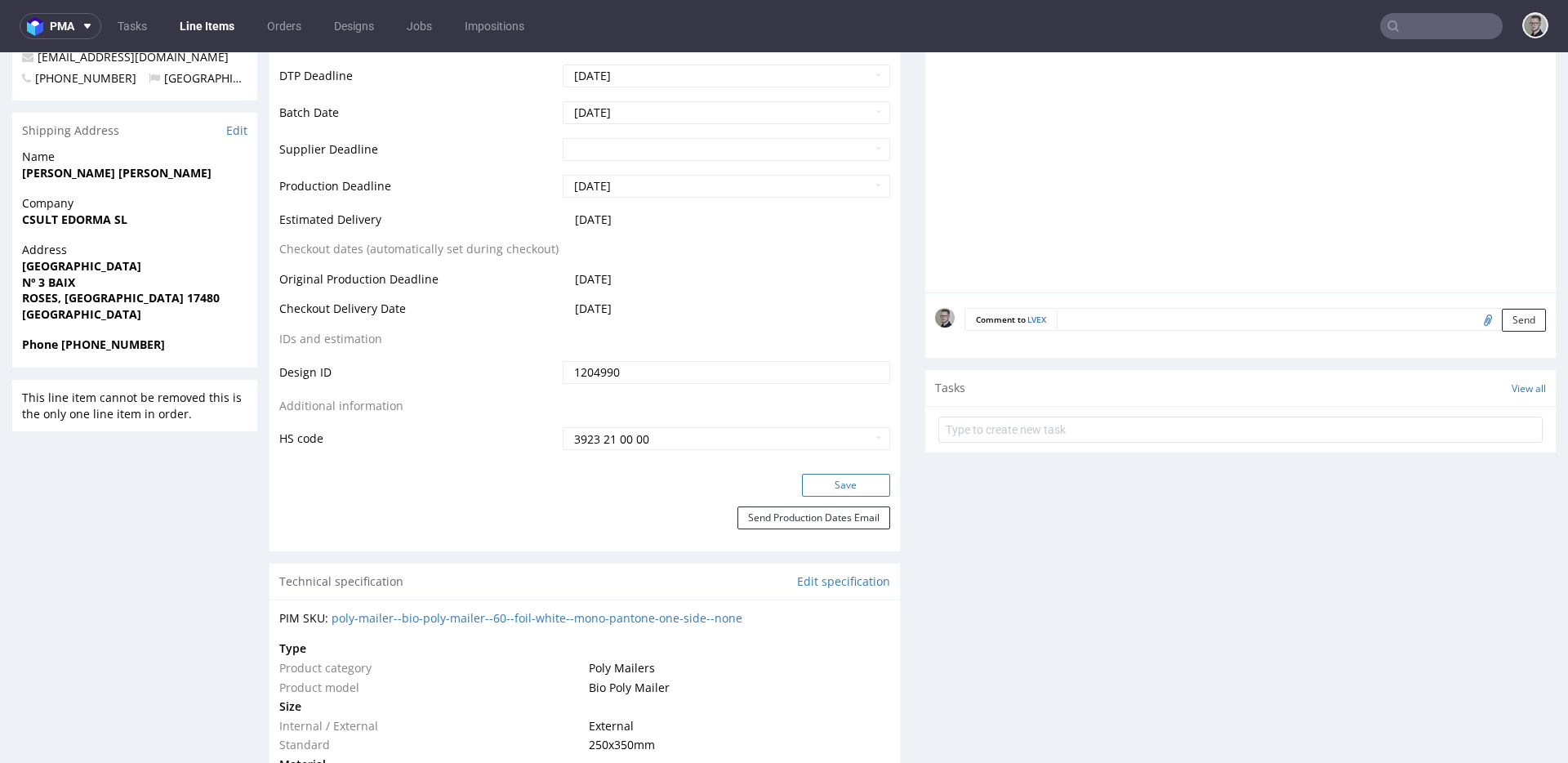
click at [852, 487] on button "Save" at bounding box center [846, 486] width 88 height 23
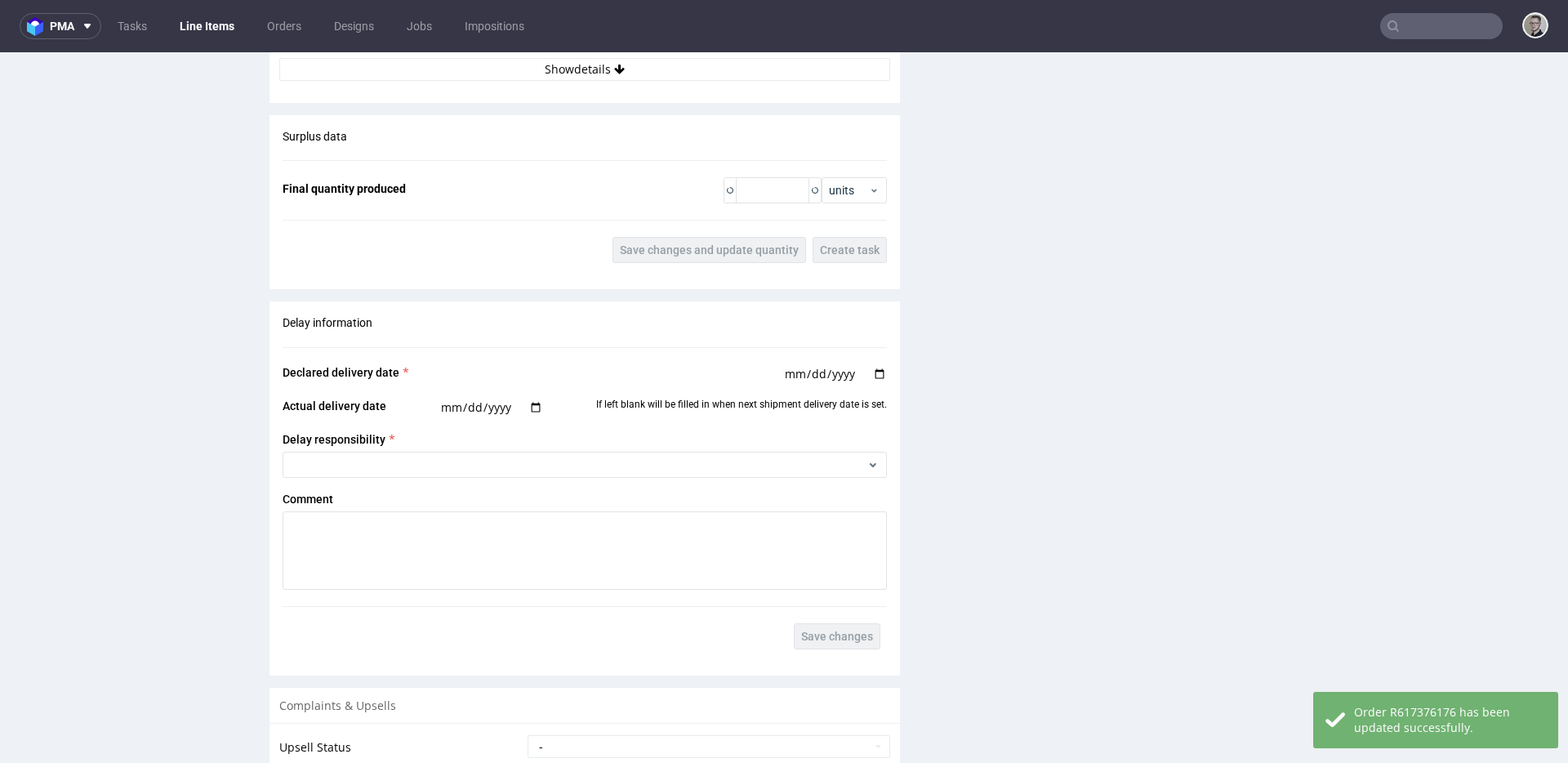
scroll to position [2315, 0]
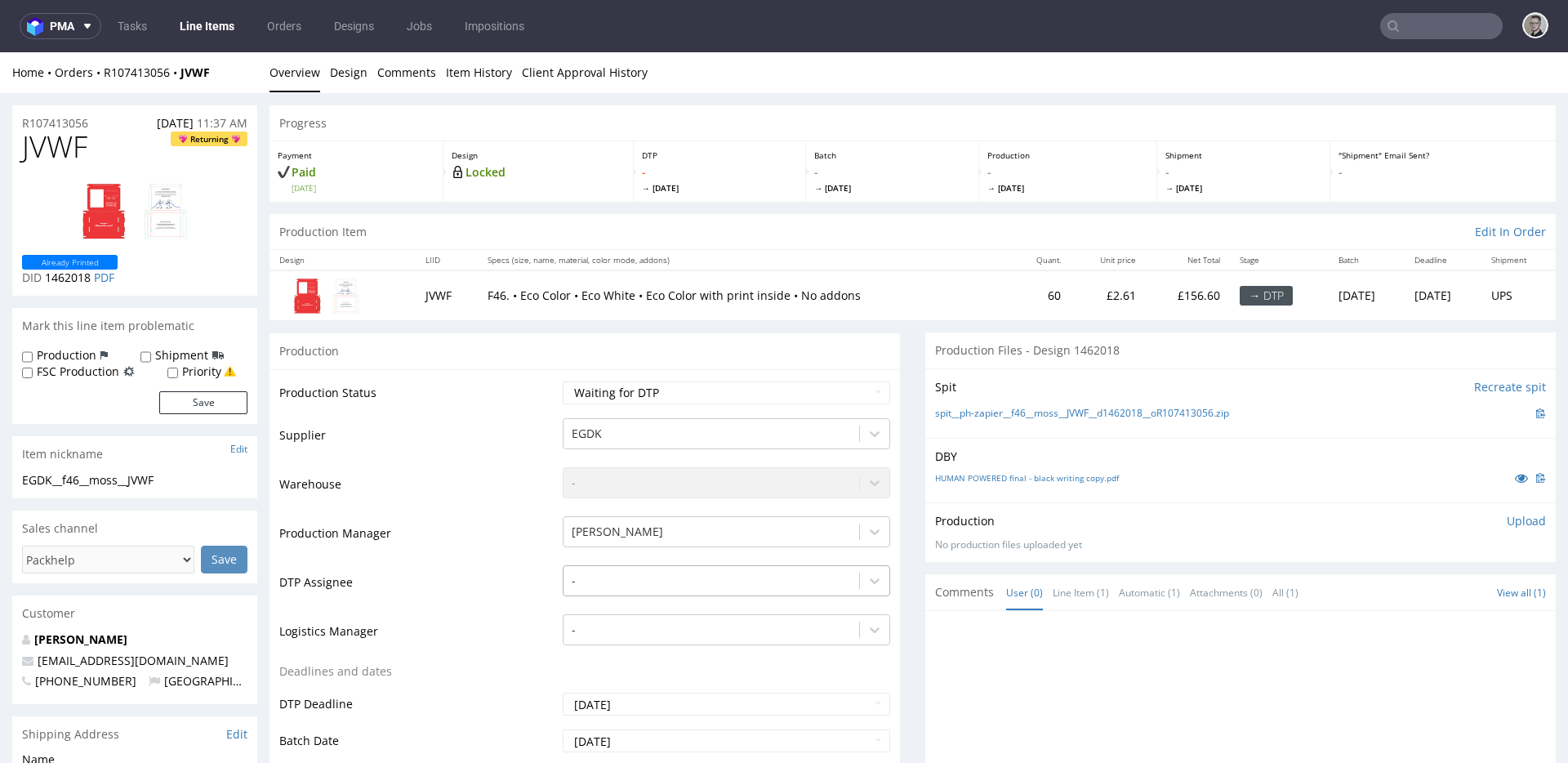
click at [652, 584] on div "-" at bounding box center [726, 577] width 327 height 23
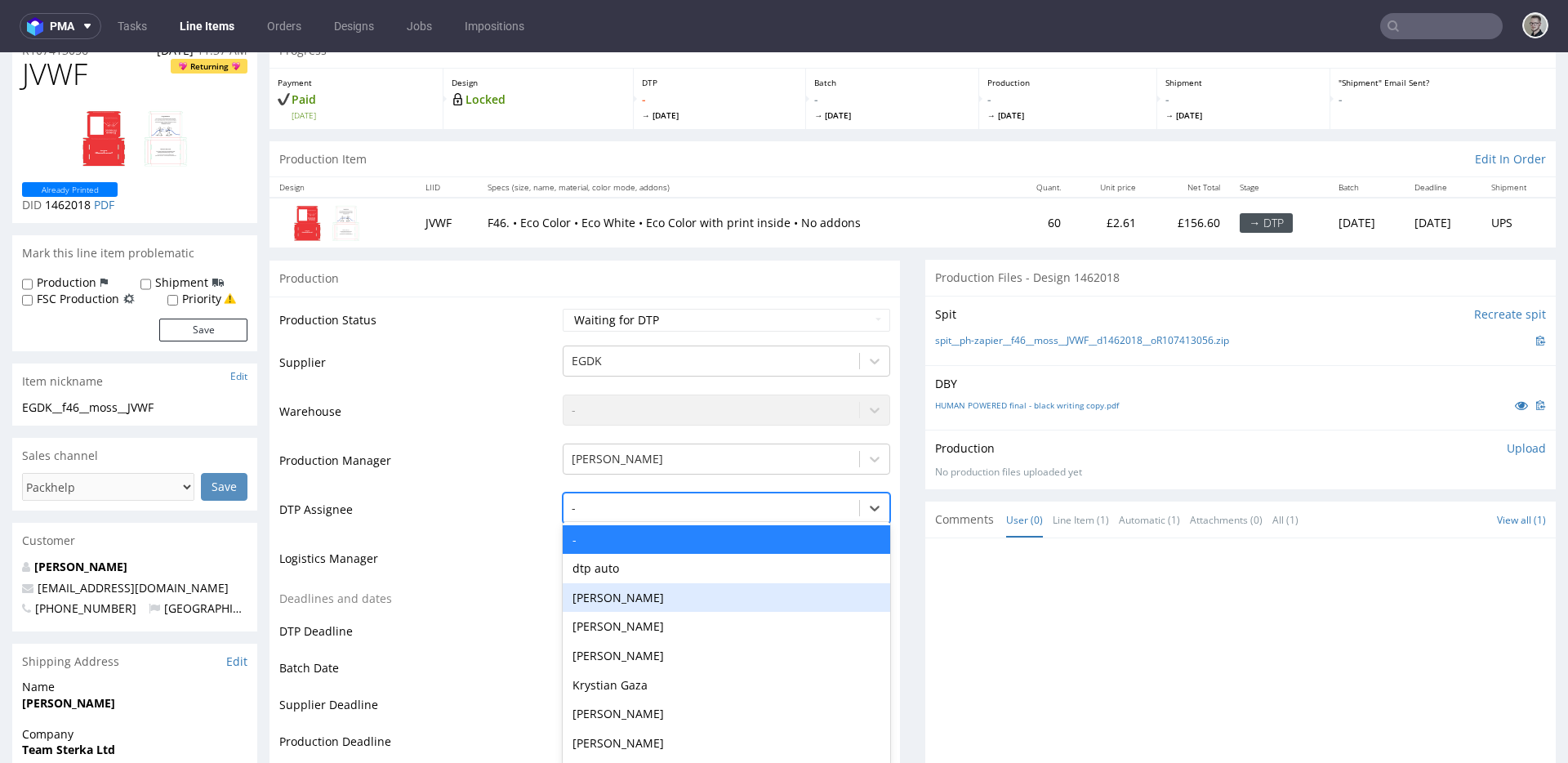
scroll to position [82, 0]
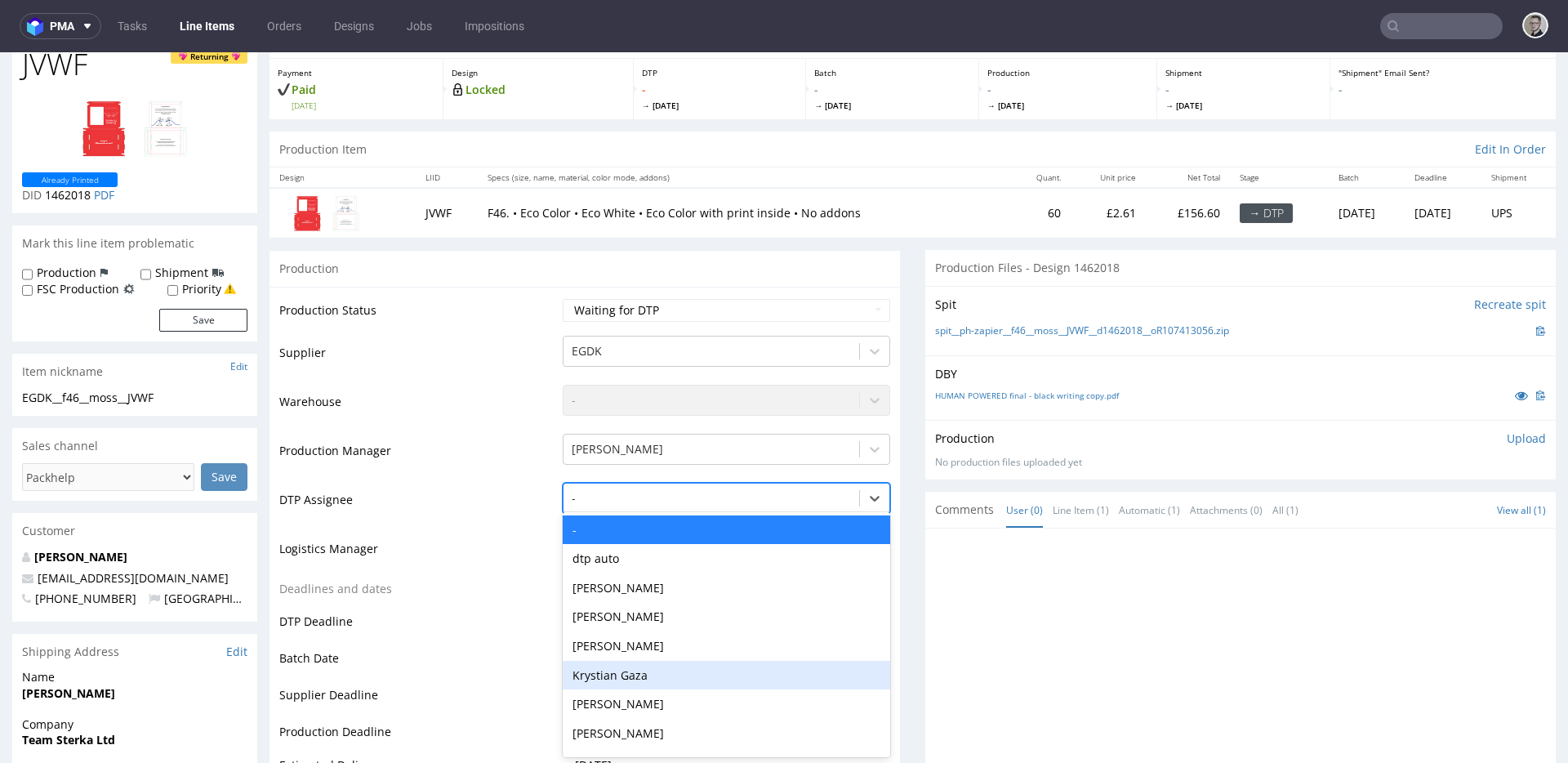
click at [654, 671] on div "Krystian Gaza" at bounding box center [726, 676] width 327 height 30
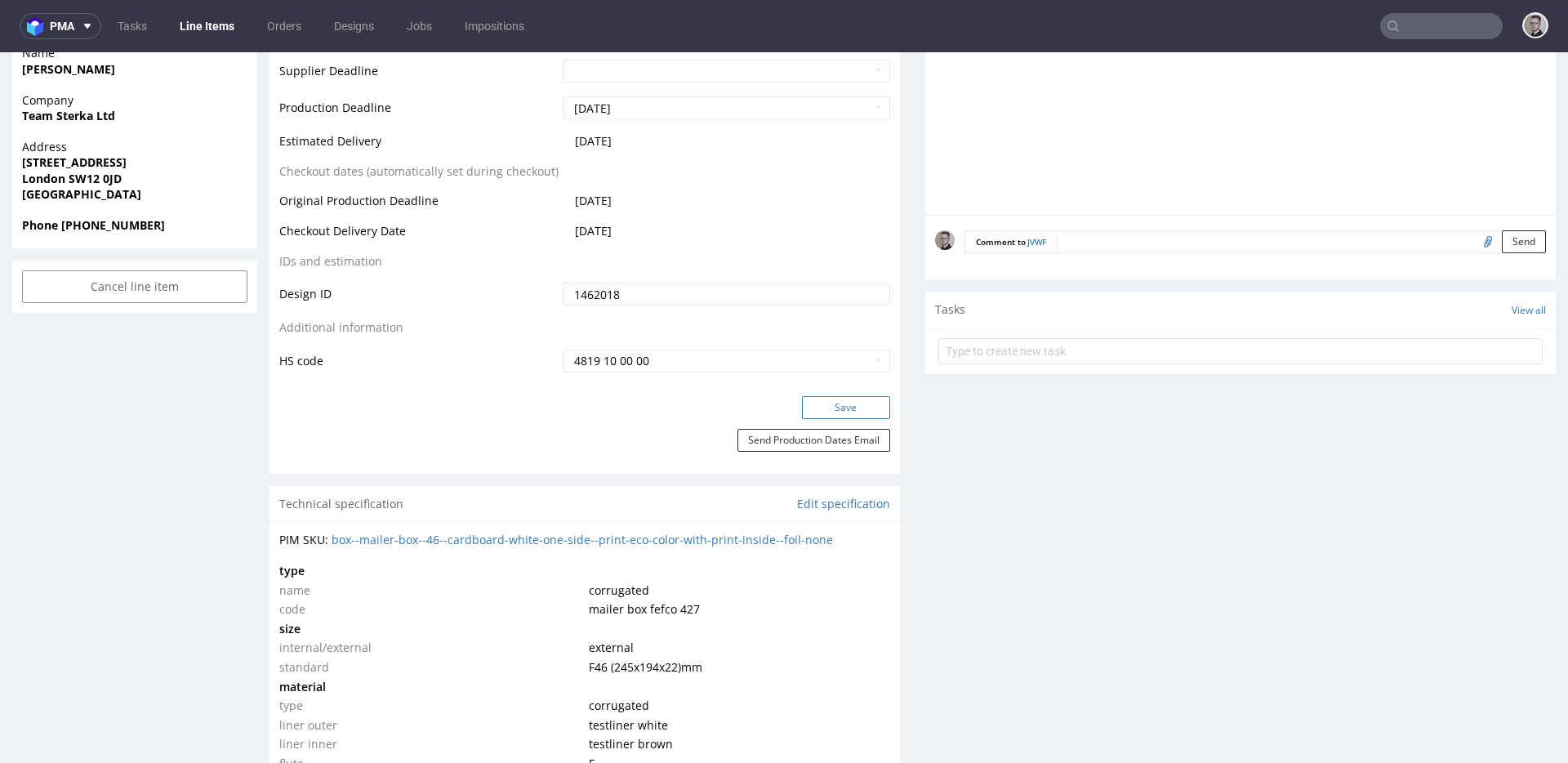
click at [843, 414] on button "Save" at bounding box center [846, 407] width 88 height 23
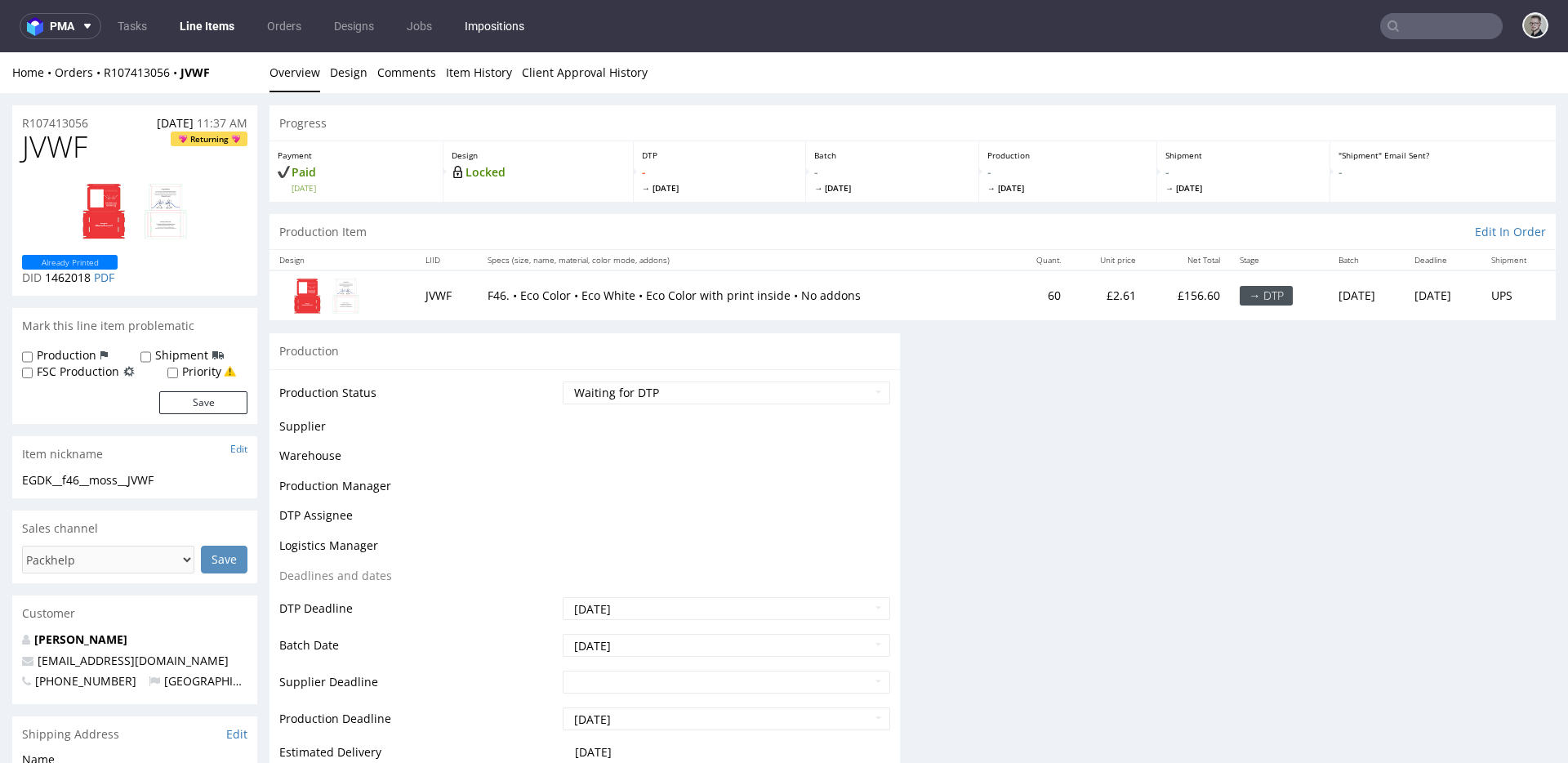
scroll to position [0, 0]
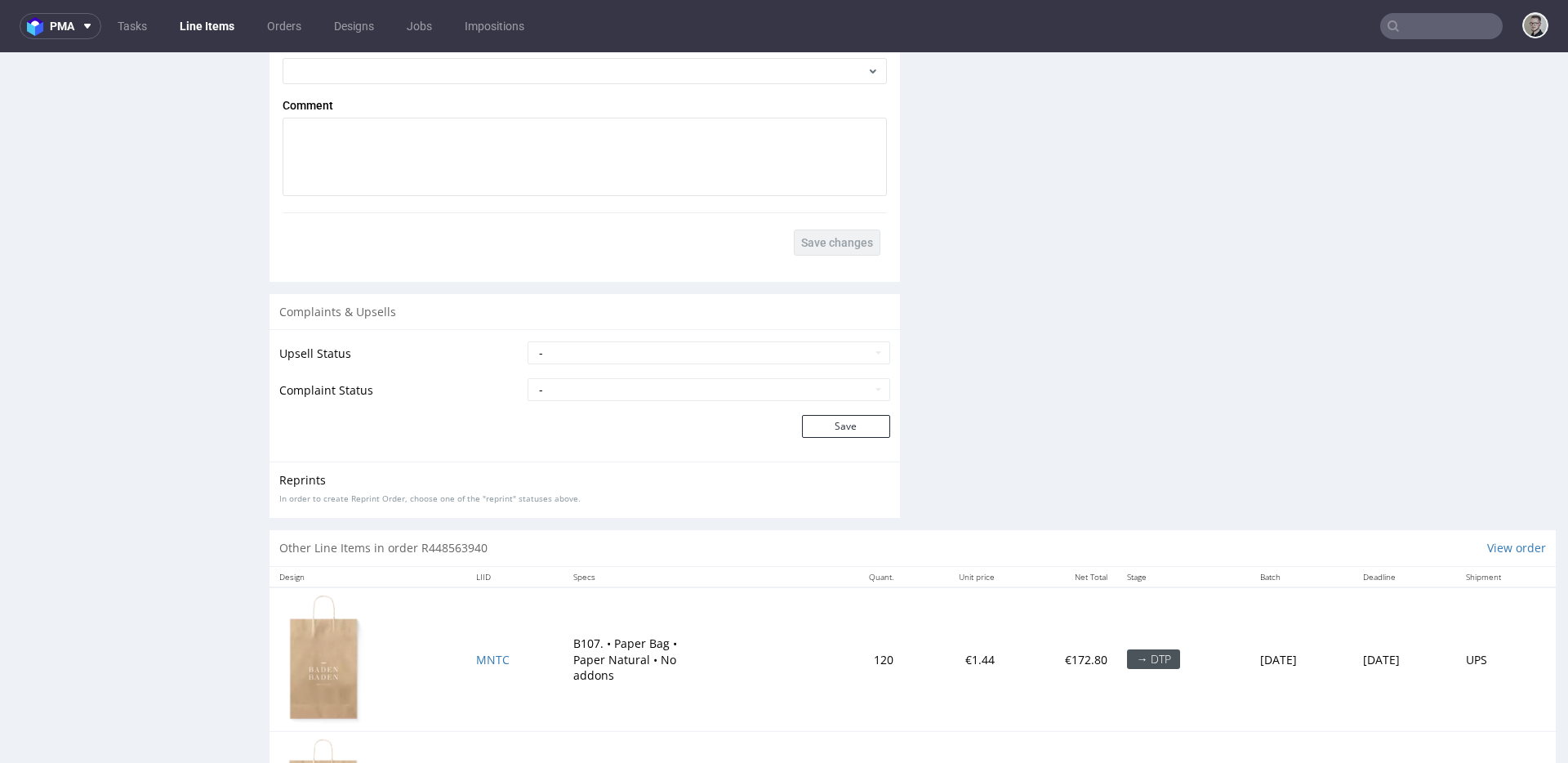
scroll to position [2527, 0]
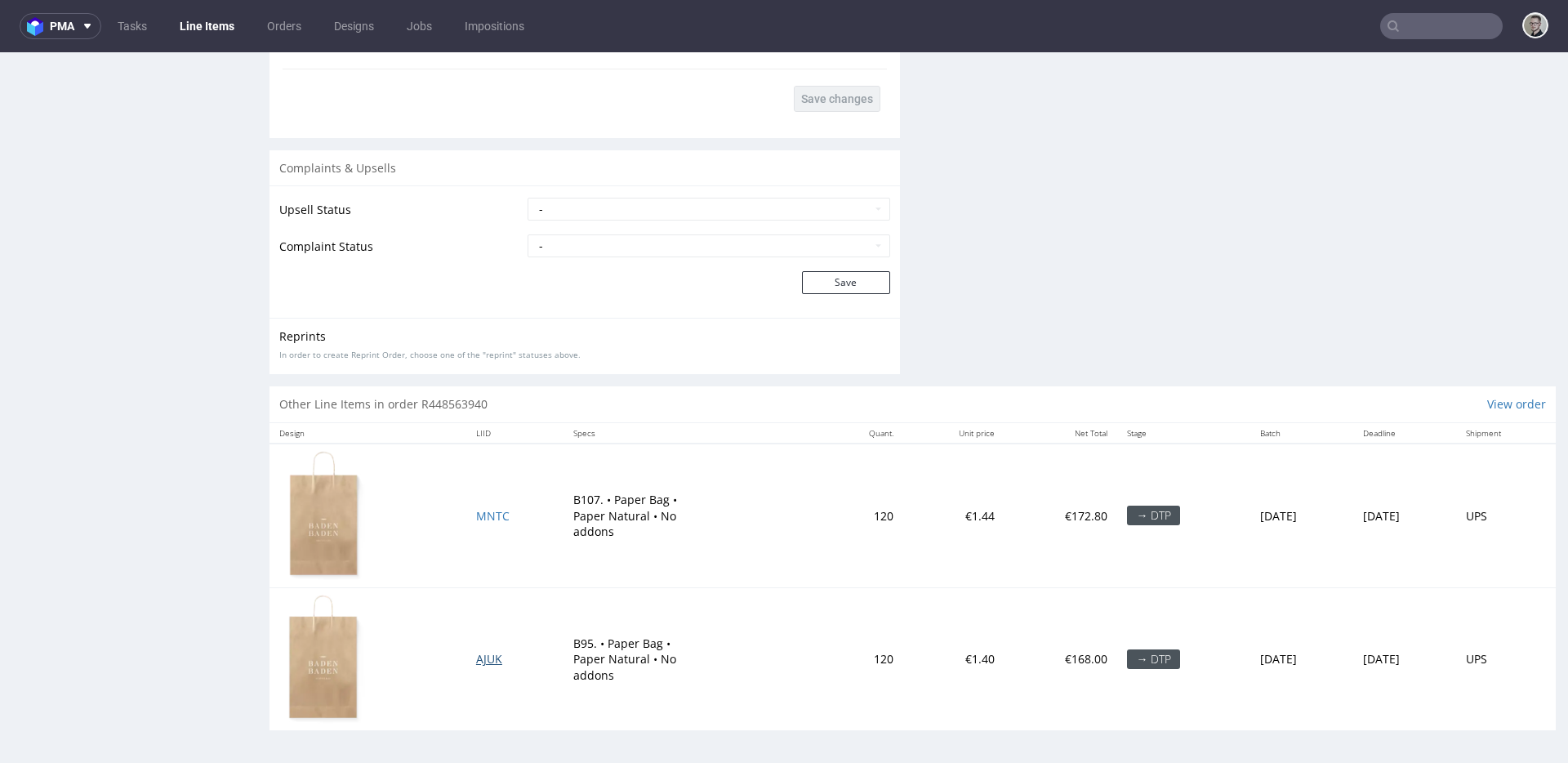
drag, startPoint x: 480, startPoint y: 659, endPoint x: 509, endPoint y: 607, distance: 59.5
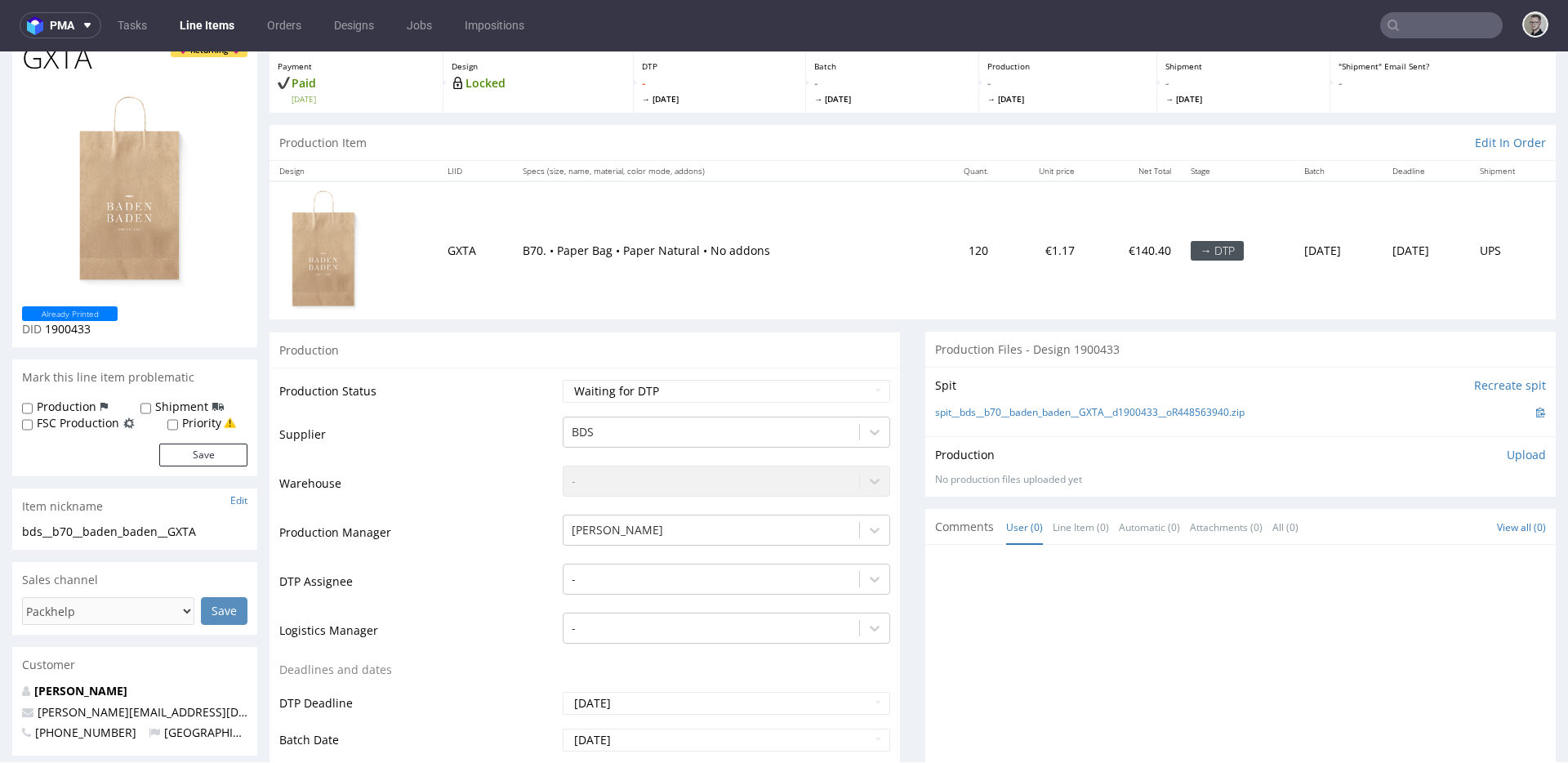
scroll to position [0, 0]
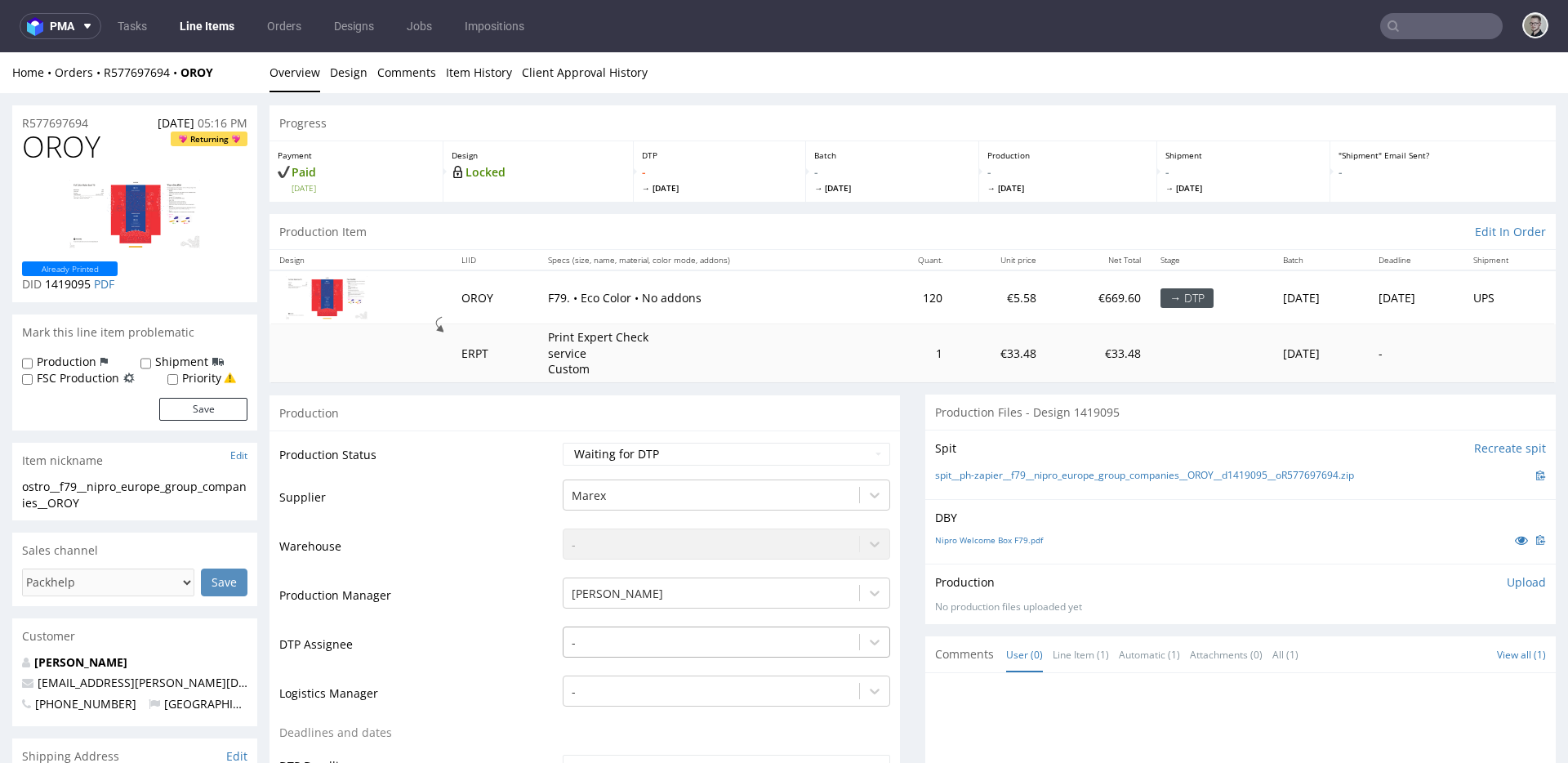
click at [650, 643] on div "-" at bounding box center [726, 638] width 327 height 23
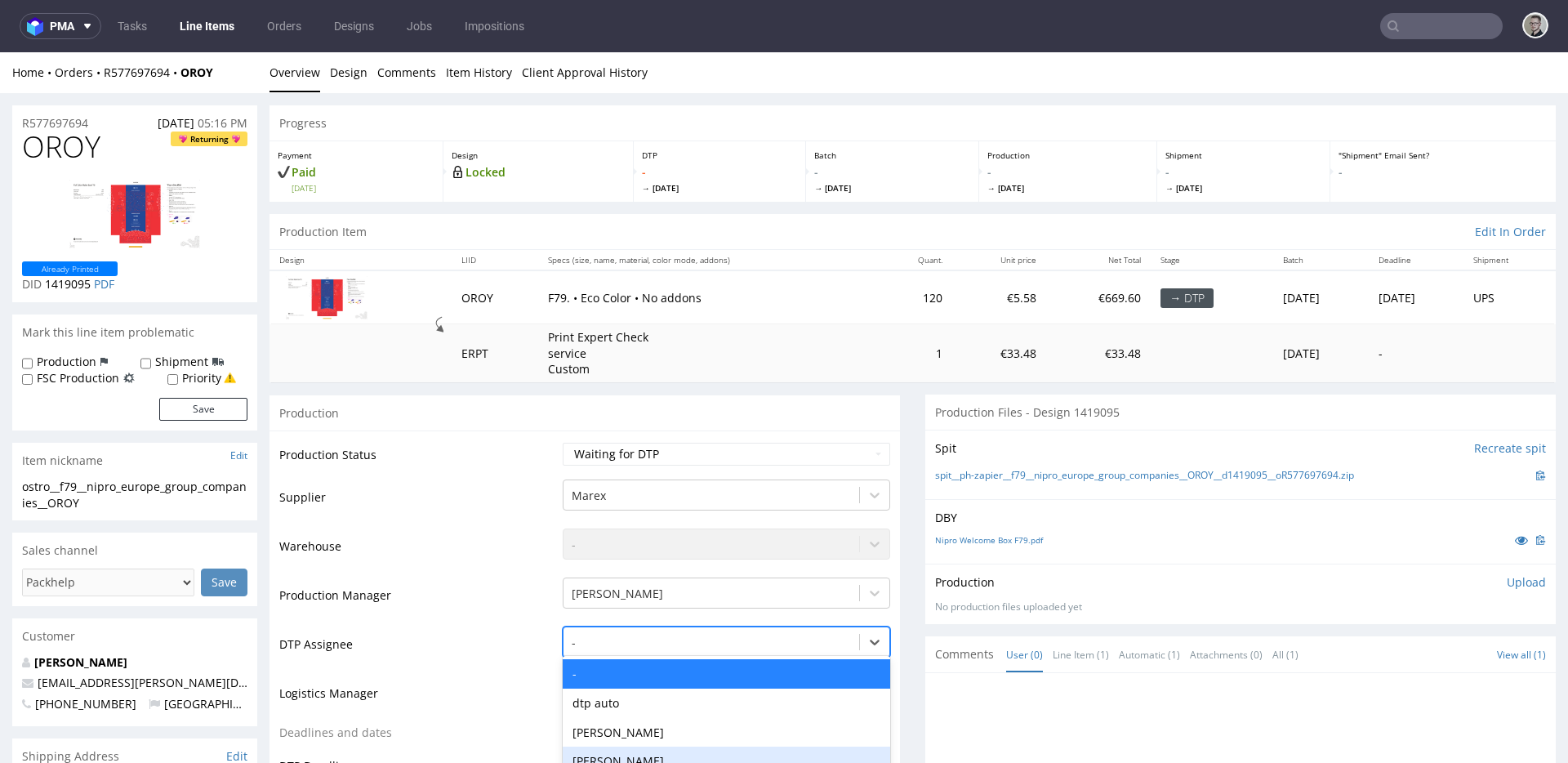
scroll to position [144, 0]
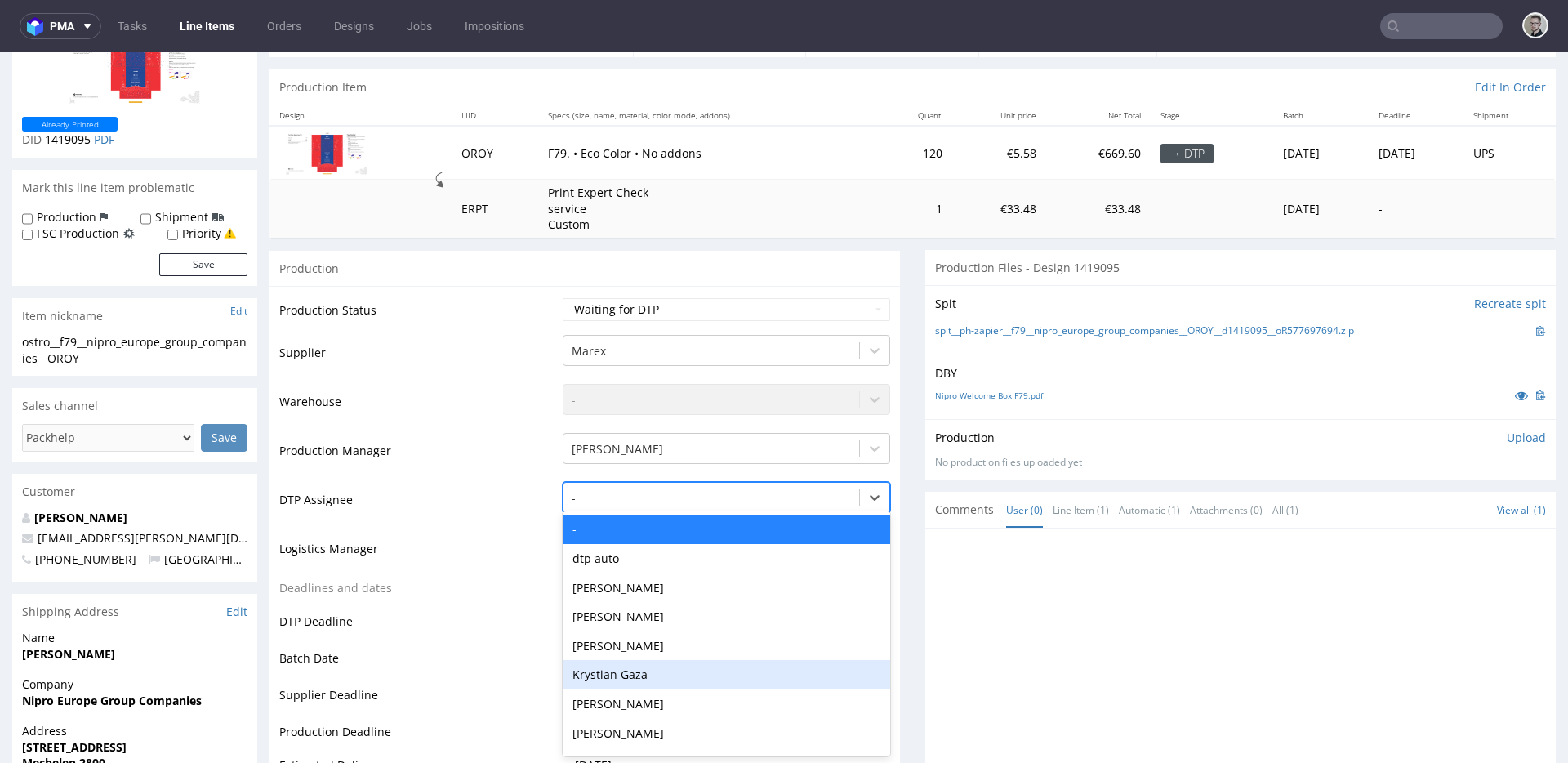
click at [648, 675] on div "Krystian Gaza" at bounding box center [726, 675] width 327 height 30
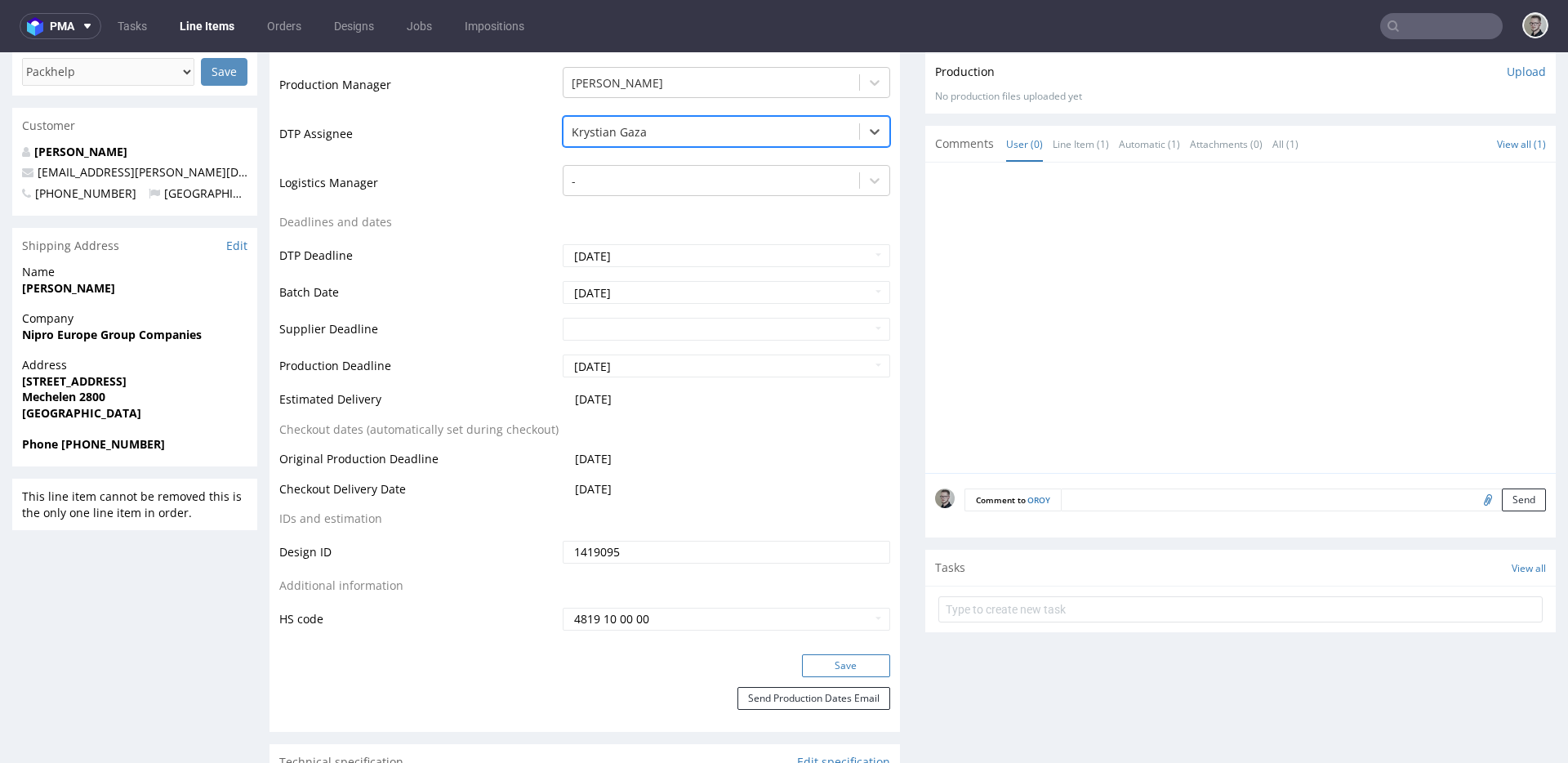
click at [847, 657] on button "Save" at bounding box center [846, 666] width 88 height 23
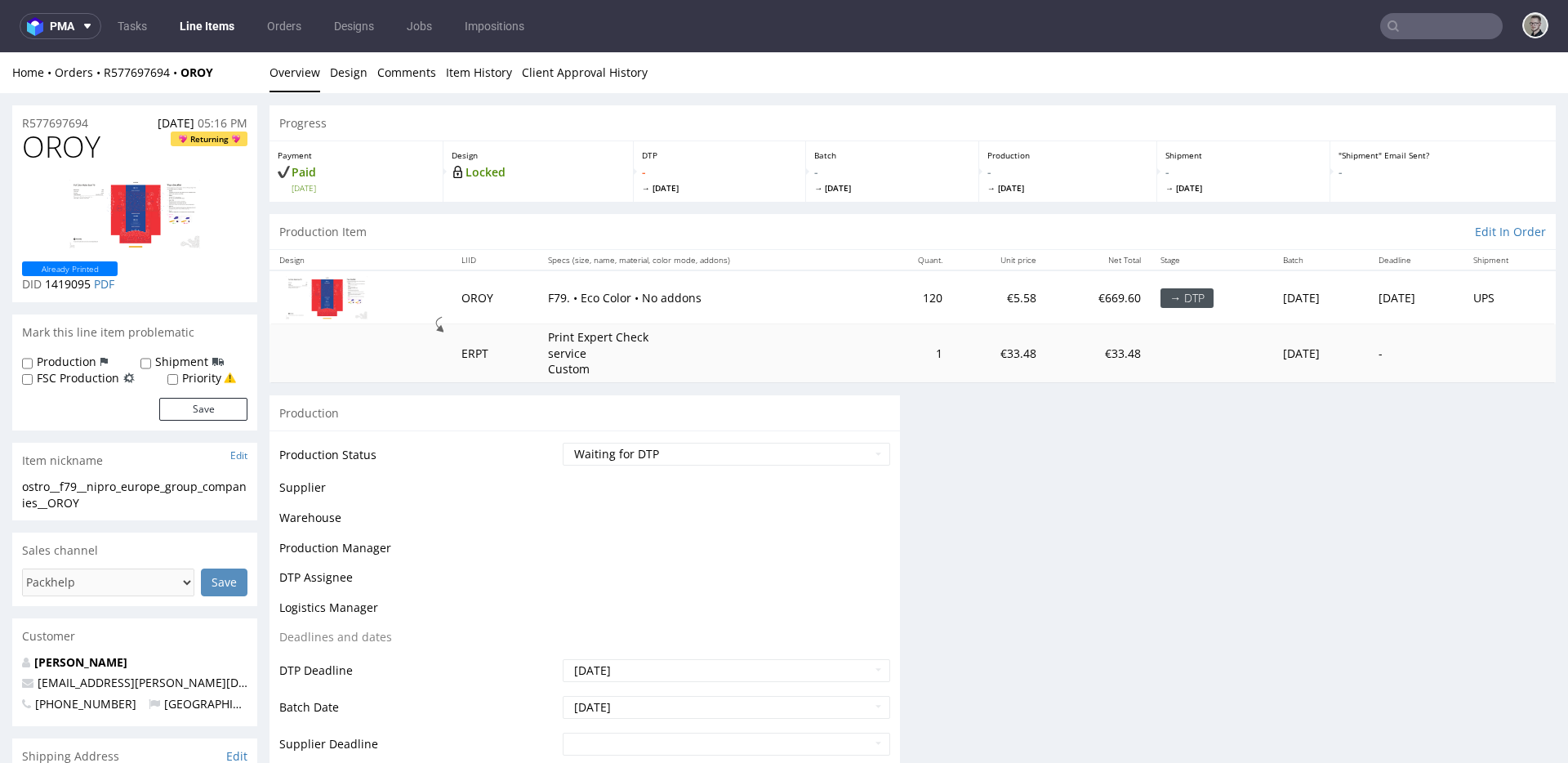
scroll to position [0, 0]
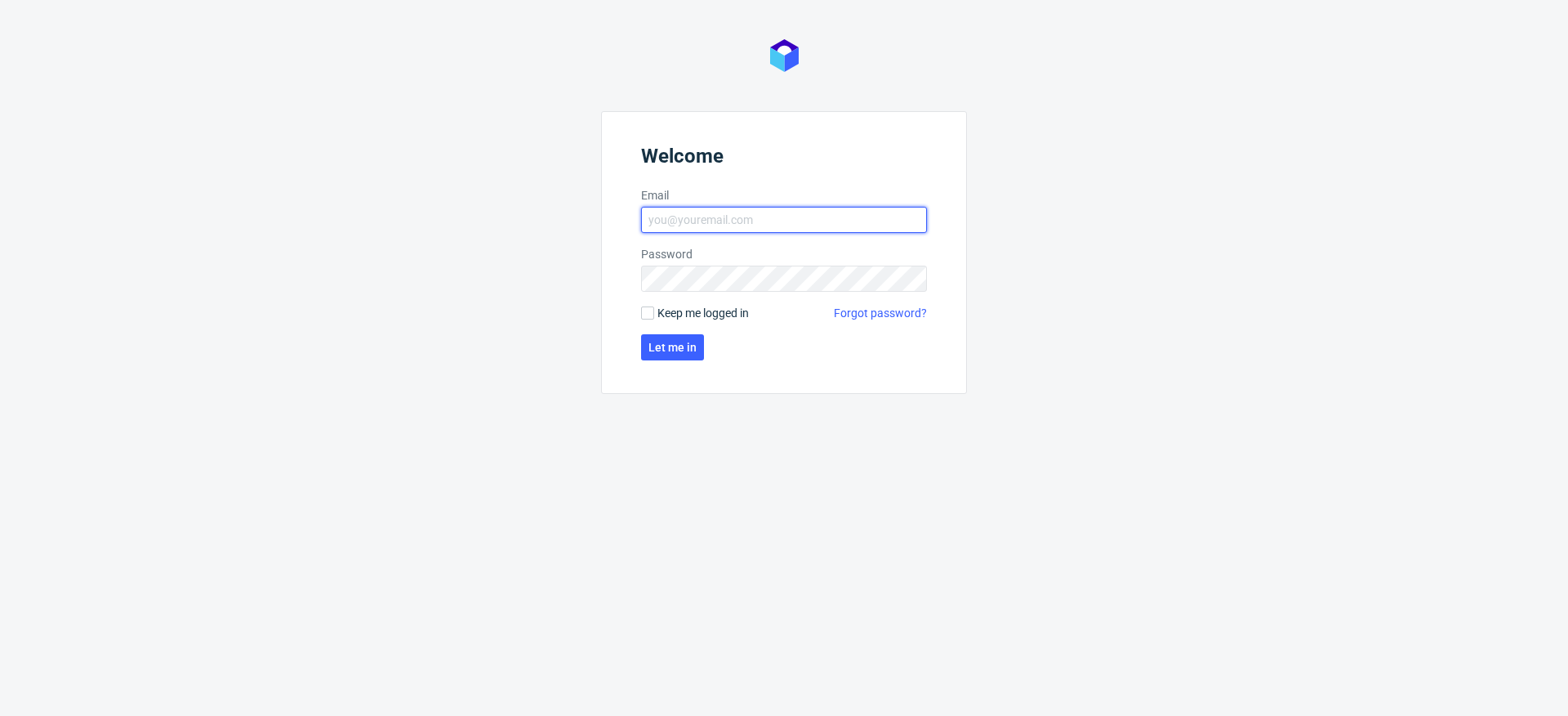
type input "[EMAIL_ADDRESS][DOMAIN_NAME]"
click at [692, 318] on span "Keep me logged in" at bounding box center [702, 313] width 92 height 16
click at [654, 318] on input "Keep me logged in" at bounding box center [648, 313] width 13 height 13
checkbox input "true"
click at [689, 348] on span "Let me in" at bounding box center [673, 347] width 48 height 12
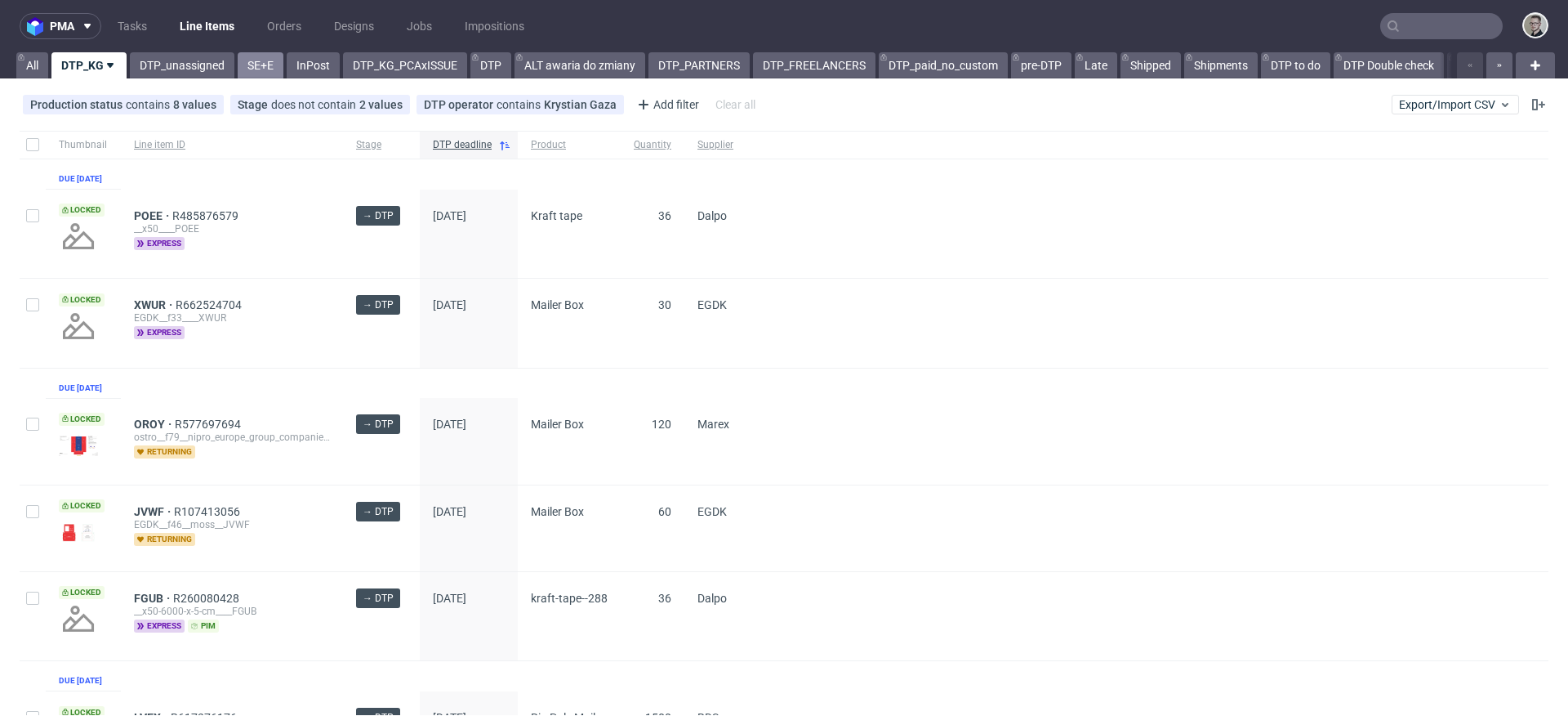
click at [258, 65] on link "SE+E" at bounding box center [260, 65] width 45 height 26
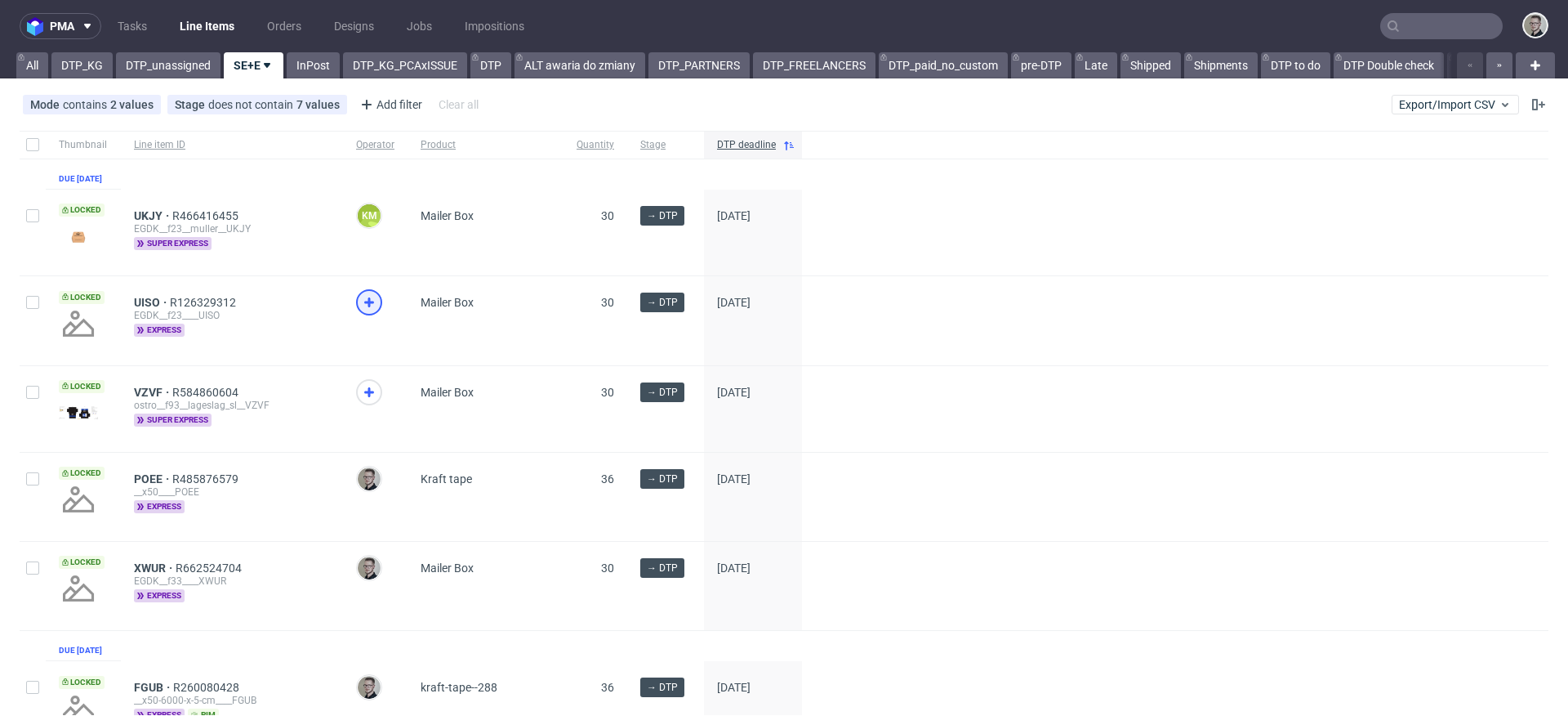
click at [375, 312] on icon at bounding box center [369, 303] width 20 height 20
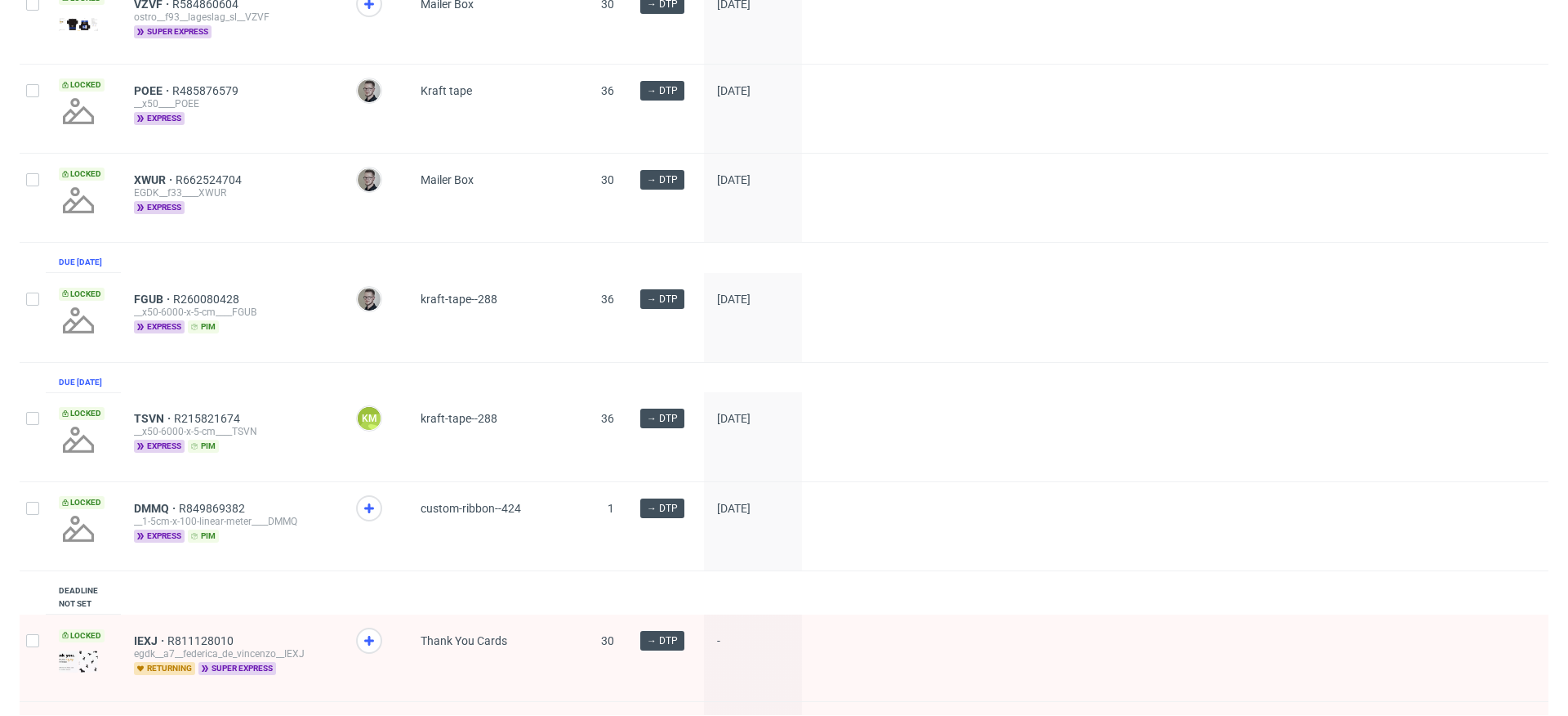
scroll to position [459, 0]
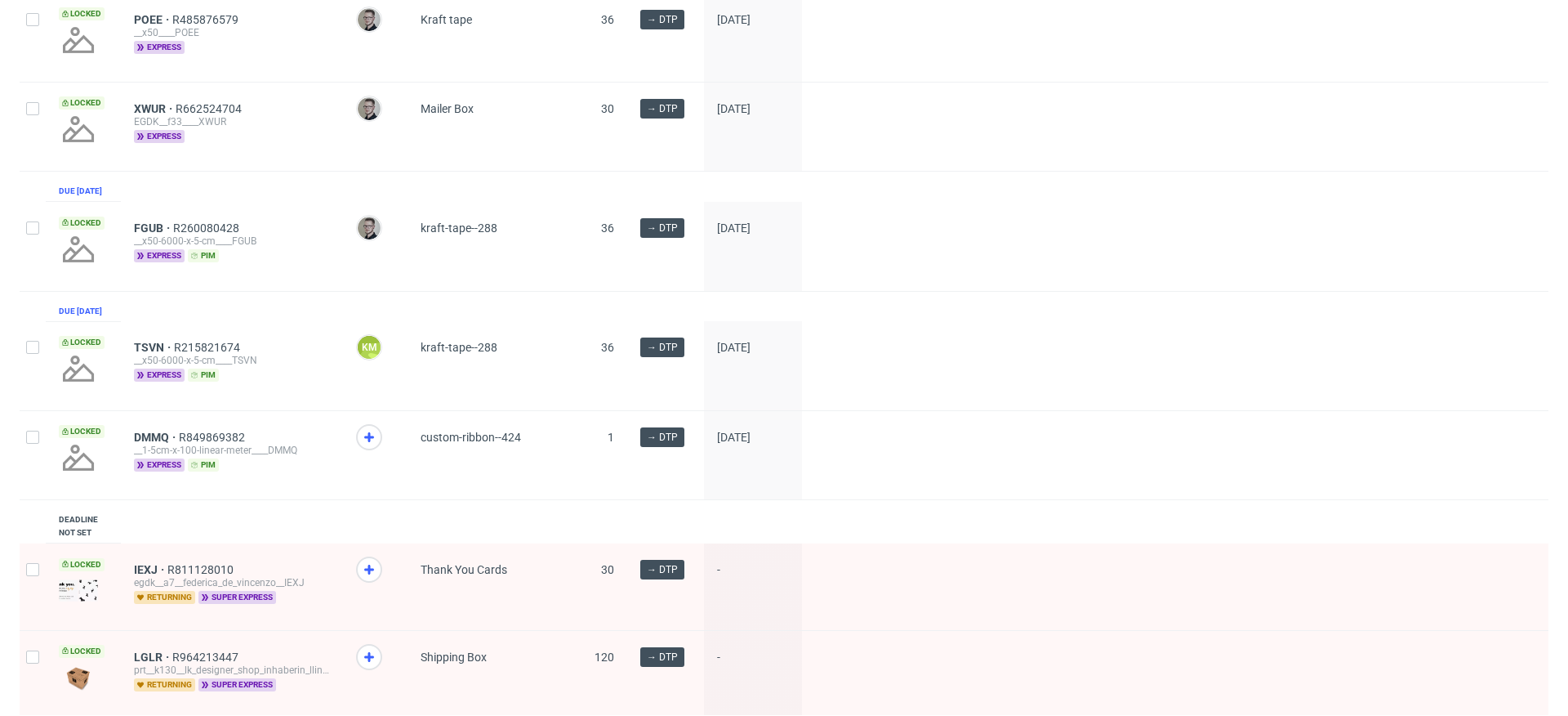
click at [344, 471] on div at bounding box center [375, 455] width 64 height 88
click at [364, 447] on icon at bounding box center [369, 437] width 20 height 20
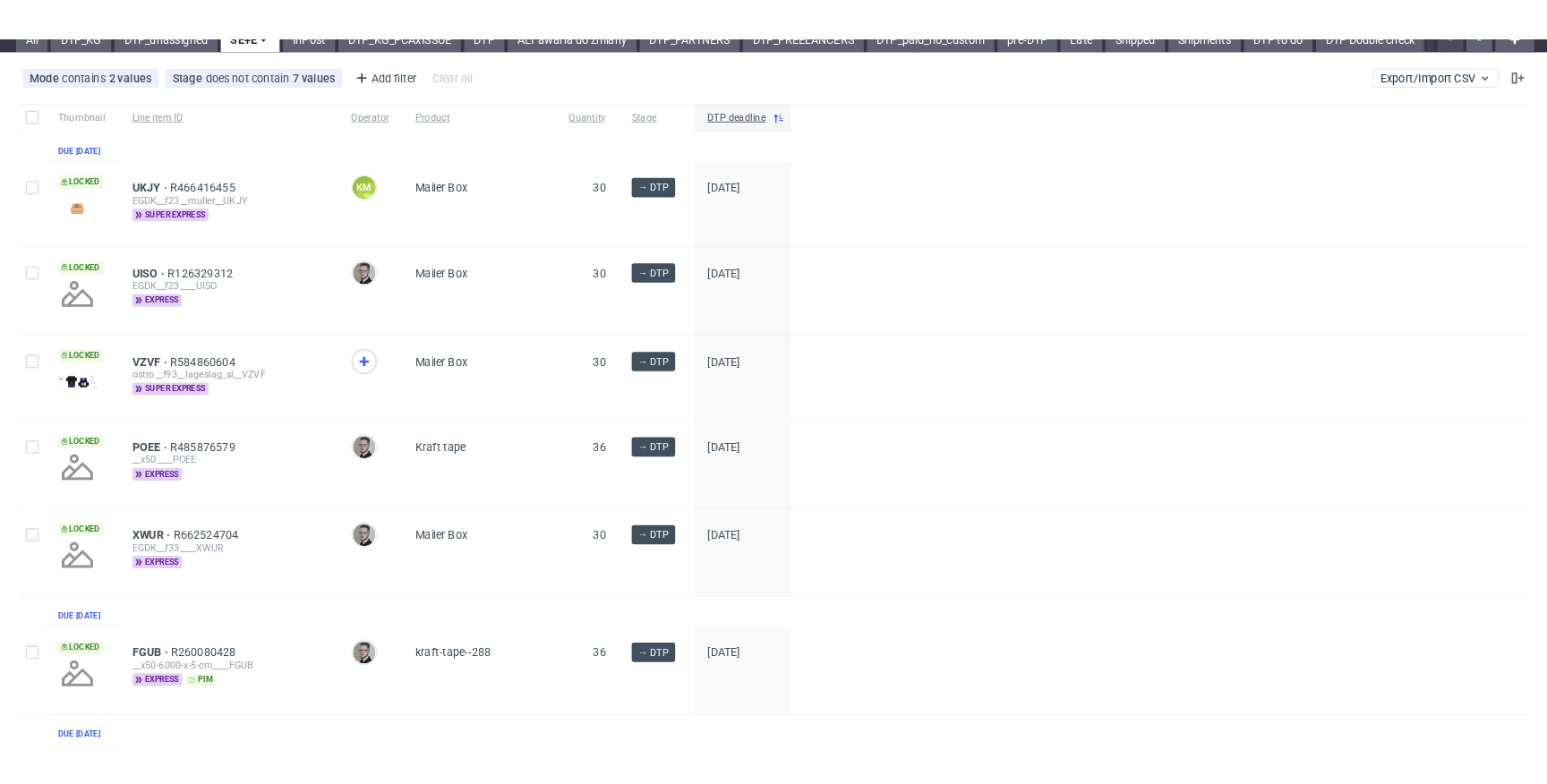
scroll to position [0, 0]
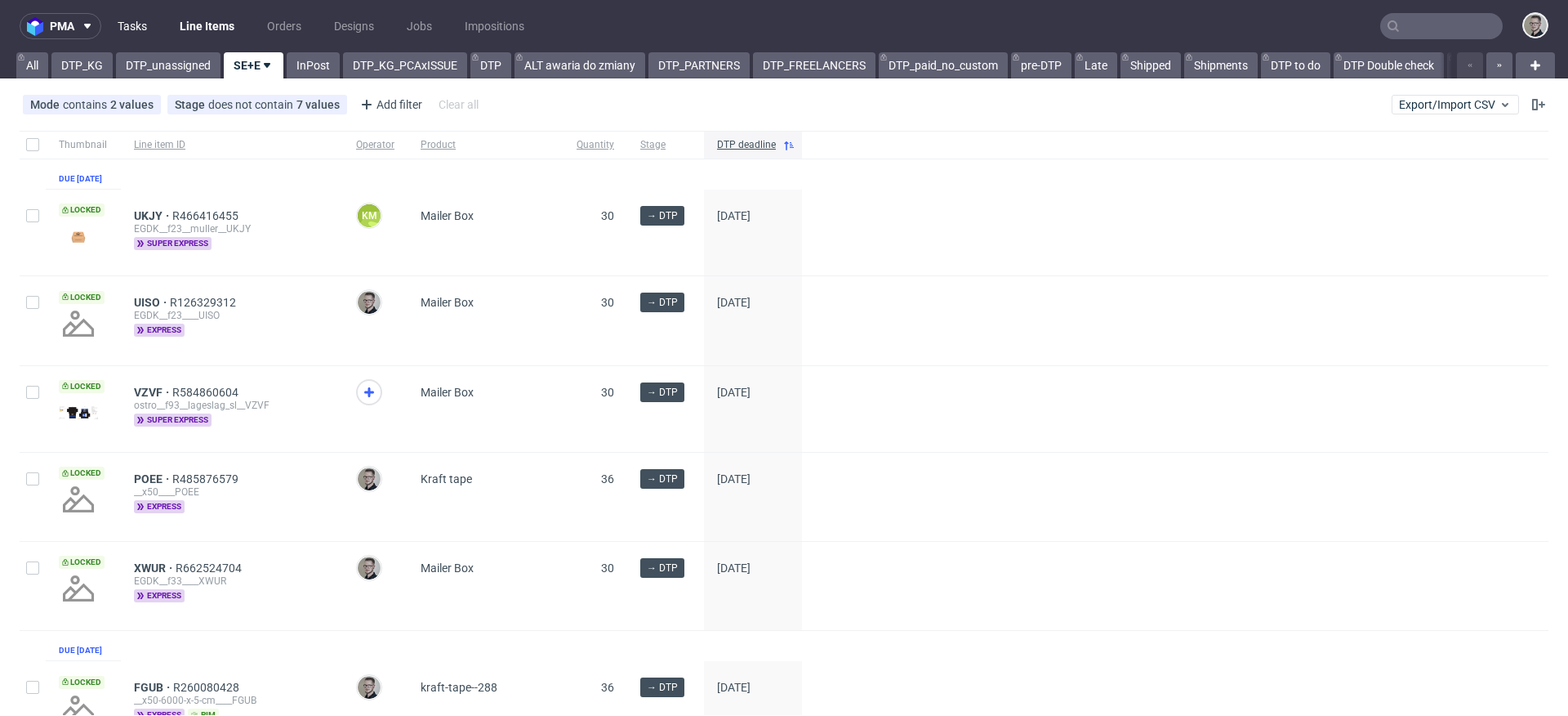
click at [145, 21] on link "Tasks" at bounding box center [132, 26] width 49 height 26
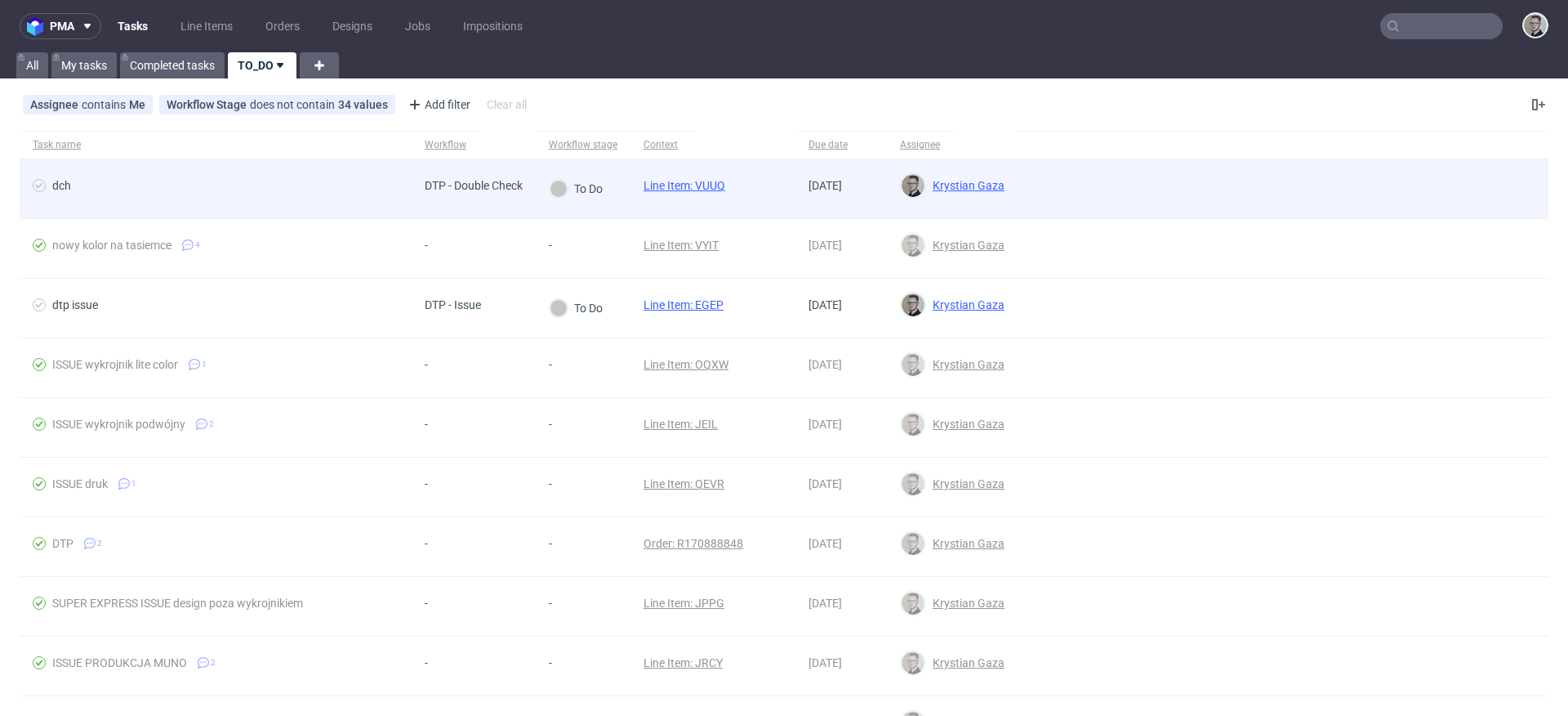
click at [711, 182] on link "Line Item: VUUQ" at bounding box center [684, 186] width 82 height 13
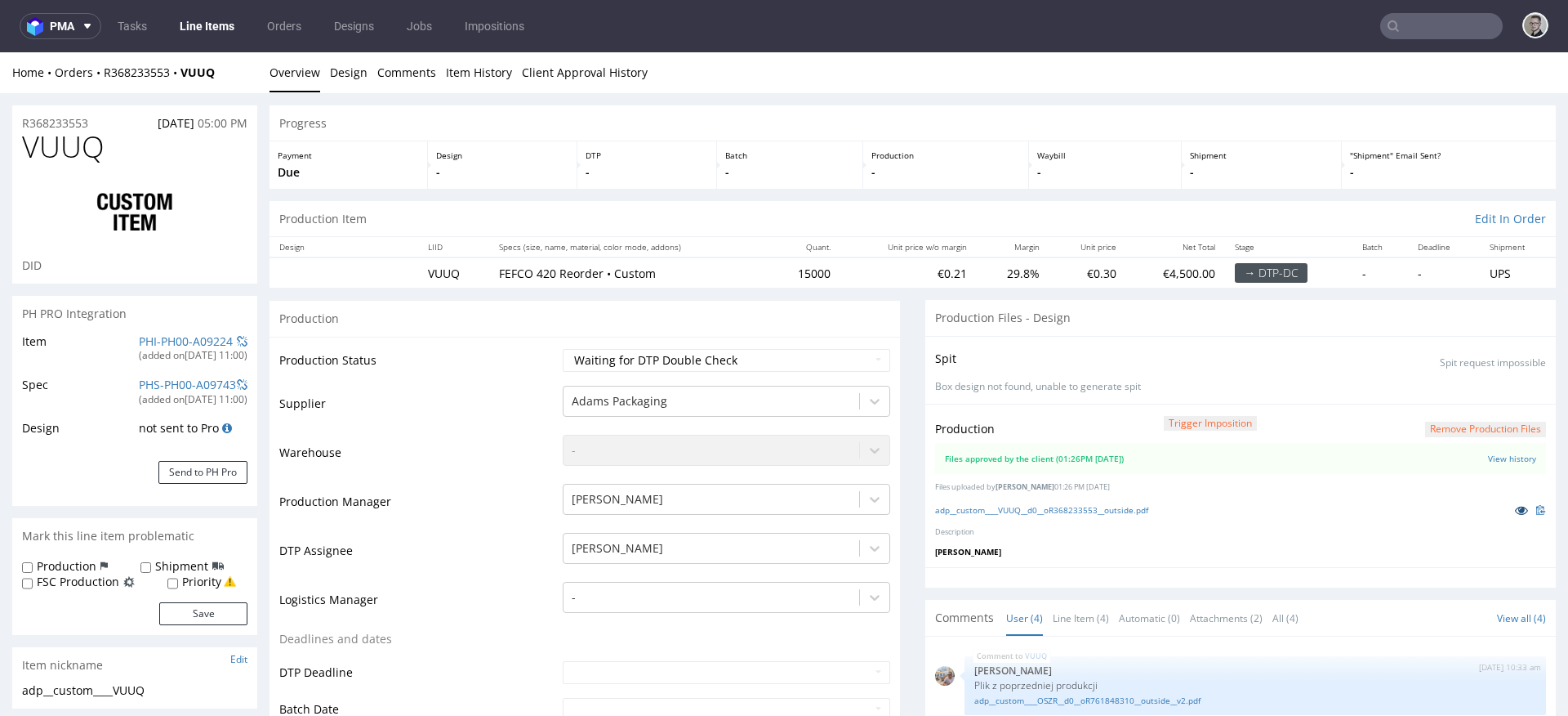
click at [1515, 508] on icon at bounding box center [1522, 510] width 13 height 12
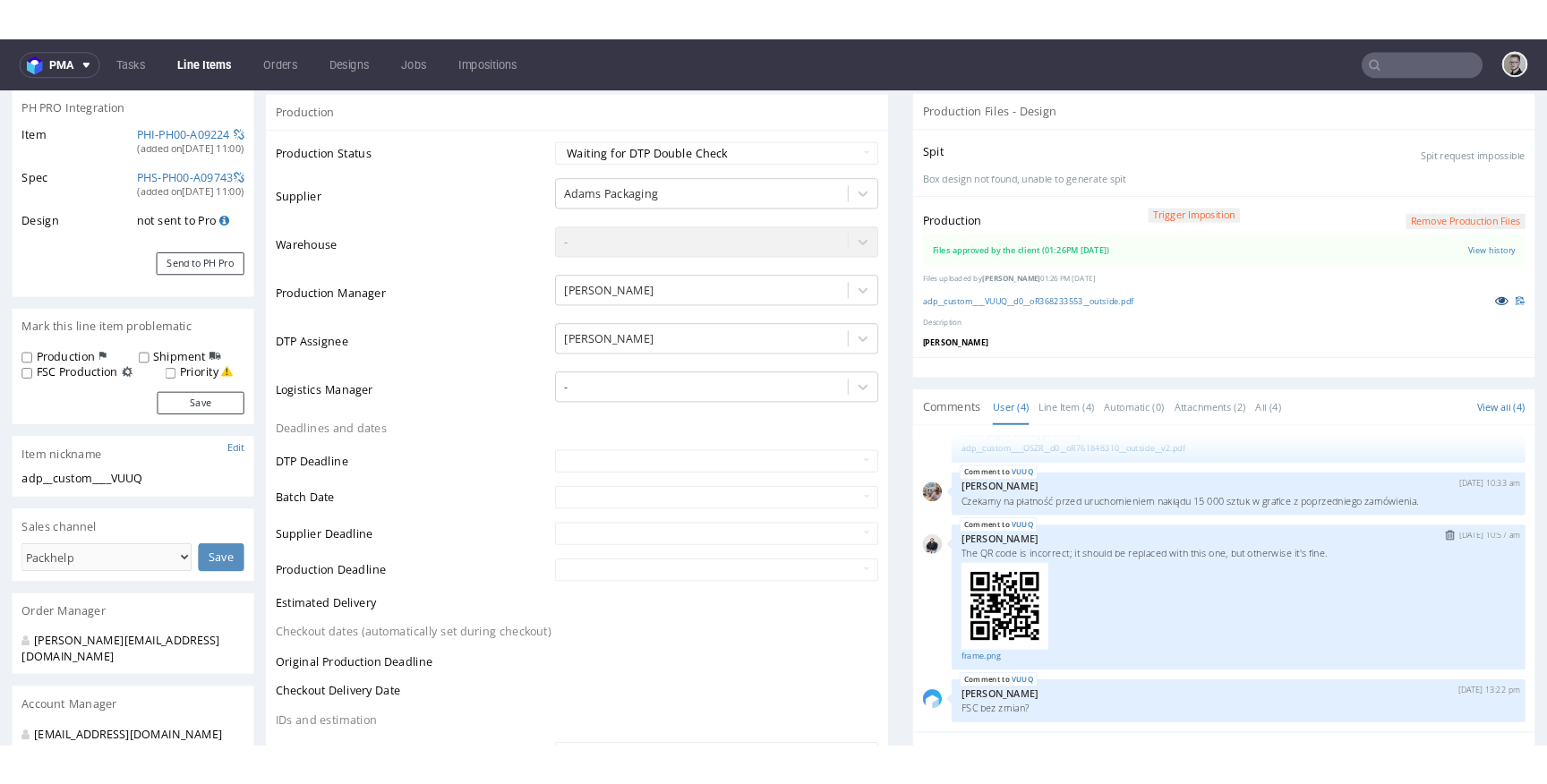
scroll to position [275, 0]
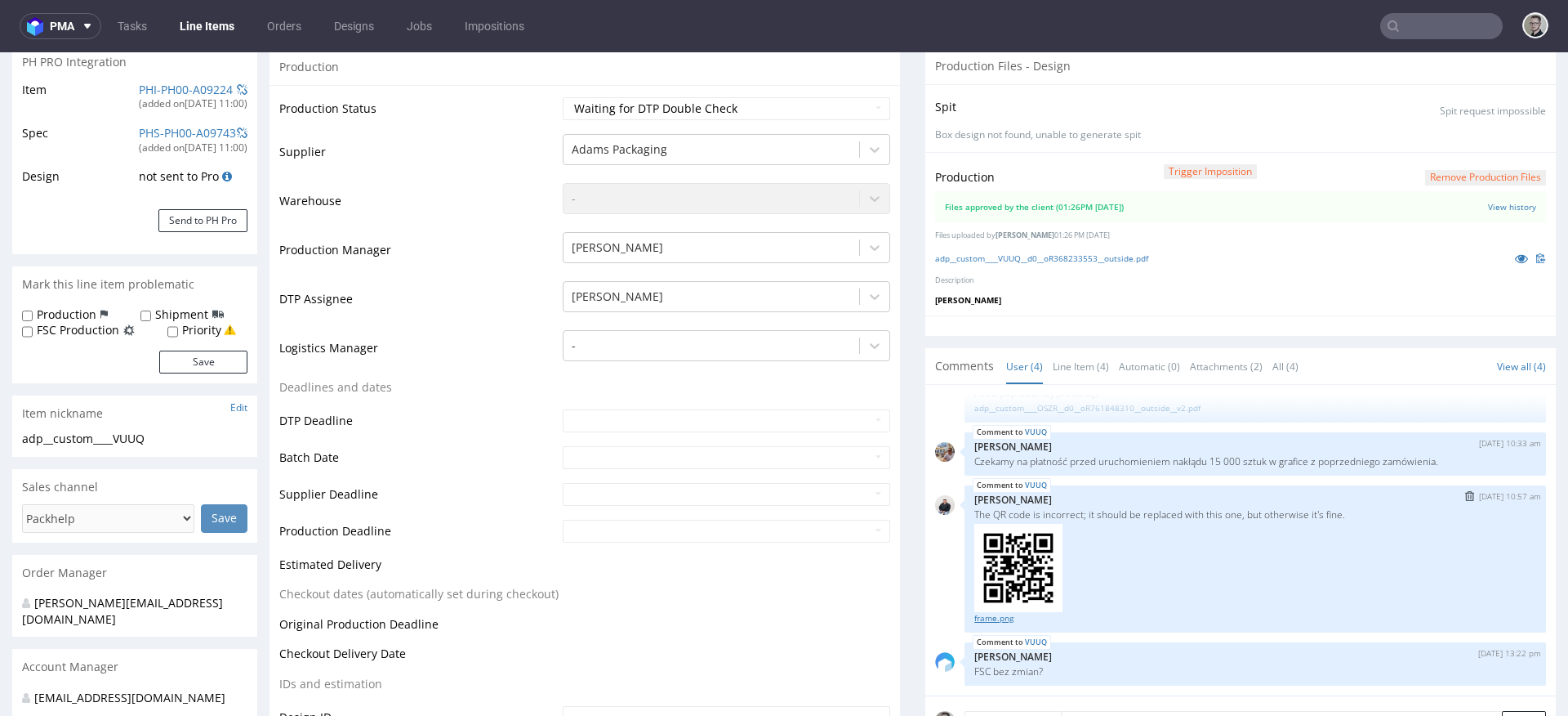
click at [974, 615] on link "frame.png" at bounding box center [1256, 618] width 562 height 12
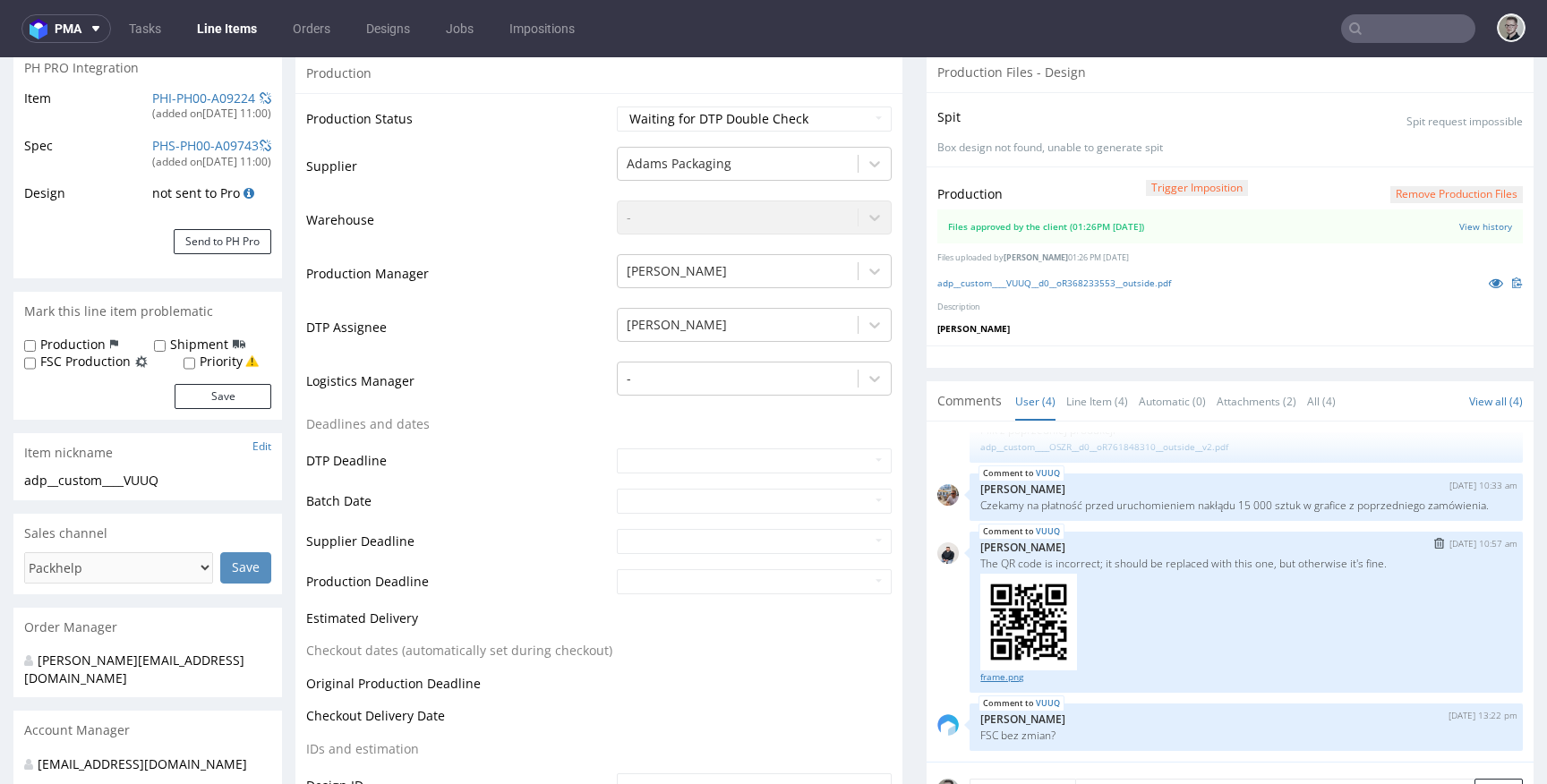
click at [993, 684] on link "frame.png" at bounding box center [1246, 677] width 531 height 14
click at [1131, 285] on link "adp__custom____VUUQ__d0__oR368233553__outside.pdf" at bounding box center [1054, 283] width 234 height 13
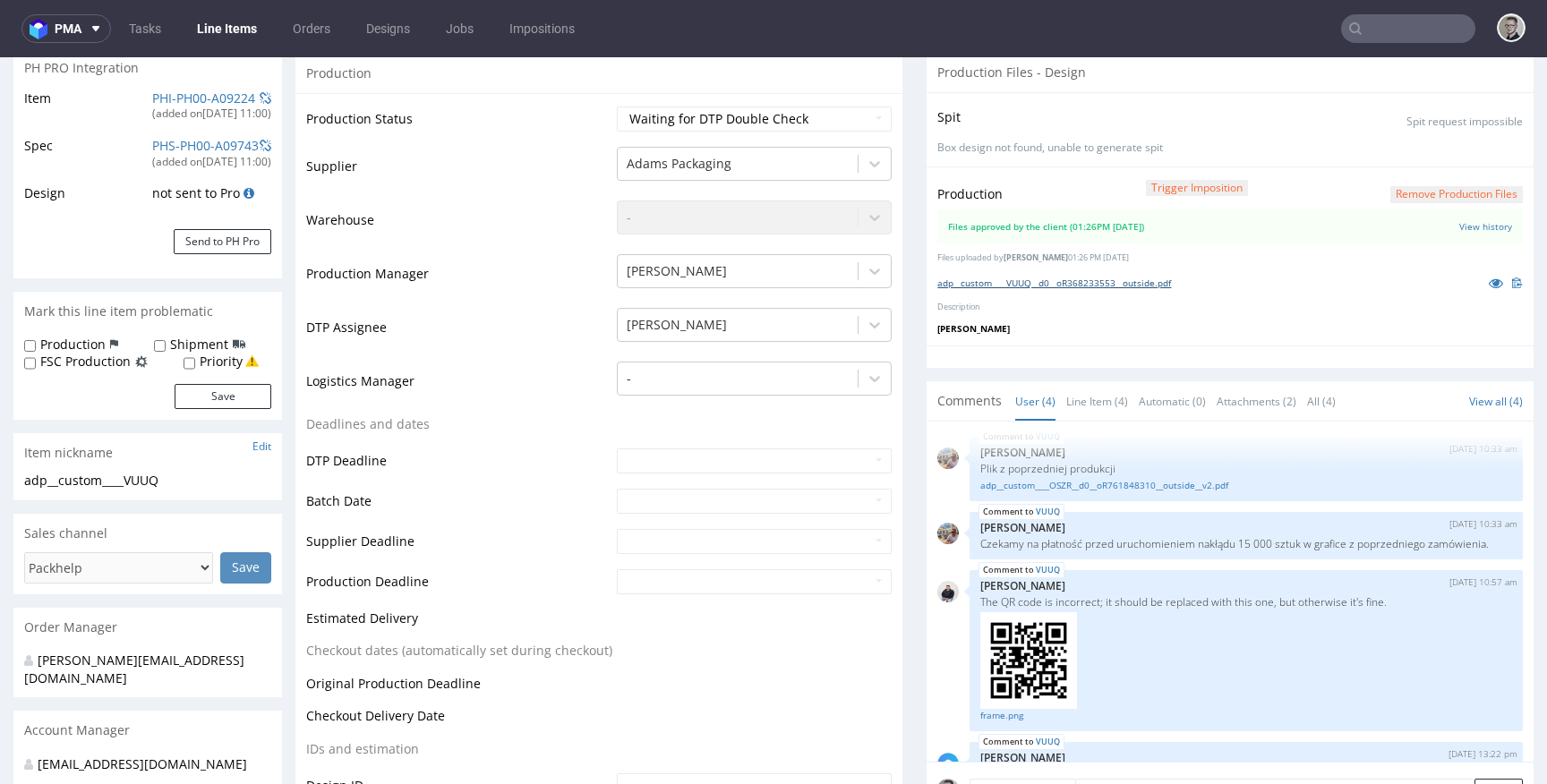
scroll to position [0, 0]
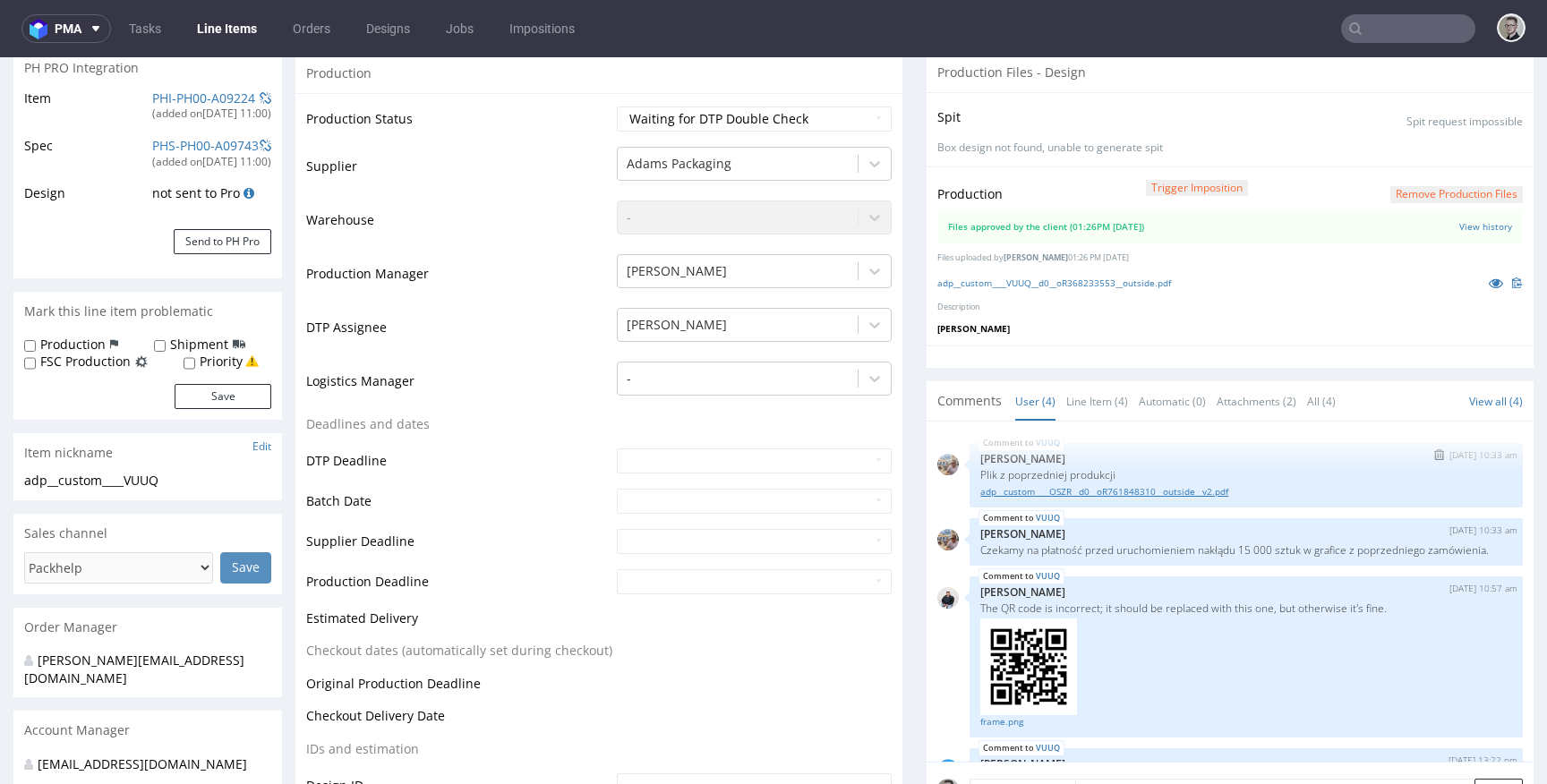
click at [1119, 489] on link "adp__custom____OSZR__d0__oR761848310__outside__v2.pdf" at bounding box center [1246, 491] width 531 height 14
click at [1111, 487] on link "adp__custom____OSZR__d0__oR761848310__outside__v2.pdf" at bounding box center [1246, 491] width 531 height 14
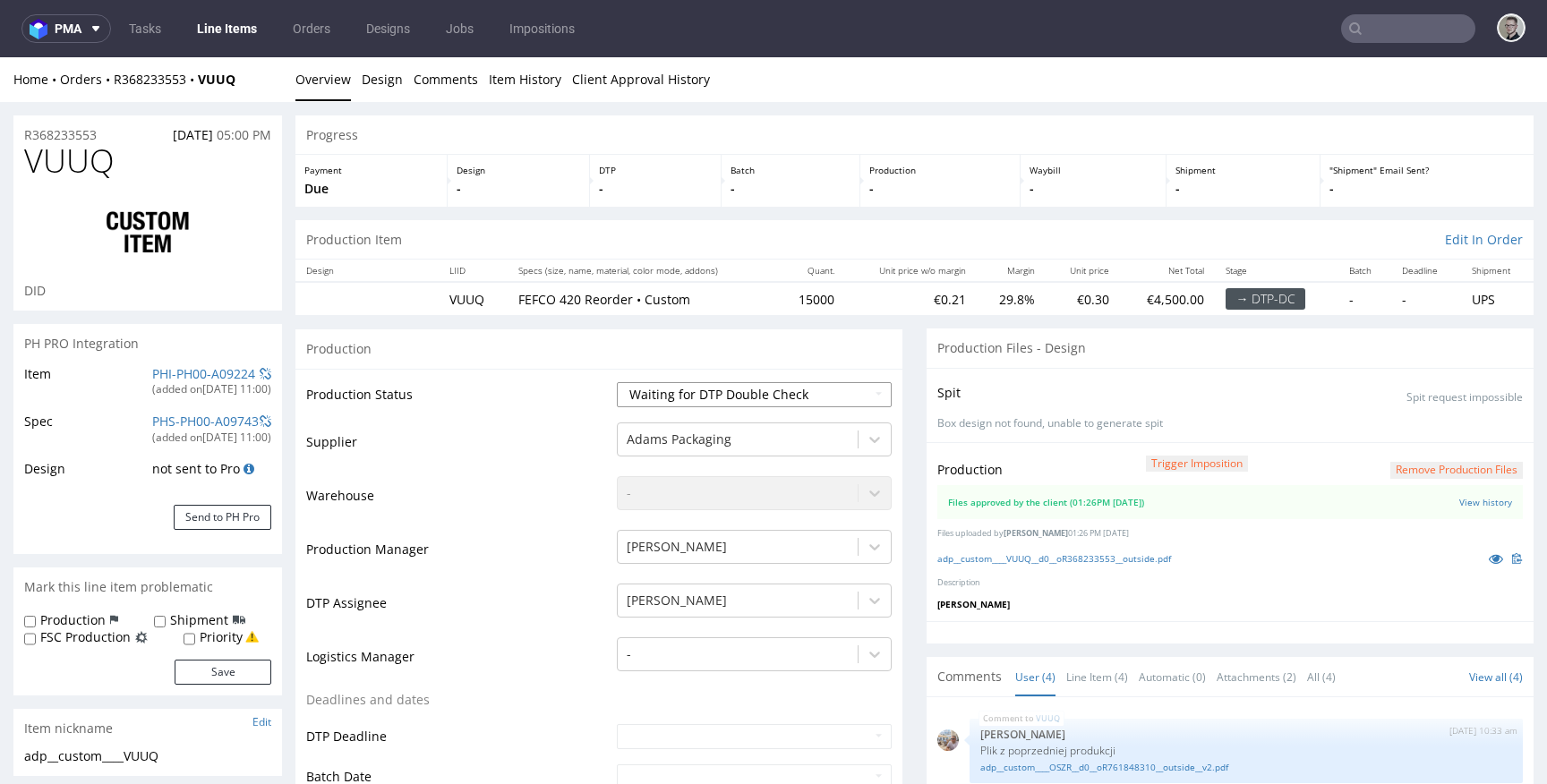
click at [735, 382] on select "Waiting for Artwork Waiting for Diecut Waiting for Mockup Waiting for DTP Waiti…" at bounding box center [755, 395] width 275 height 25
select select "dtp_production_ready"
click at [617, 382] on select "Waiting for Artwork Waiting for Diecut Waiting for Mockup Waiting for DTP Waiti…" at bounding box center [755, 395] width 275 height 25
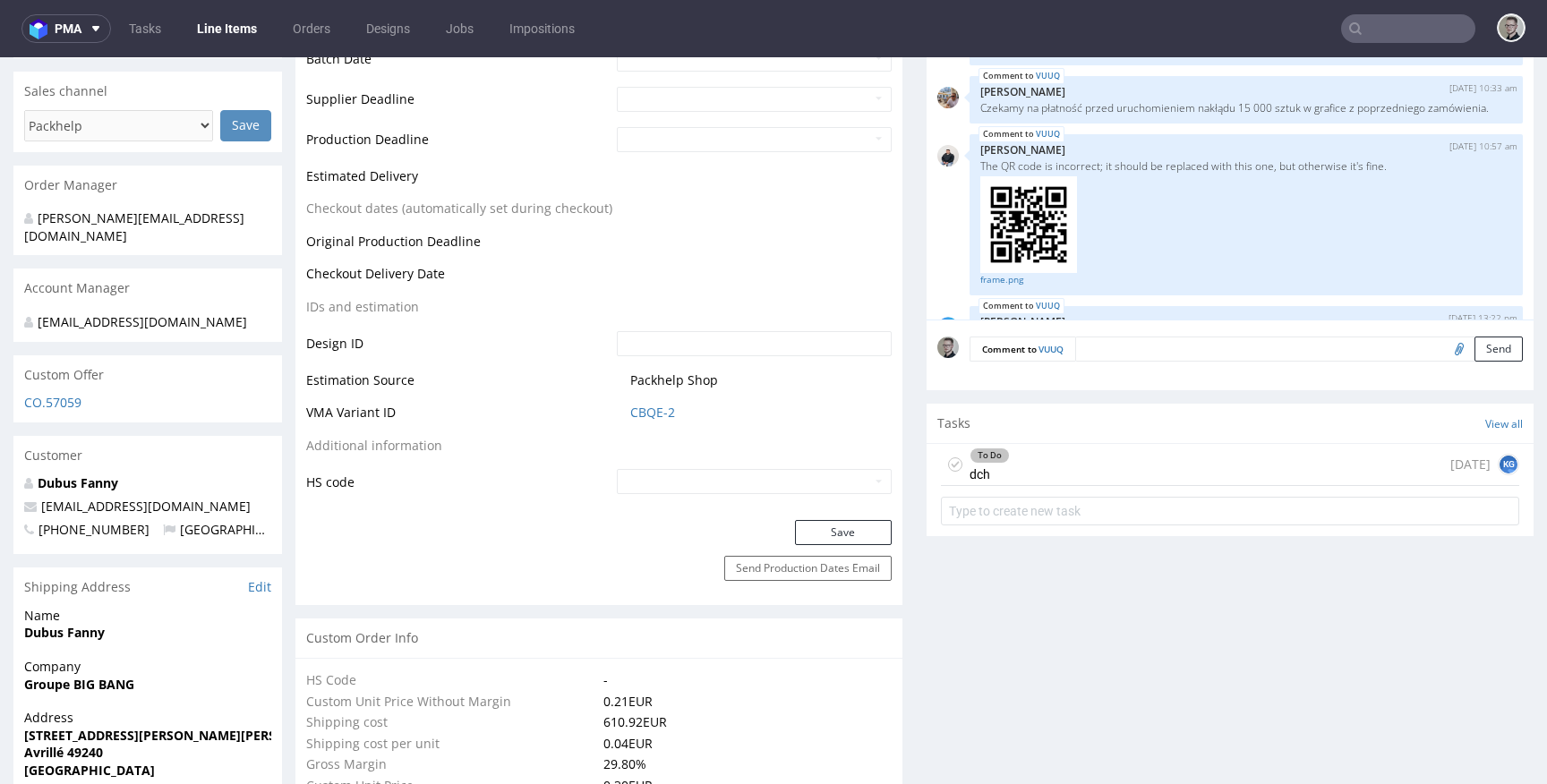
scroll to position [719, 0]
click at [856, 520] on button "Save" at bounding box center [843, 531] width 97 height 25
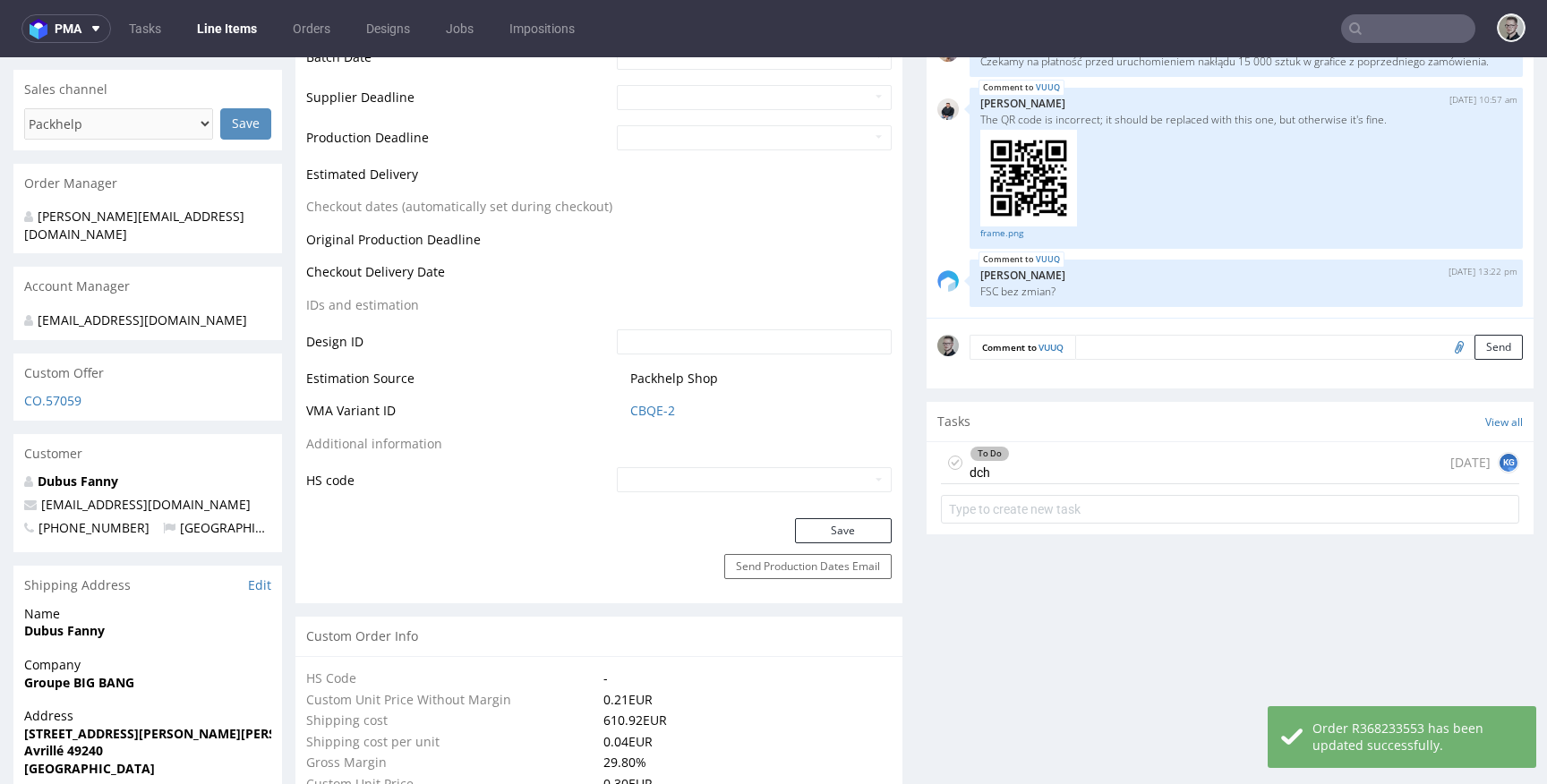
click at [948, 462] on icon at bounding box center [955, 462] width 14 height 14
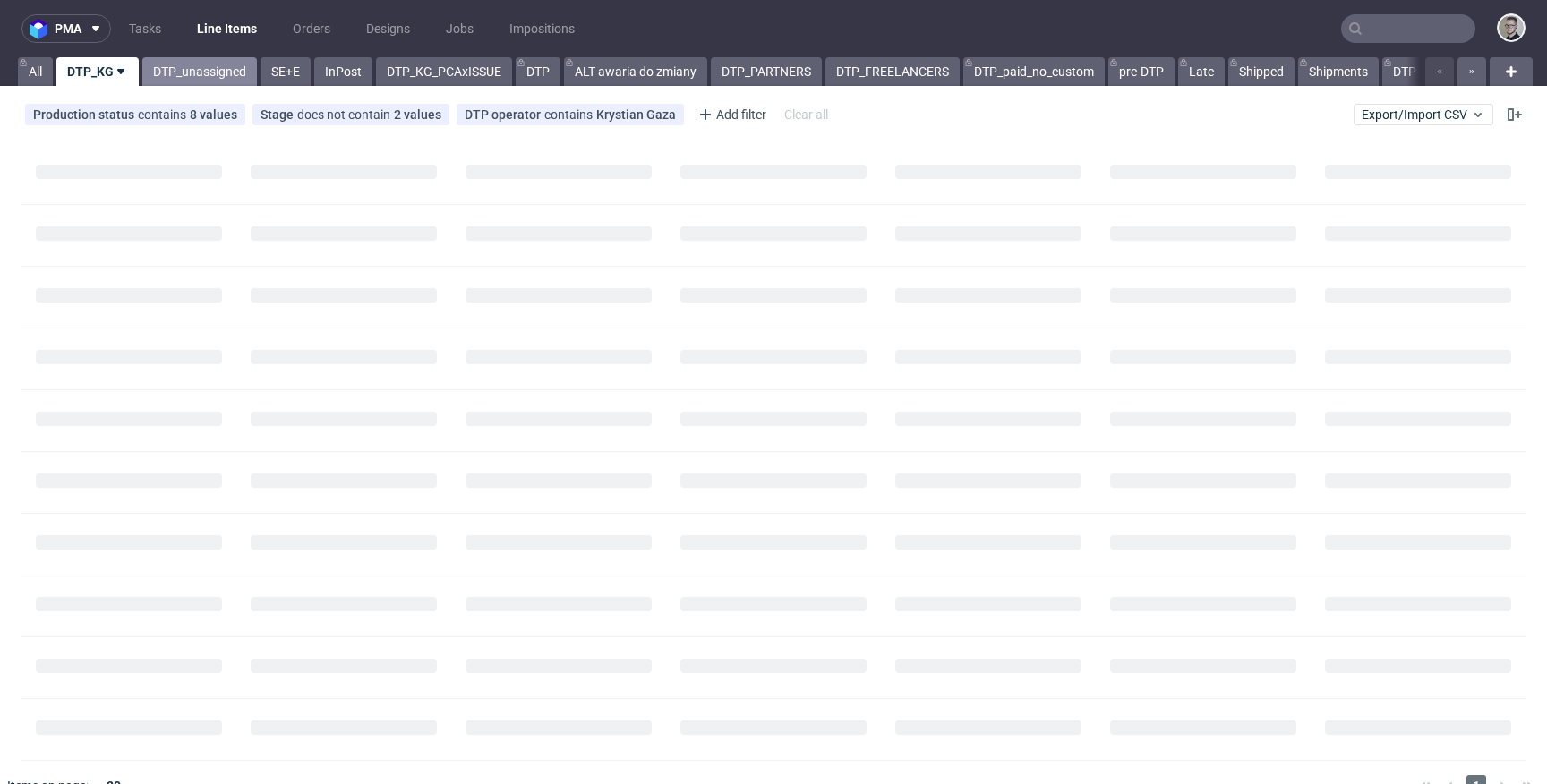
click at [188, 70] on link "DTP_unassigned" at bounding box center [200, 71] width 115 height 29
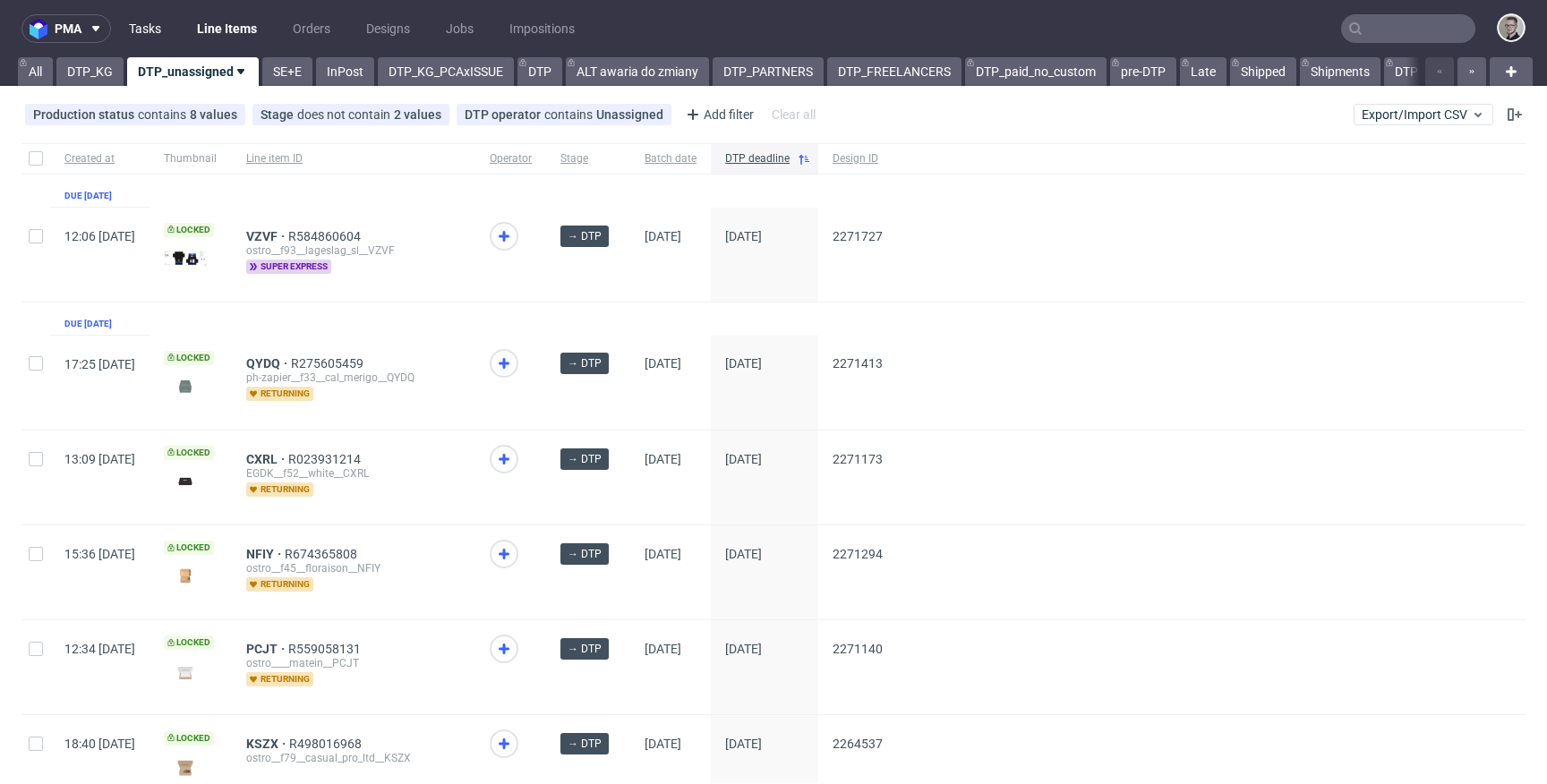
click at [148, 34] on link "Tasks" at bounding box center [145, 29] width 53 height 29
